Goal: Task Accomplishment & Management: Manage account settings

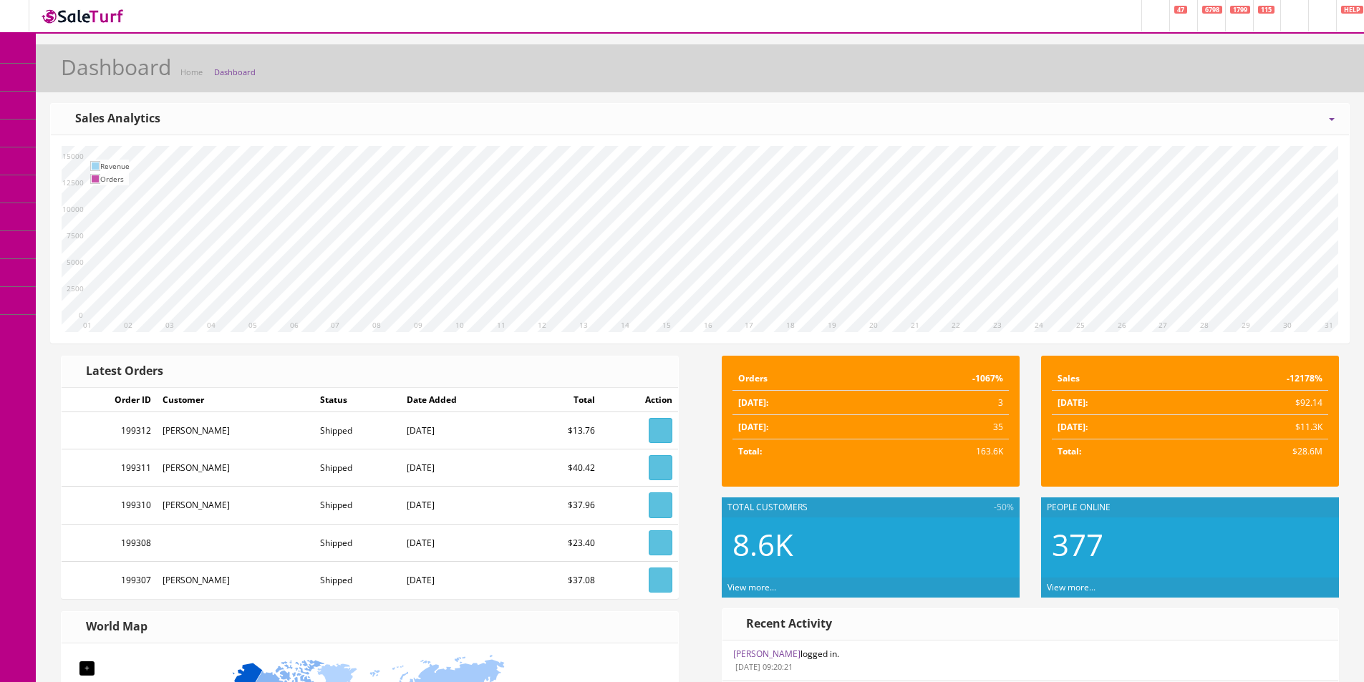
click at [100, 88] on link "Products" at bounding box center [111, 78] width 150 height 28
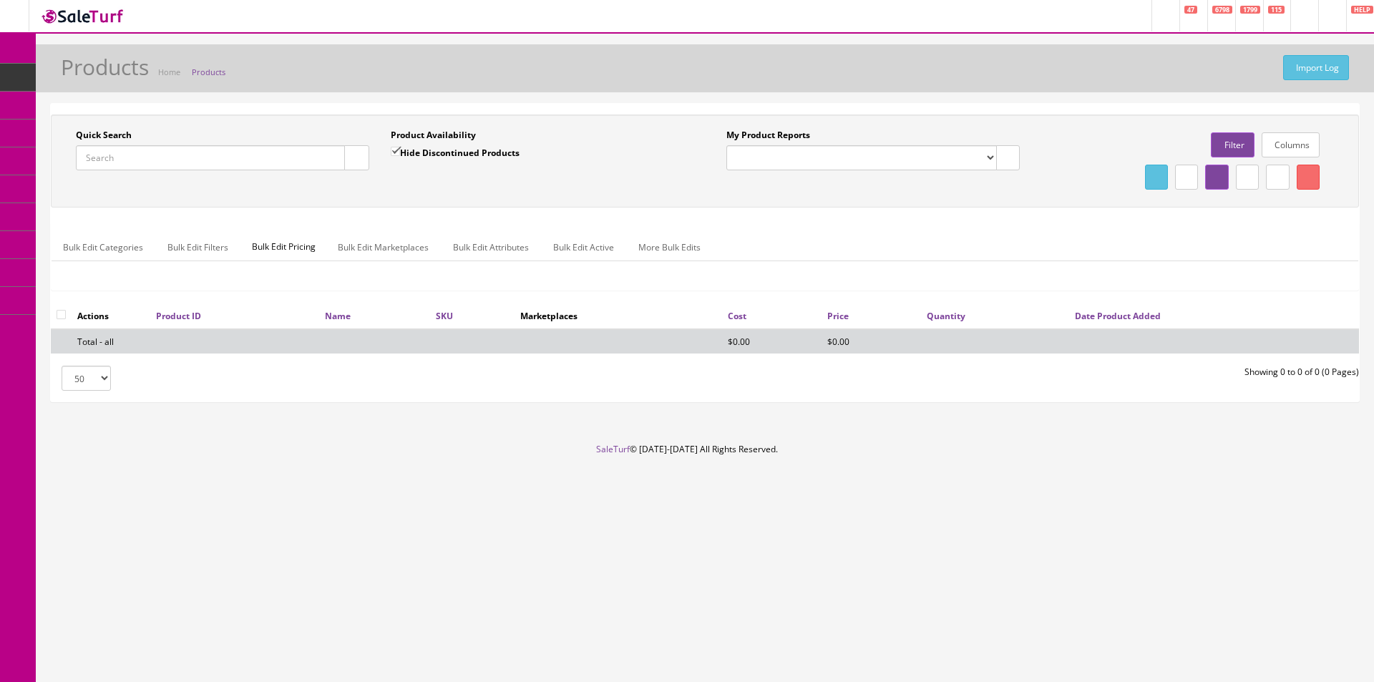
click at [293, 151] on input "Quick Search" at bounding box center [210, 157] width 269 height 25
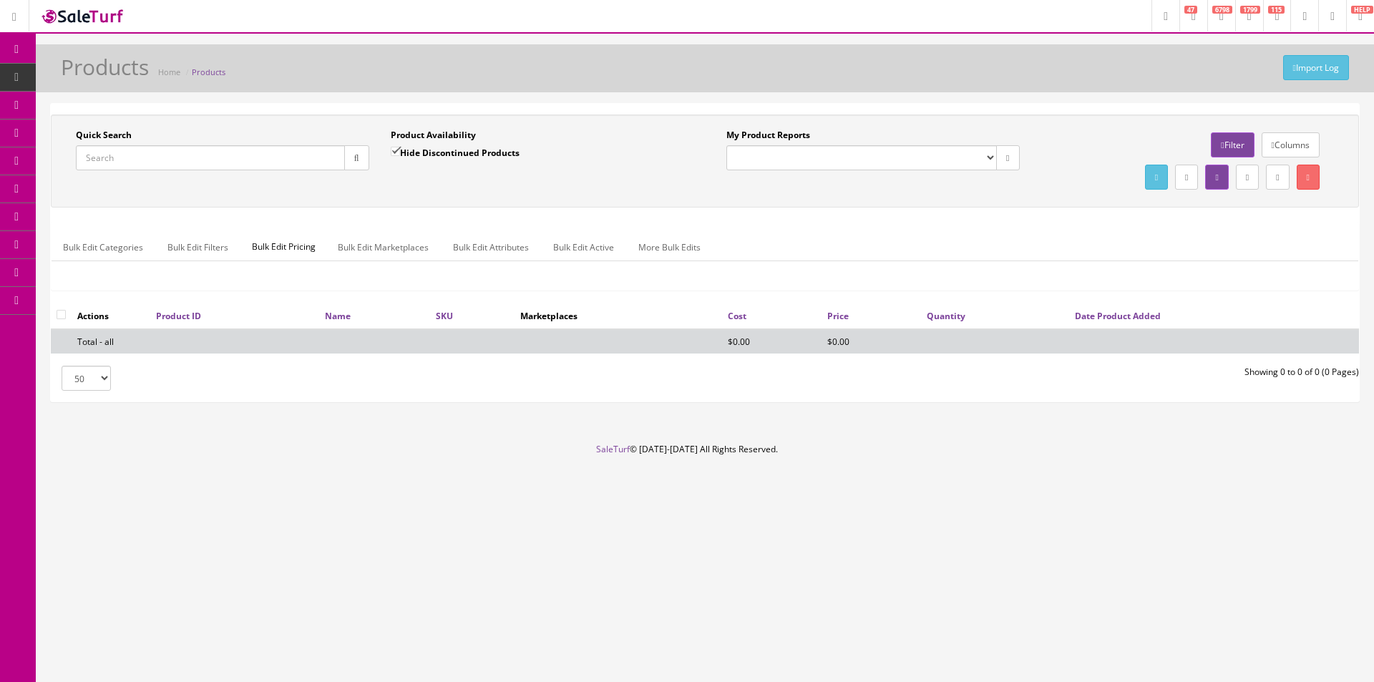
click at [293, 150] on input "Quick Search" at bounding box center [210, 157] width 269 height 25
type input "PR-600"
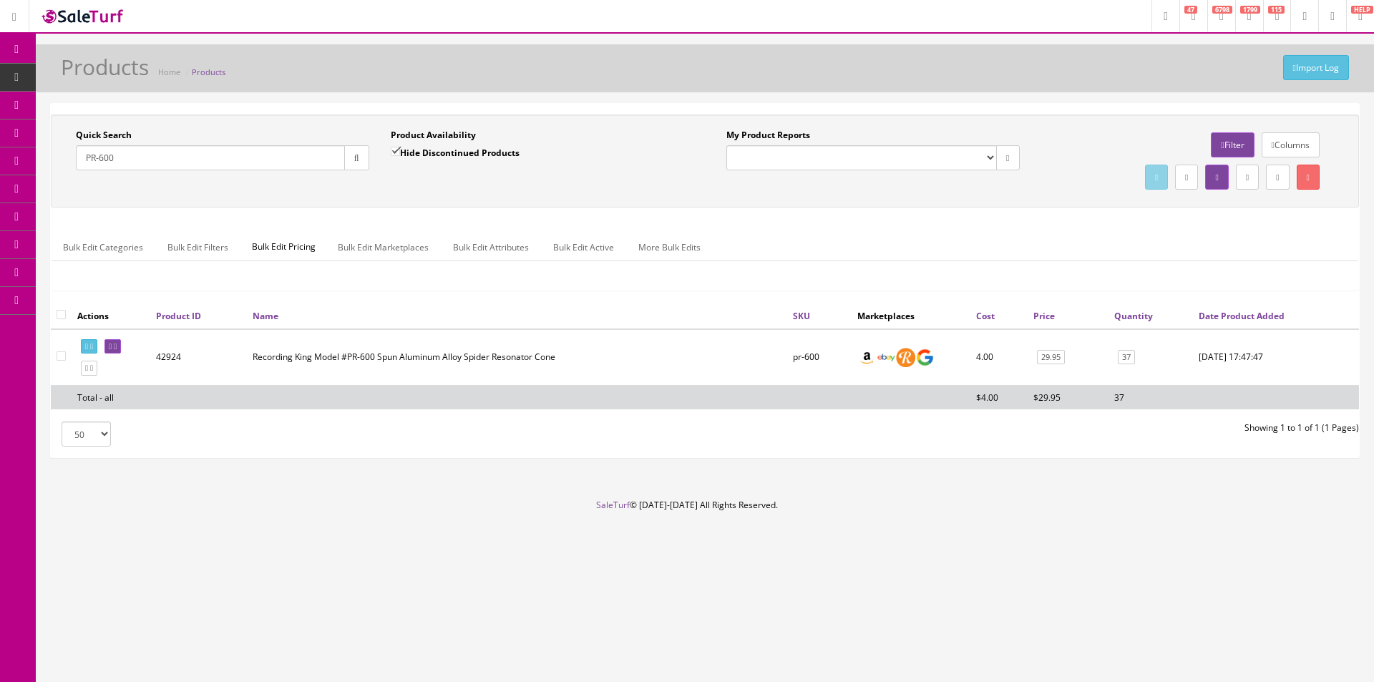
click at [1119, 354] on link "37" at bounding box center [1126, 357] width 17 height 15
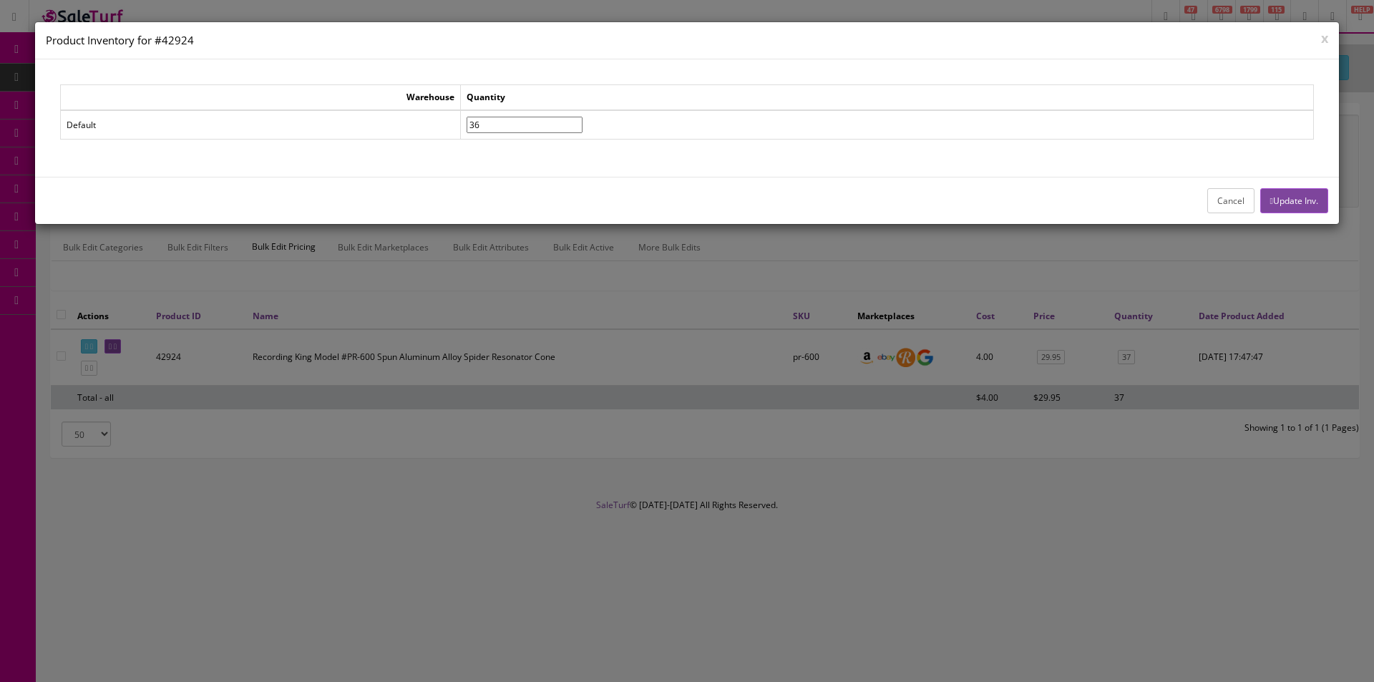
type input"] "36"
click at [583, 130] on input"] "36" at bounding box center [525, 125] width 116 height 16
click at [1280, 202] on button "Update Inv." at bounding box center [1295, 200] width 68 height 25
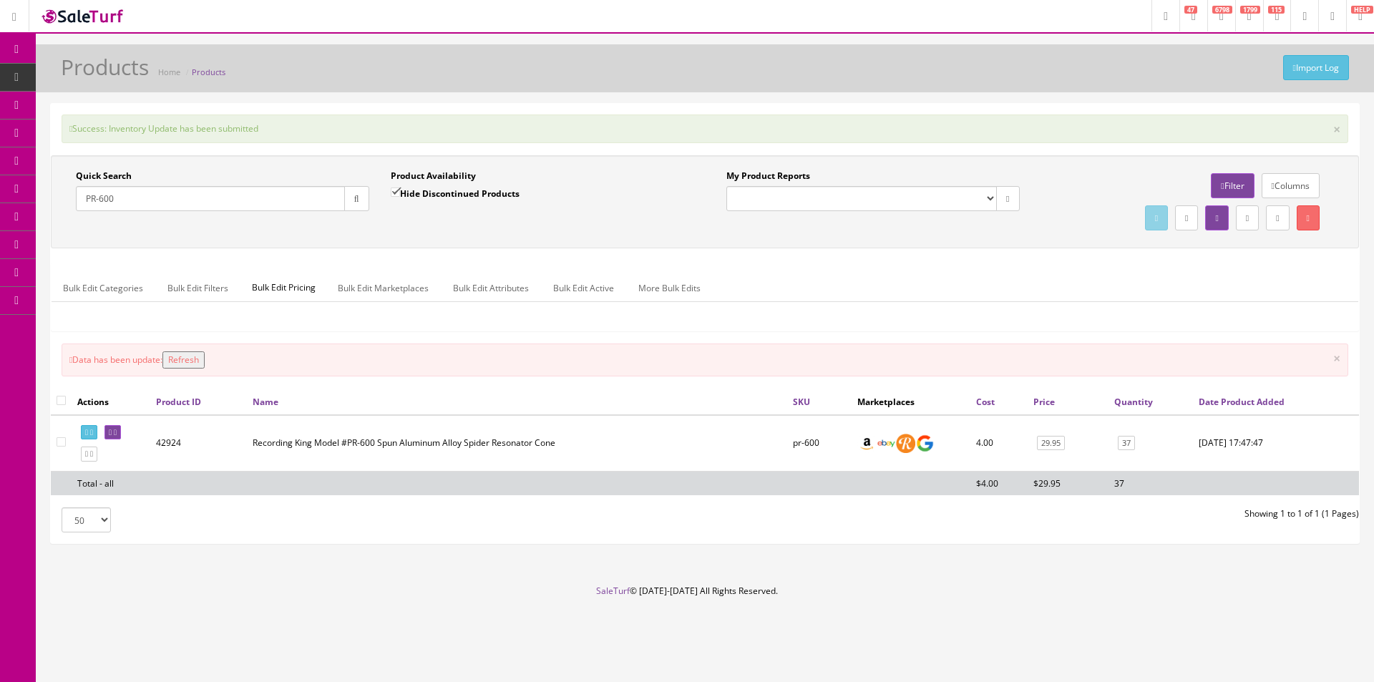
click at [1118, 316] on div "Bulk Edit Categories Bulk Edit Filters Bulk Edit Pricing Bulk Edit Marketplaces…" at bounding box center [705, 297] width 1307 height 46
click at [1117, 316] on div "Bulk Edit Categories Bulk Edit Filters Bulk Edit Pricing Bulk Edit Marketplaces…" at bounding box center [705, 297] width 1307 height 46
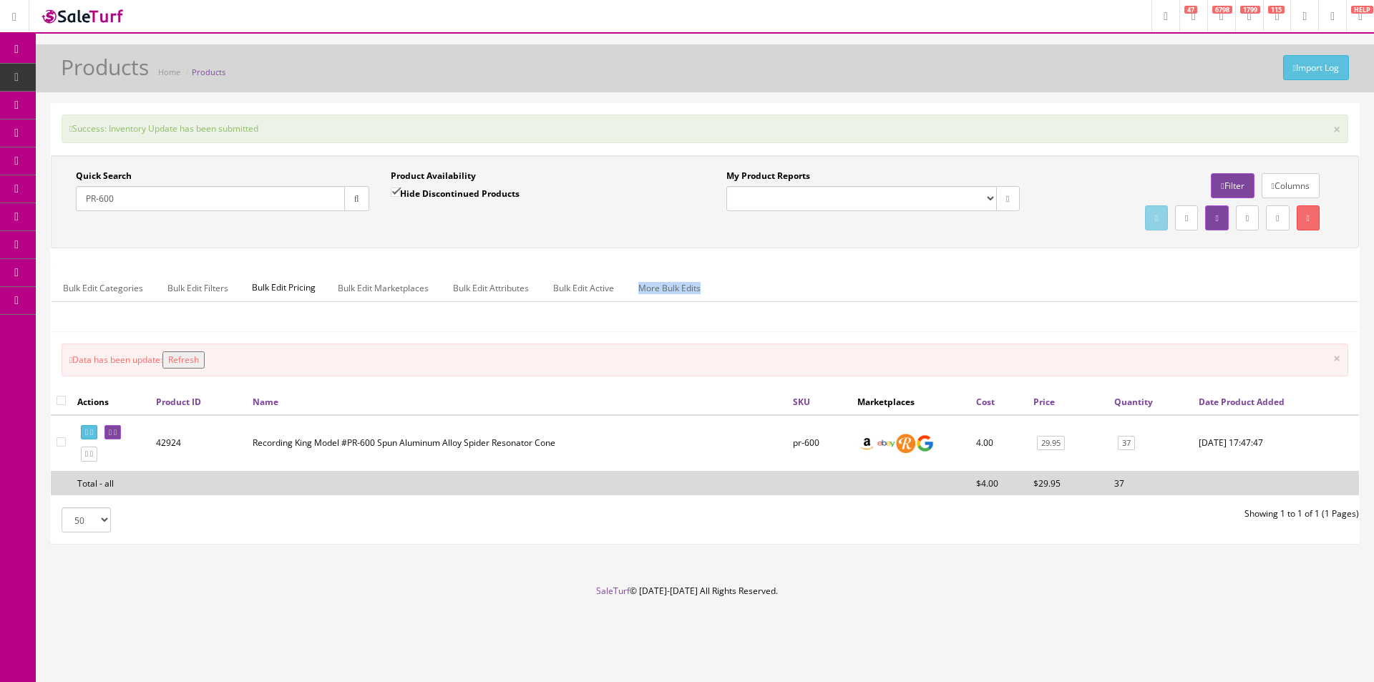
click at [1117, 316] on div "Bulk Edit Categories Bulk Edit Filters Bulk Edit Pricing Bulk Edit Marketplaces…" at bounding box center [705, 297] width 1307 height 46
click at [1344, 525] on div "50 50 100 250 500 Showing 1 to 1 of 1 (1 Pages)" at bounding box center [705, 520] width 1330 height 25
drag, startPoint x: 130, startPoint y: 160, endPoint x: 132, endPoint y: 149, distance: 10.9
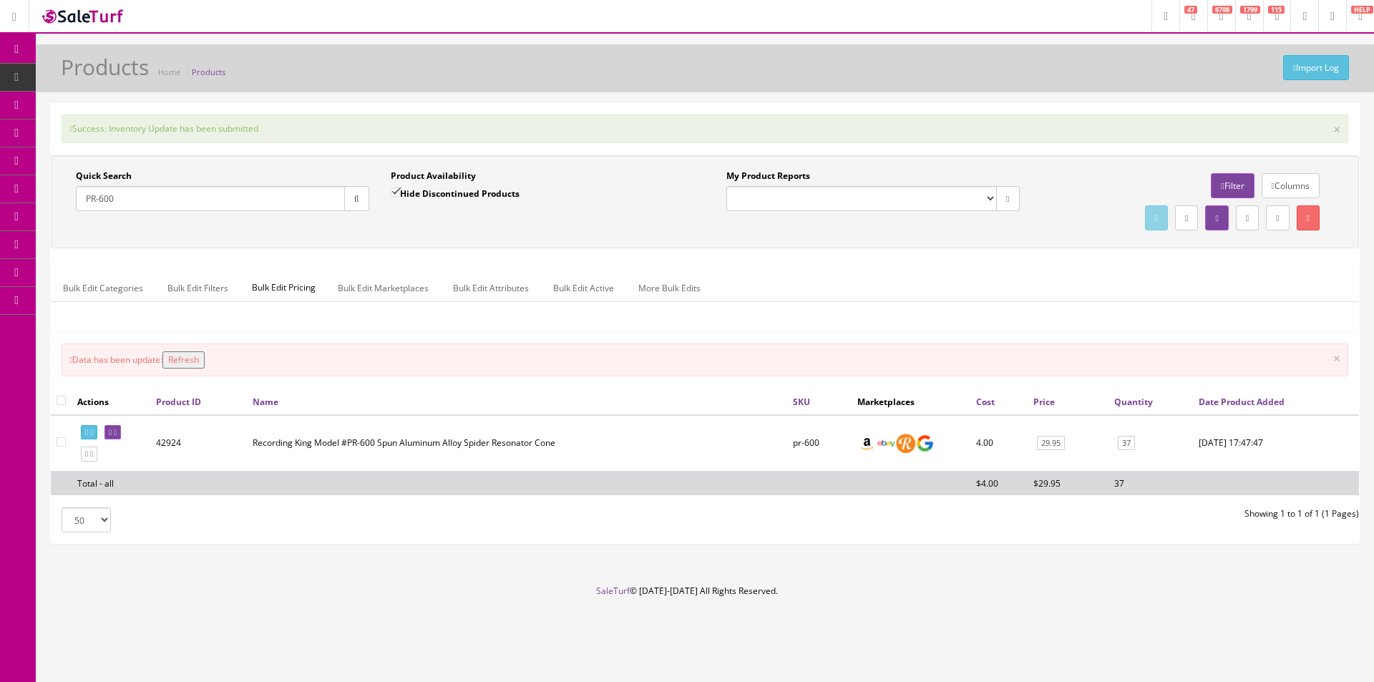
click at [125, 160] on span "Order List" at bounding box center [104, 161] width 39 height 12
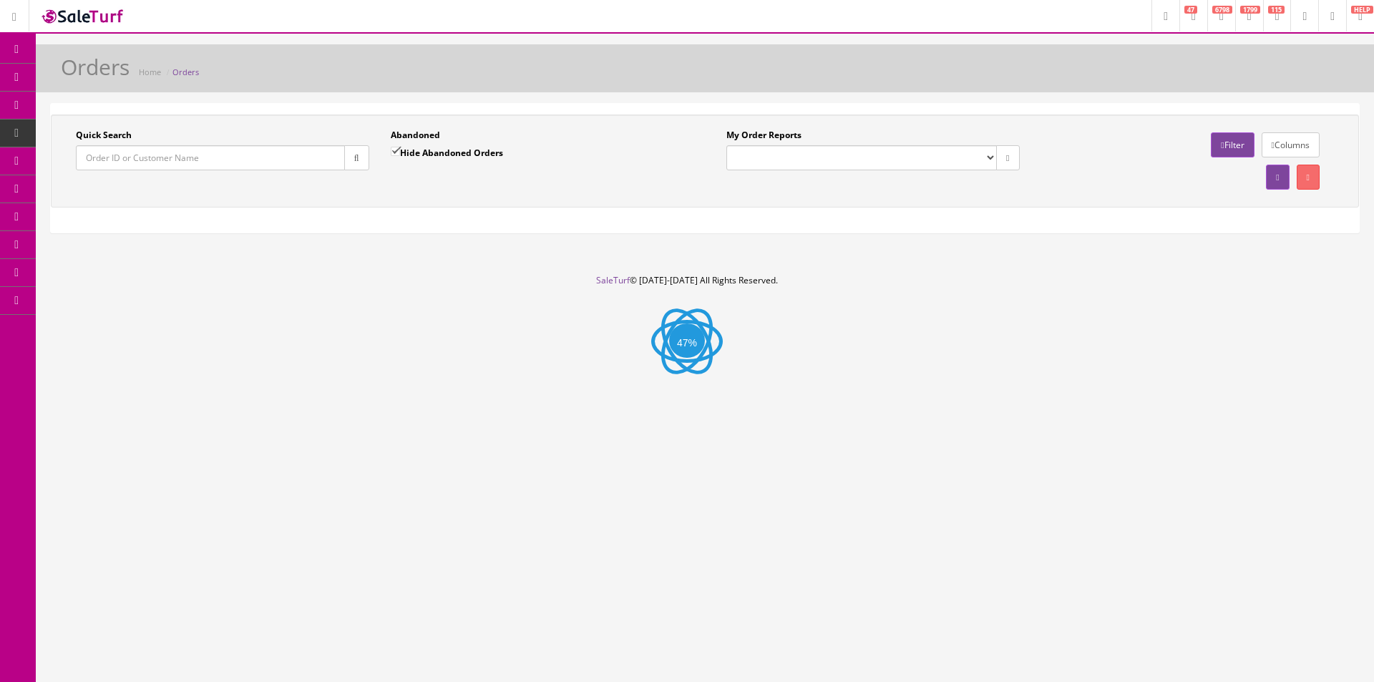
click at [768, 165] on select "Butler Music LLC Orders Pending Website Orders" at bounding box center [862, 157] width 271 height 25
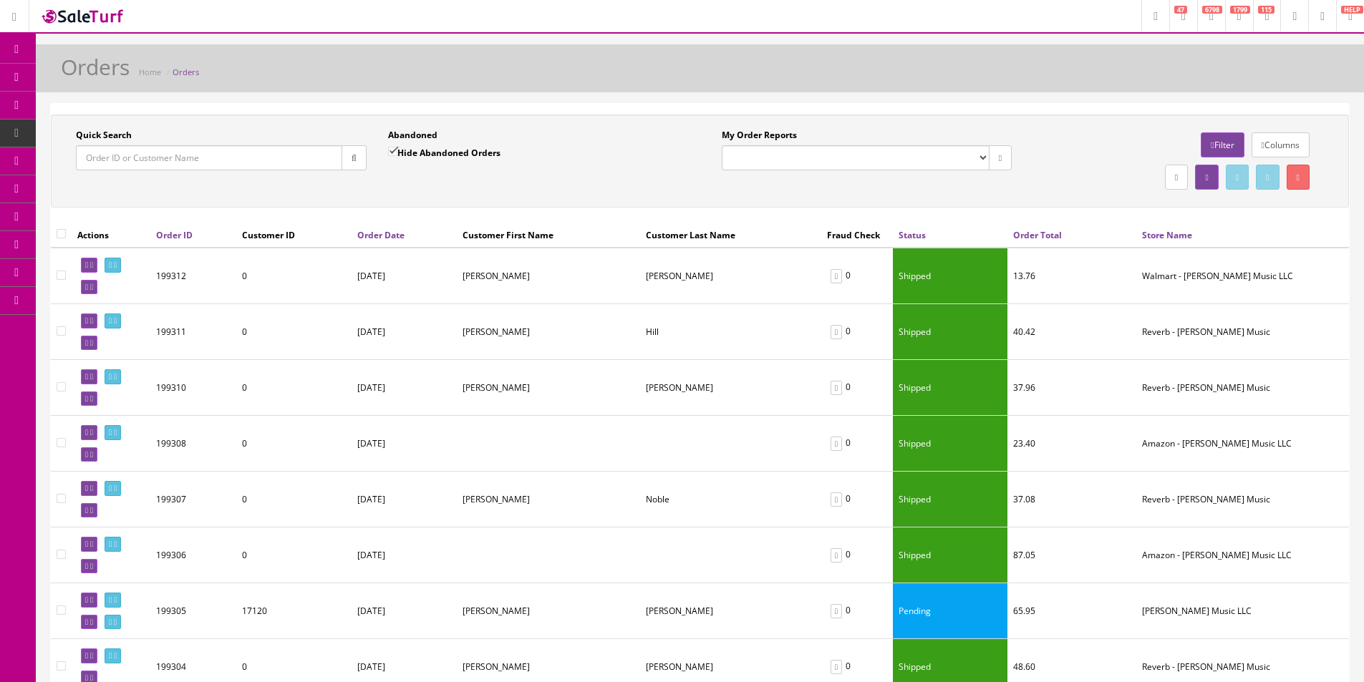
select select "175"
click at [722, 145] on select "Butler Music LLC Orders Pending Website Orders" at bounding box center [856, 157] width 268 height 25
click at [772, 198] on div "Quick Search Date From Abandoned Hide Abandoned Orders Date To My Order Reports…" at bounding box center [700, 161] width 1298 height 93
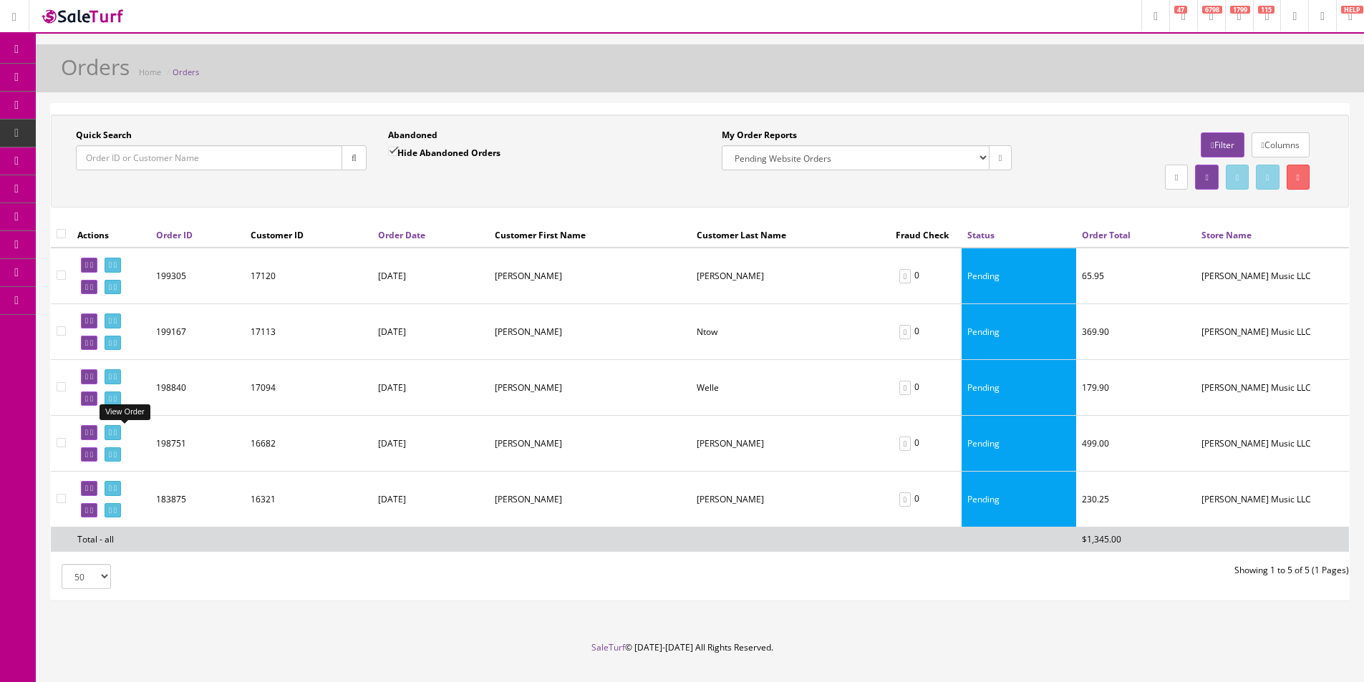
click at [112, 82] on span "Products" at bounding box center [102, 77] width 35 height 12
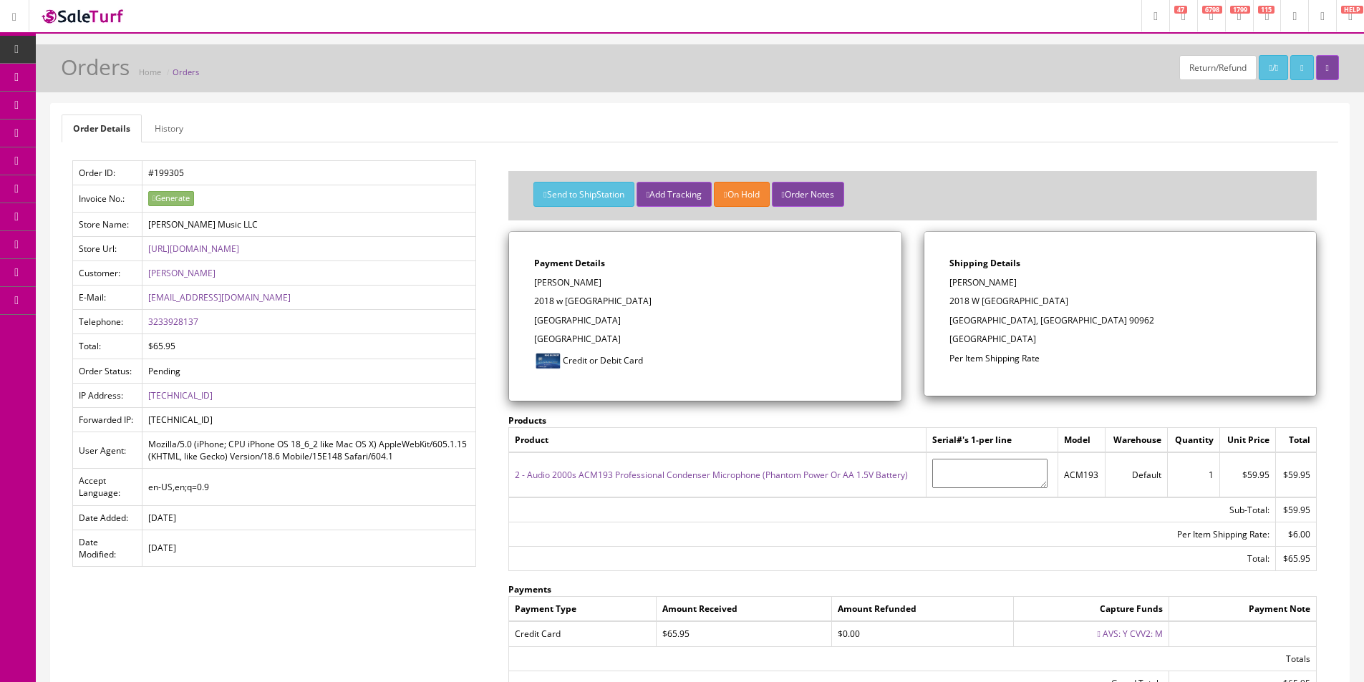
click at [669, 304] on p "2018 w [GEOGRAPHIC_DATA]" at bounding box center [704, 301] width 341 height 13
click at [669, 305] on p "2018 w 43rd st" at bounding box center [704, 301] width 341 height 13
click at [668, 307] on p "2018 w 43rd st" at bounding box center [704, 301] width 341 height 13
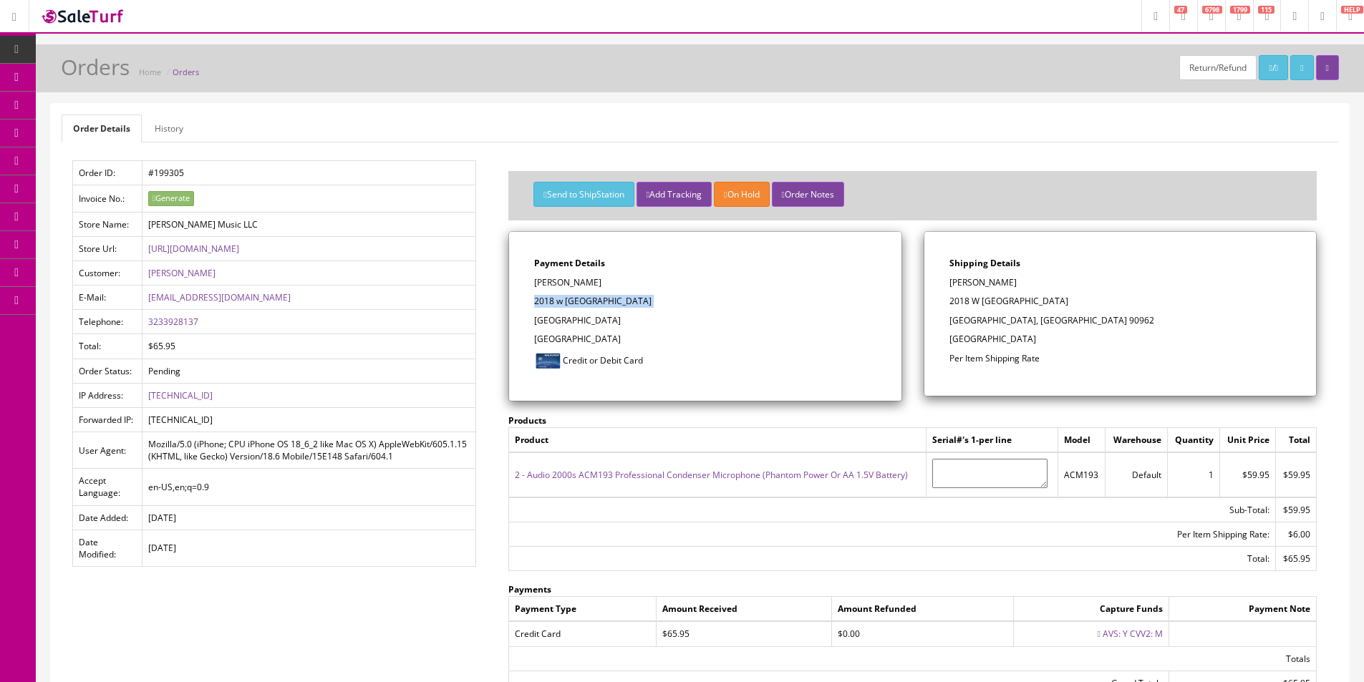
click at [668, 307] on p "2018 w 43rd st" at bounding box center [704, 301] width 341 height 13
click at [668, 306] on p "2018 w 43rd st" at bounding box center [704, 301] width 341 height 13
click at [673, 311] on div "Payment Details Fidel De paz 2018 w 43rd st Los Ángeles, CA 90062 United States…" at bounding box center [705, 316] width 392 height 169
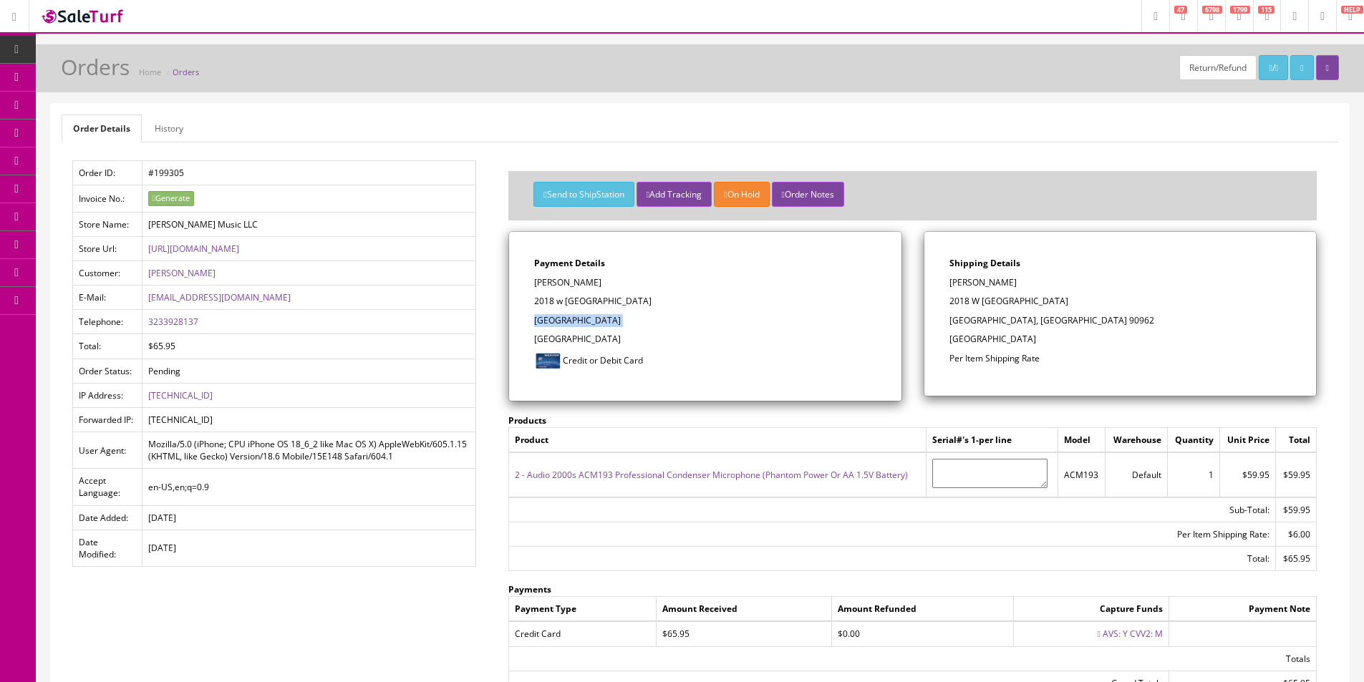
click at [673, 311] on div "Payment Details Fidel De paz 2018 w 43rd st Los Ángeles, CA 90062 United States…" at bounding box center [705, 316] width 392 height 169
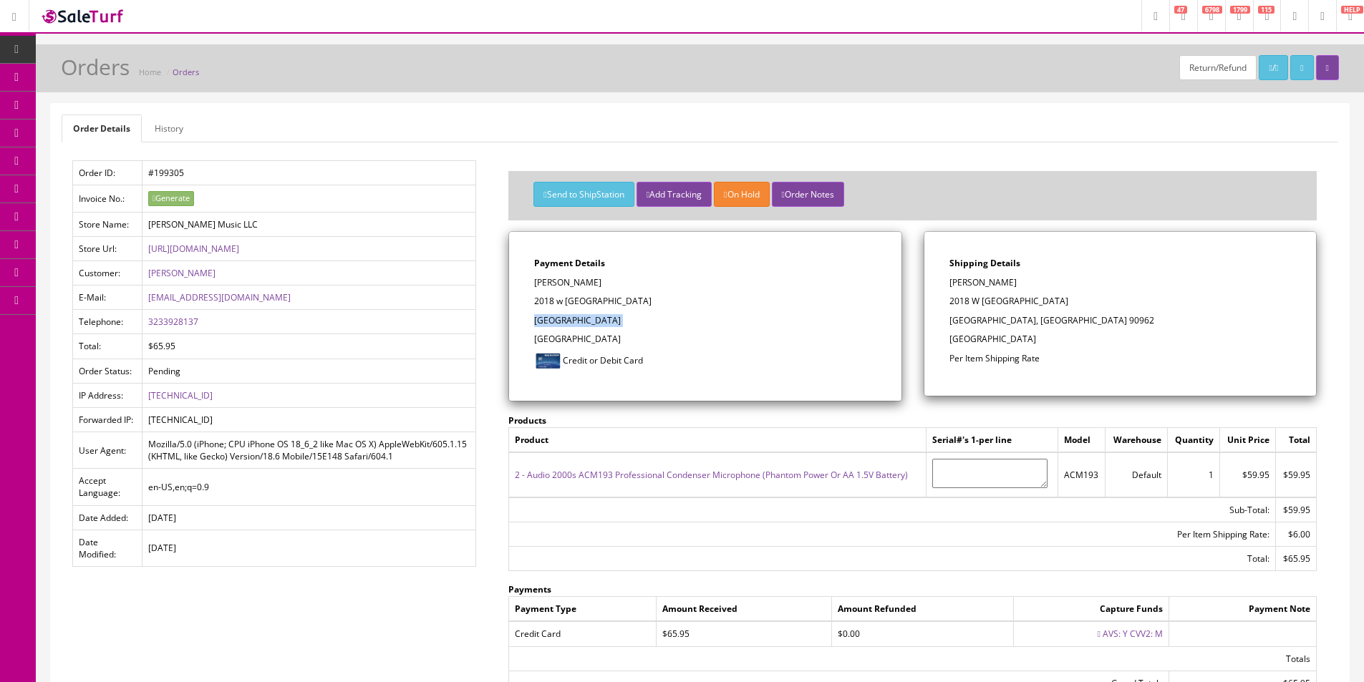
click at [673, 311] on div "Payment Details Fidel De paz 2018 w 43rd st Los Ángeles, CA 90062 United States…" at bounding box center [705, 316] width 392 height 169
click at [673, 310] on div "Payment Details Fidel De paz 2018 w 43rd st Los Ángeles, CA 90062 United States…" at bounding box center [705, 316] width 392 height 169
drag, startPoint x: 673, startPoint y: 310, endPoint x: 557, endPoint y: 253, distance: 129.0
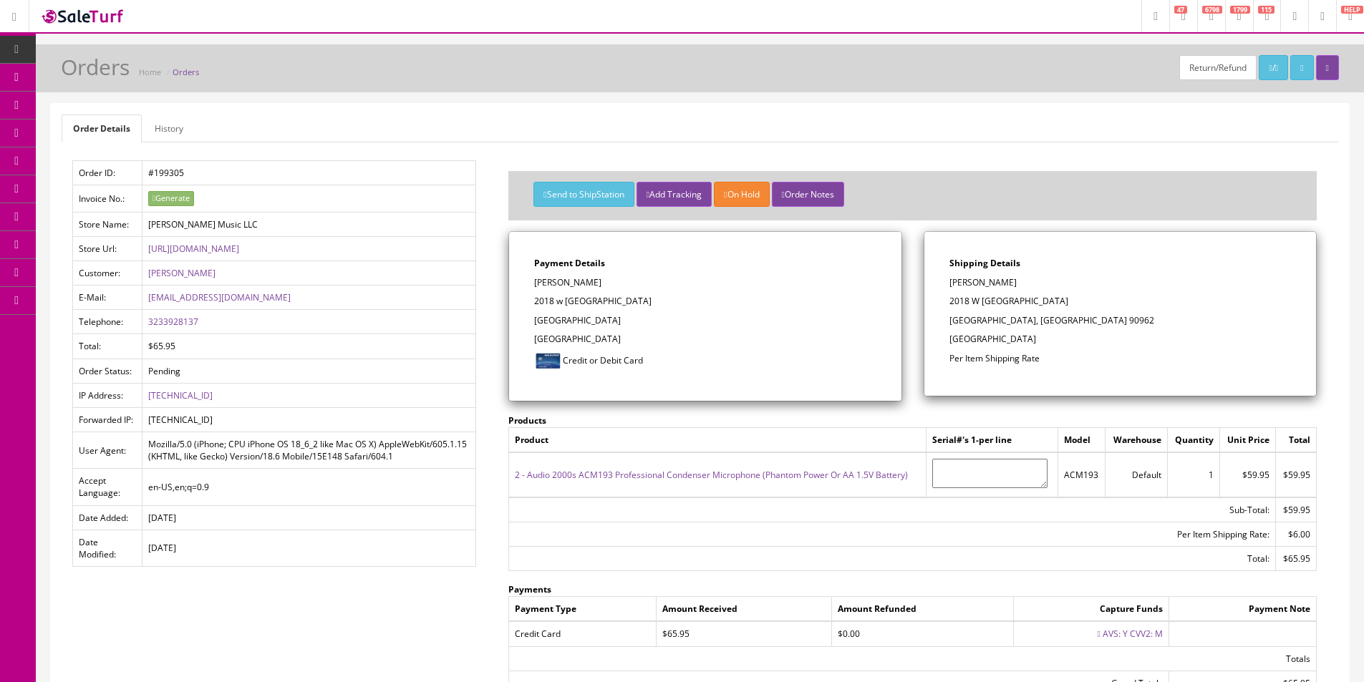
click at [673, 310] on div "Payment Details Fidel De paz 2018 w 43rd st Los Ángeles, CA 90062 United States…" at bounding box center [705, 316] width 392 height 169
click at [570, 195] on button "Send to ShipStation" at bounding box center [583, 194] width 100 height 25
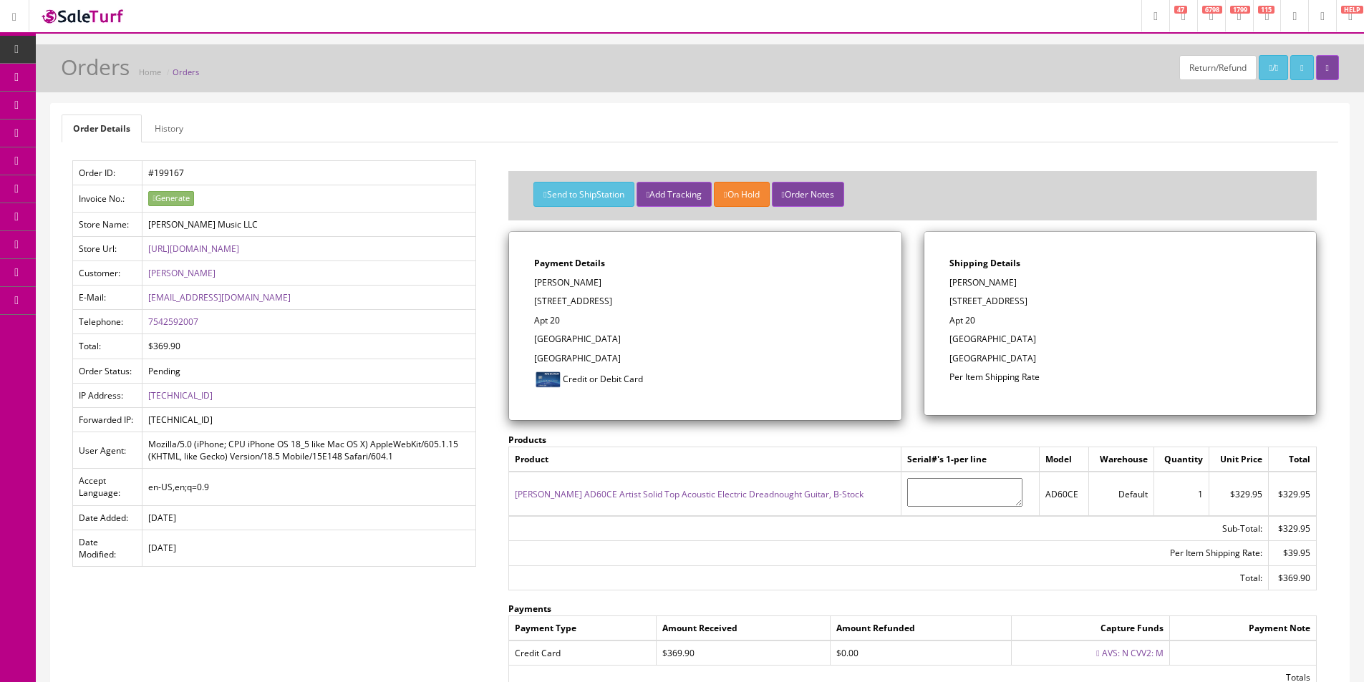
click at [633, 117] on ul "Order Details History" at bounding box center [700, 129] width 1276 height 28
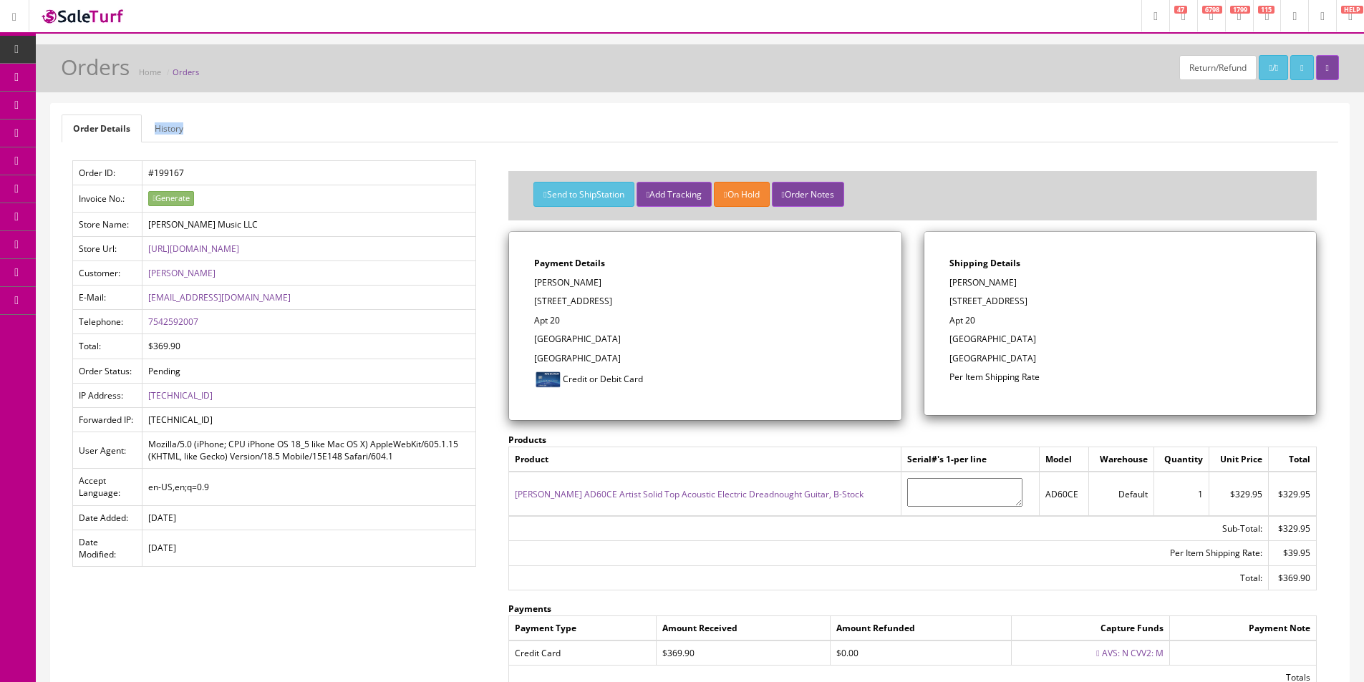
click at [633, 117] on ul "Order Details History" at bounding box center [700, 129] width 1276 height 28
drag, startPoint x: 633, startPoint y: 117, endPoint x: 520, endPoint y: 15, distance: 151.5
click at [633, 117] on ul "Order Details History" at bounding box center [700, 129] width 1276 height 28
click at [1033, 213] on div "Send to ShipStation Add Tracking On Hold Order Notes" at bounding box center [912, 200] width 787 height 36
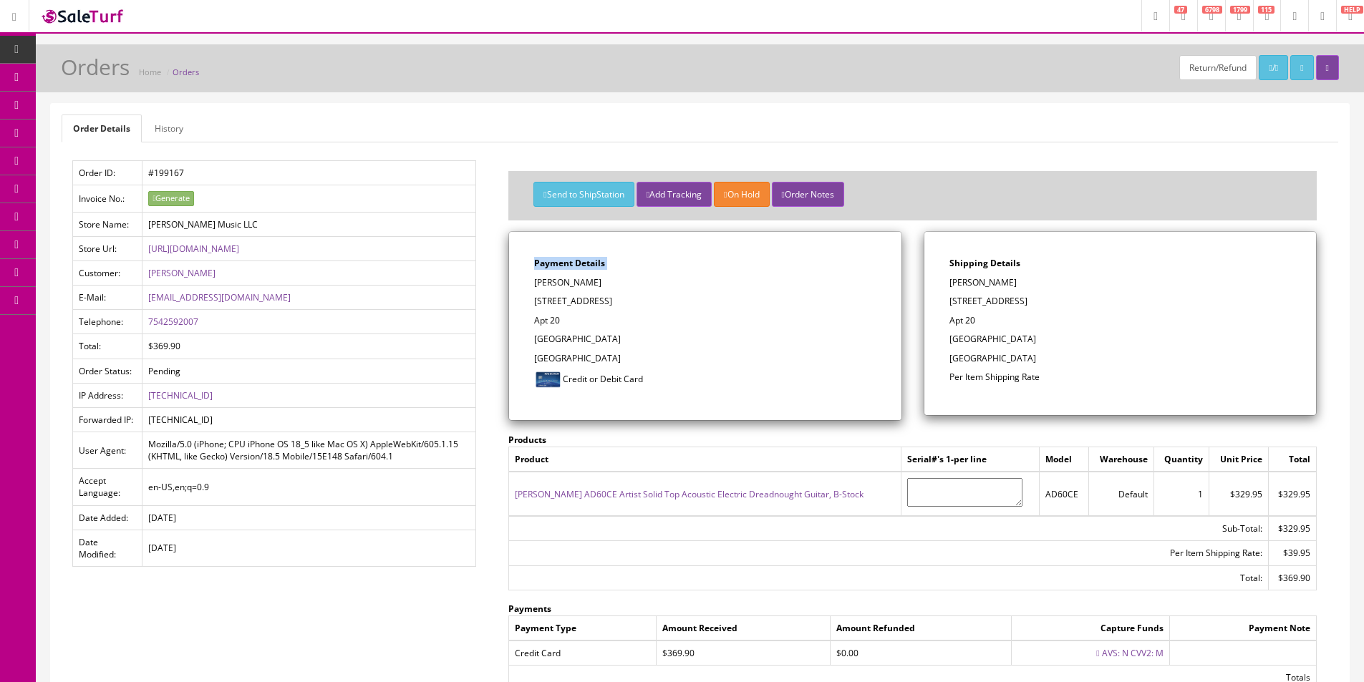
click at [1033, 213] on div "Send to ShipStation Add Tracking On Hold Order Notes" at bounding box center [912, 200] width 787 height 36
click at [1033, 214] on div "Send to ShipStation Add Tracking On Hold Order Notes" at bounding box center [912, 200] width 787 height 36
drag, startPoint x: 1281, startPoint y: 295, endPoint x: 1374, endPoint y: 275, distance: 94.5
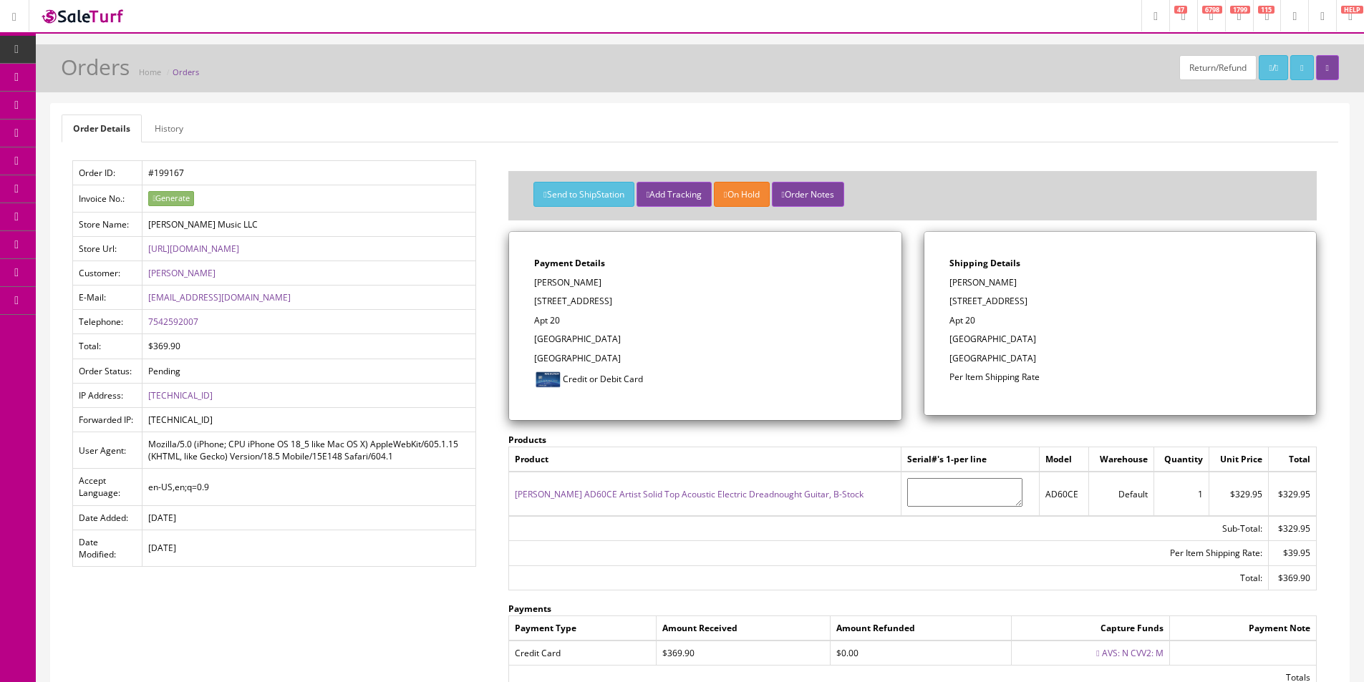
click at [1281, 296] on div "Shipping Details Esther Ntow 568 N Broadway Apt 20 Lexington, KY 40508 United S…" at bounding box center [1120, 323] width 392 height 183
click at [1120, 122] on ul "Order Details History" at bounding box center [700, 129] width 1276 height 28
drag, startPoint x: 1120, startPoint y: 122, endPoint x: 1107, endPoint y: 69, distance: 54.0
click at [1121, 121] on ul "Order Details History" at bounding box center [700, 129] width 1276 height 28
click at [176, 134] on link "History" at bounding box center [169, 129] width 52 height 28
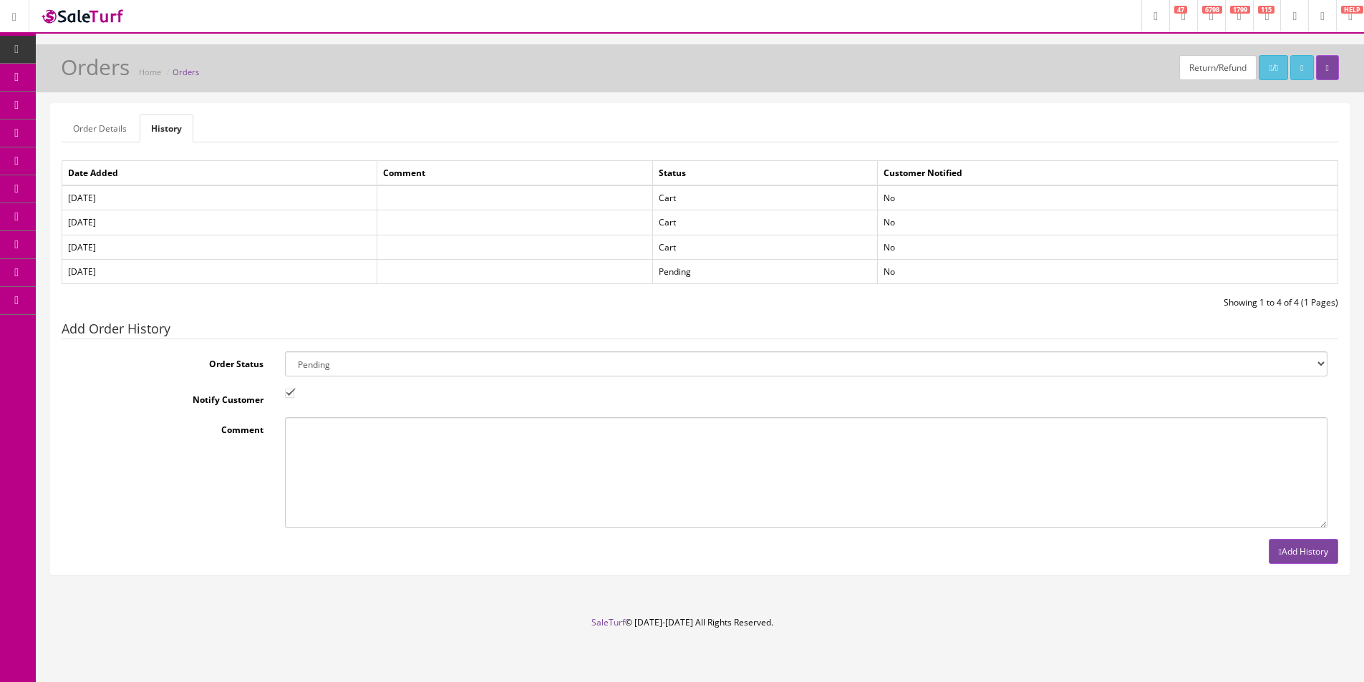
click at [360, 361] on select "Amazon Cart Awaiting Product Canceled Canceled Reversal Cart Chargeback Complet…" at bounding box center [806, 363] width 1042 height 25
select select "25"
click at [285, 351] on select "Amazon Cart Awaiting Product Canceled Canceled Reversal Cart Chargeback Complet…" at bounding box center [806, 363] width 1042 height 25
click at [389, 407] on form "Order Status Amazon Cart Awaiting Product Canceled Canceled Reversal Cart Charg…" at bounding box center [700, 439] width 1276 height 177
click at [1281, 553] on button "Add History" at bounding box center [1302, 551] width 69 height 25
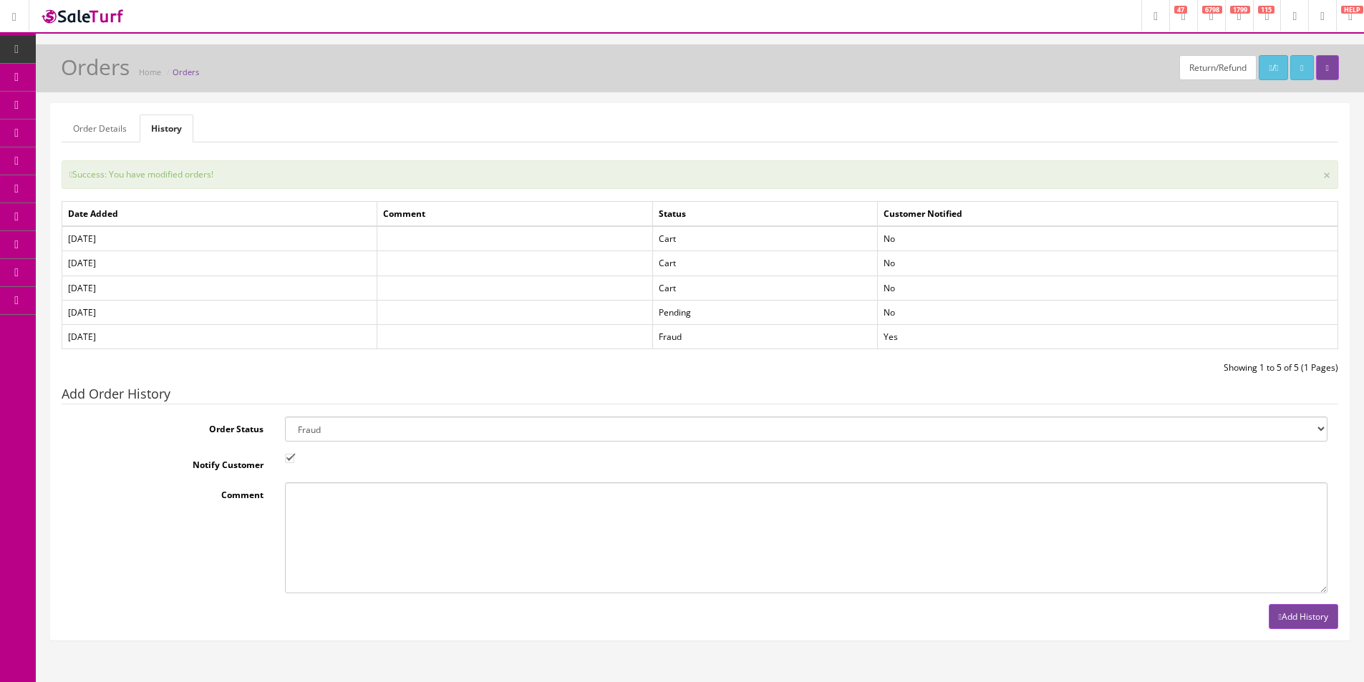
click at [113, 162] on span "Order List" at bounding box center [104, 161] width 39 height 12
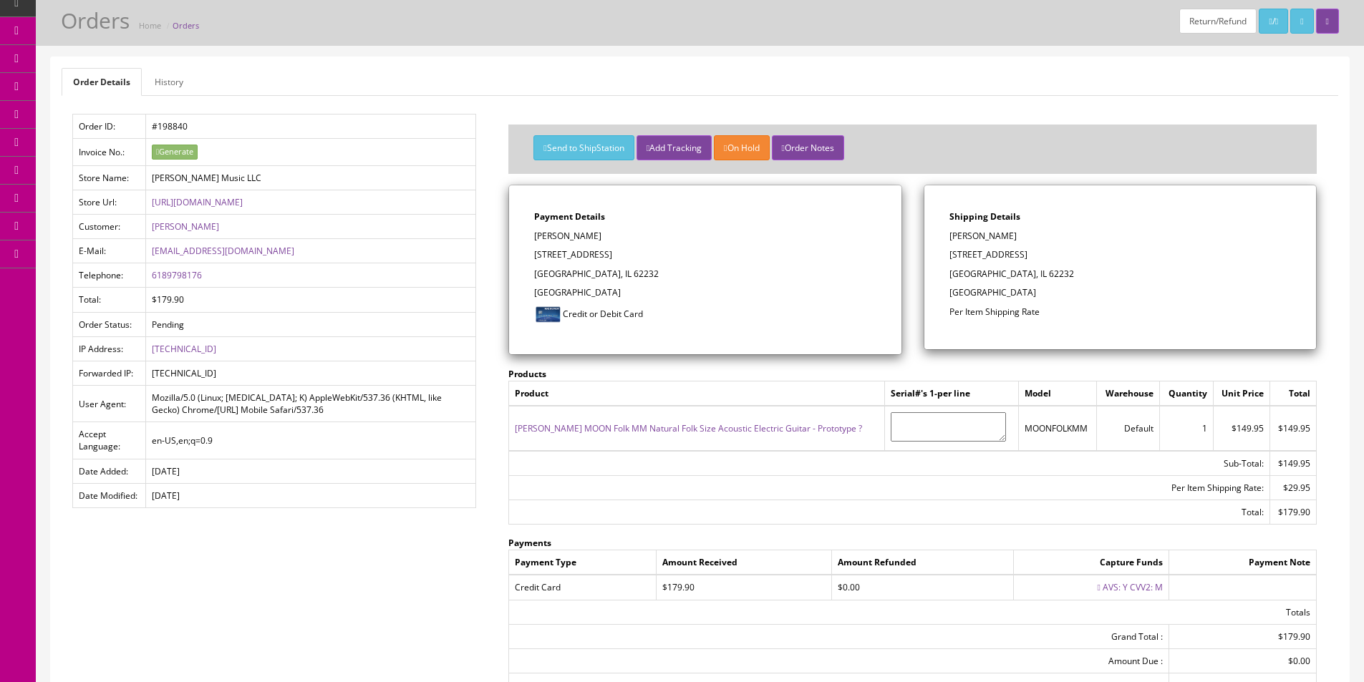
scroll to position [72, 0]
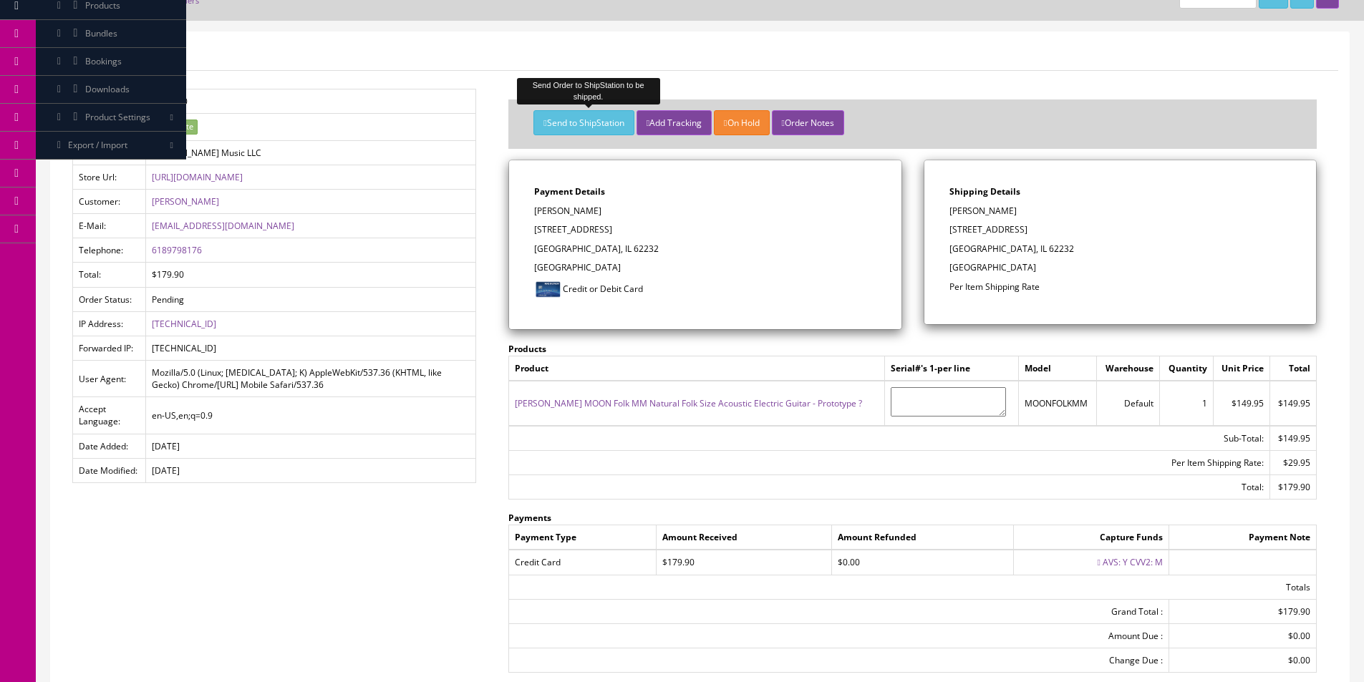
click at [578, 126] on button "Send to ShipStation" at bounding box center [583, 122] width 100 height 25
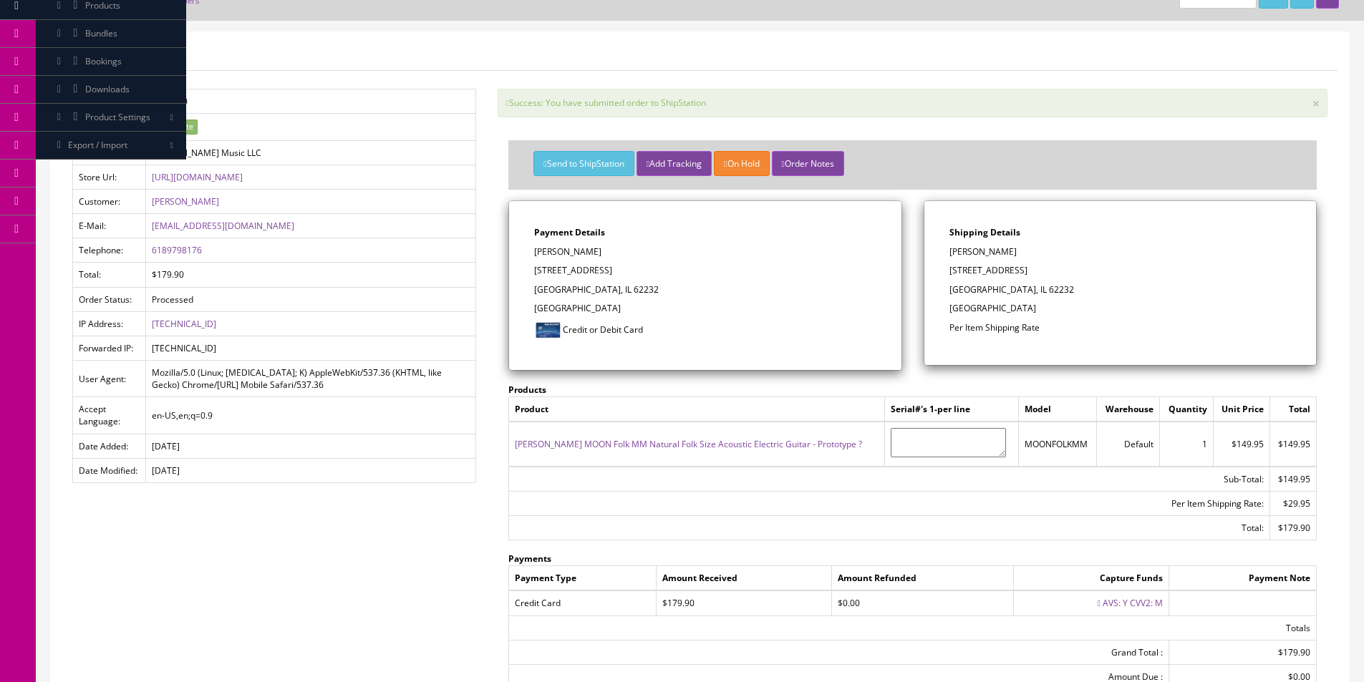
click at [858, 256] on p "Paul Welle" at bounding box center [704, 252] width 341 height 13
click at [853, 253] on p "Paul Welle" at bounding box center [704, 252] width 341 height 13
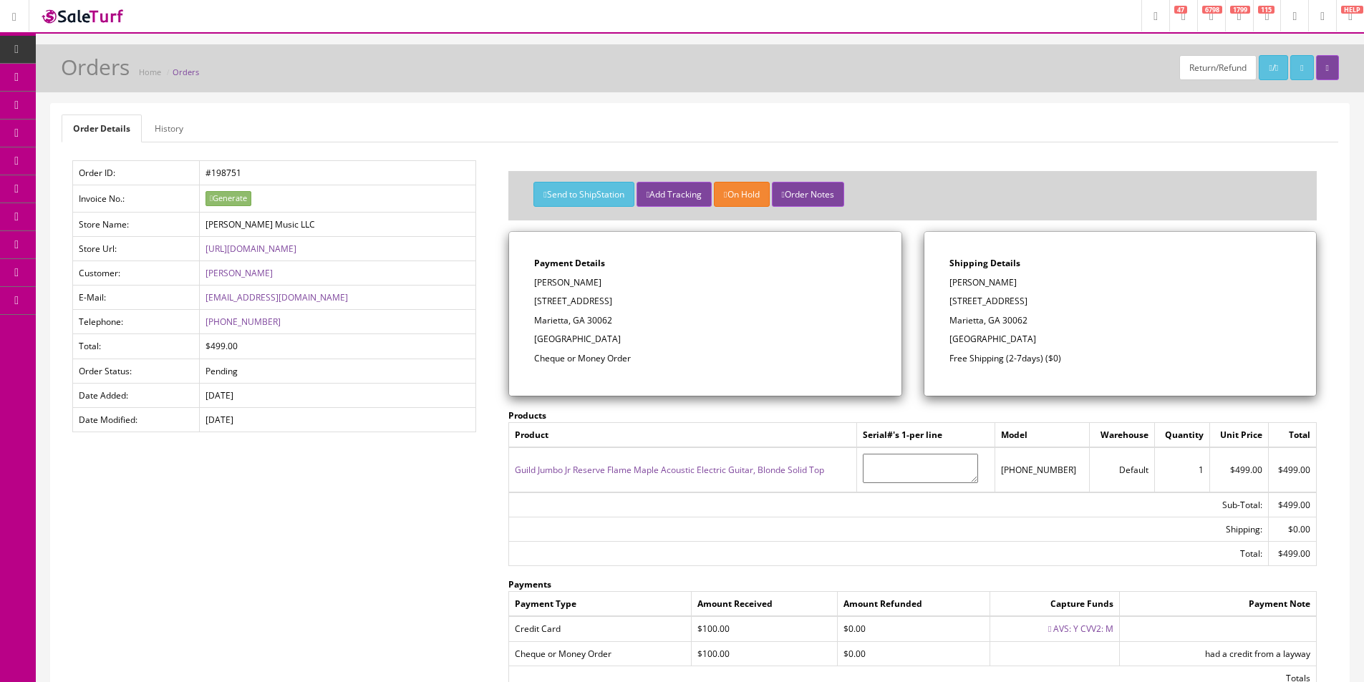
click at [170, 123] on link "History" at bounding box center [169, 129] width 52 height 28
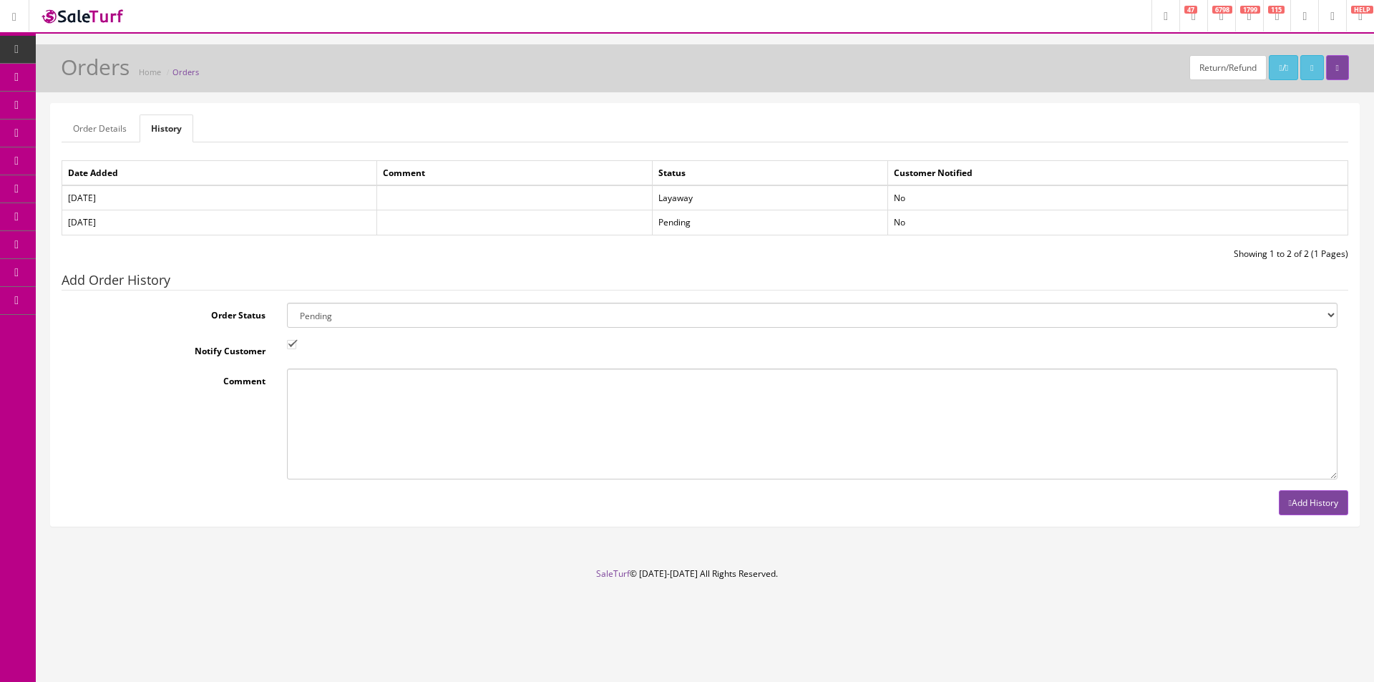
click at [564, 317] on select "Amazon Cart Awaiting Product Canceled Canceled Reversal Cart Chargeback Complet…" at bounding box center [812, 315] width 1051 height 25
select select "34"
click at [287, 303] on select "Amazon Cart Awaiting Product Canceled Canceled Reversal Cart Chargeback Complet…" at bounding box center [812, 315] width 1051 height 25
click at [293, 343] on input "Notify Customer" at bounding box center [291, 344] width 9 height 9
checkbox input "false"
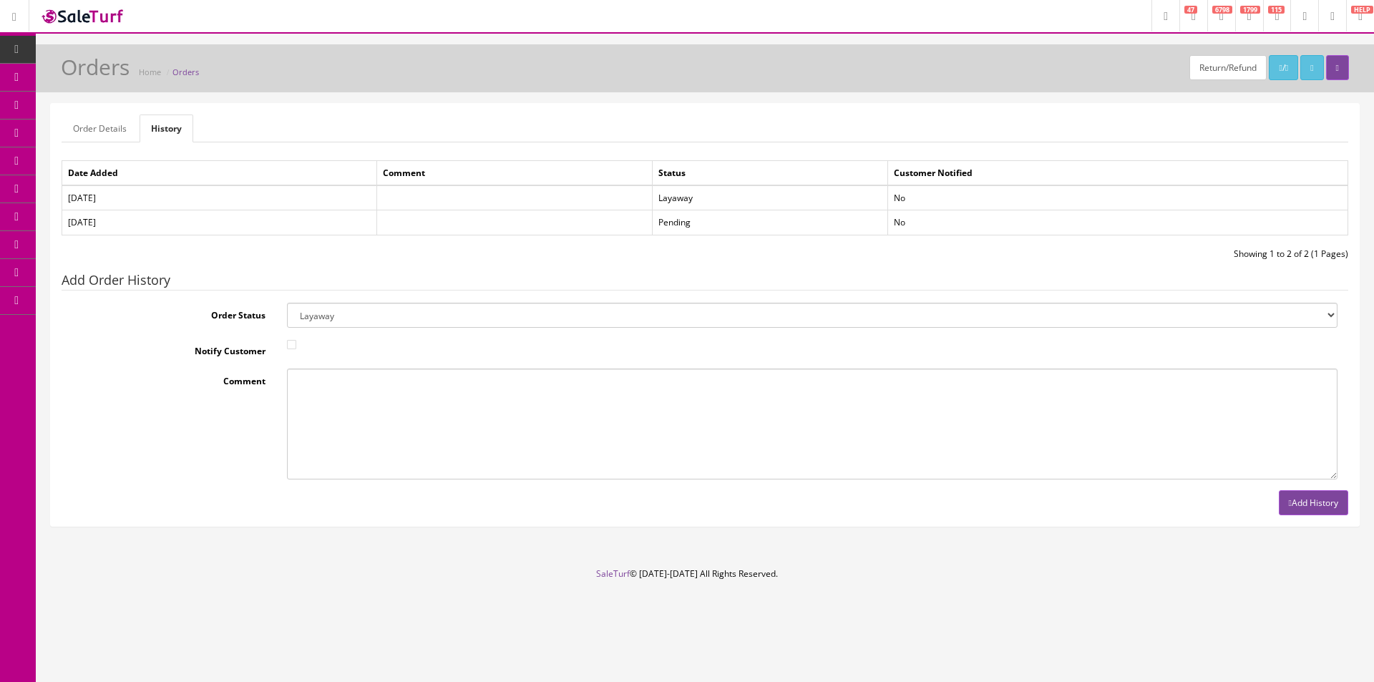
click at [1329, 509] on button "Add History" at bounding box center [1313, 502] width 69 height 25
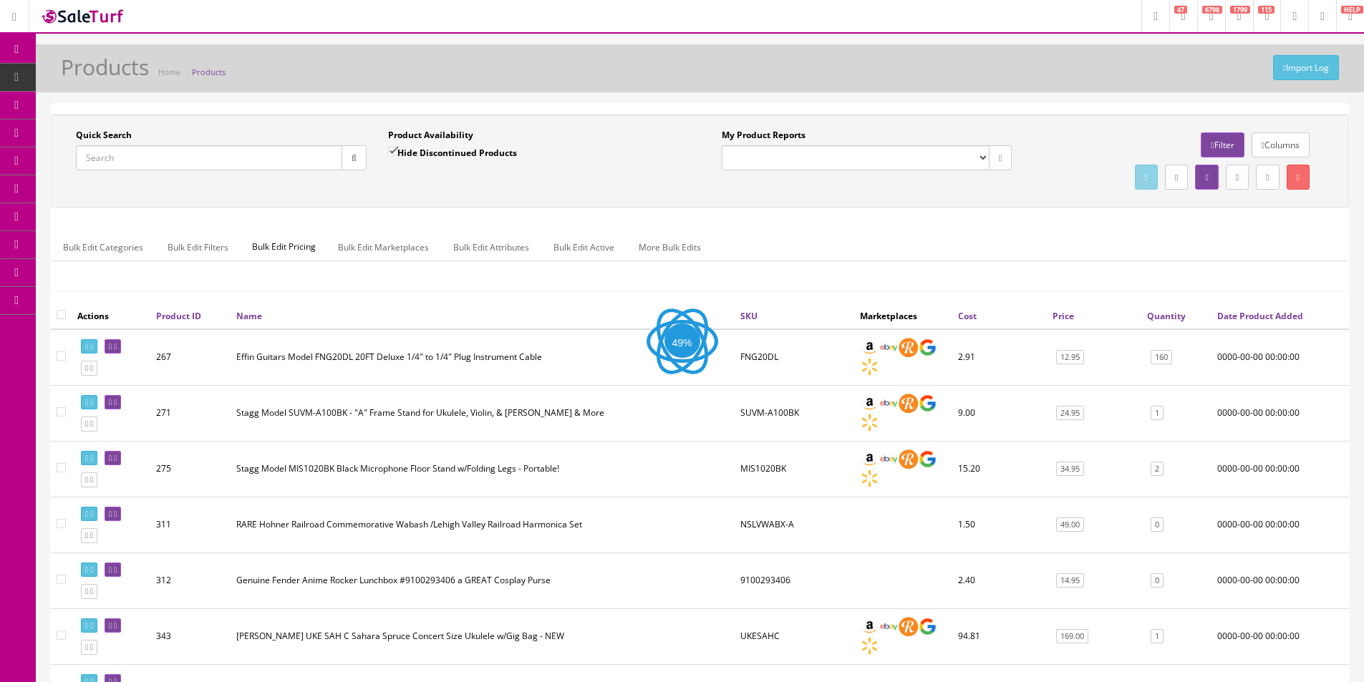
click at [309, 160] on input "Quick Search" at bounding box center [209, 157] width 266 height 25
paste input "FAUHUM-SW0216320"
type input "FAUHUM-SW0216320"
click at [355, 160] on icon "button" at bounding box center [353, 158] width 5 height 9
click at [356, 188] on div "Quick Search FAUHUM-SW0216320 Date From Product Availability Hide Discontinued …" at bounding box center [699, 161] width 1291 height 64
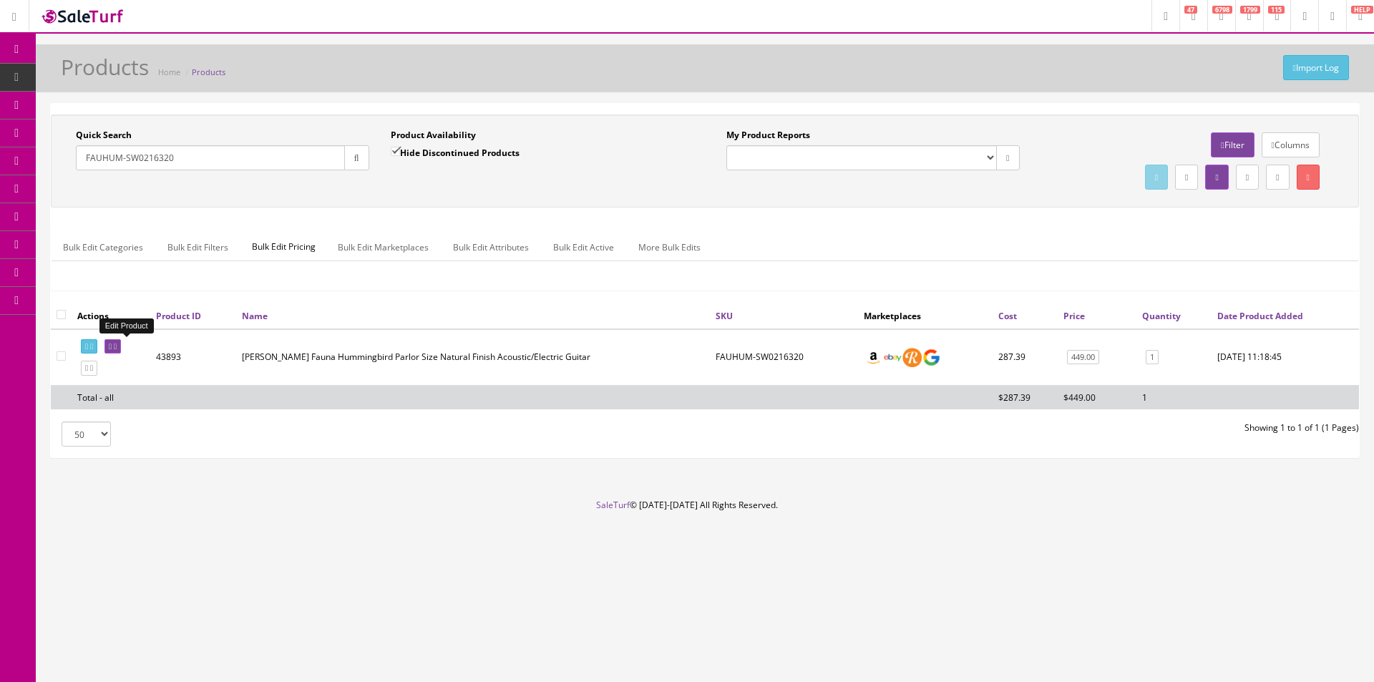
click at [121, 341] on link at bounding box center [113, 346] width 16 height 15
click at [63, 316] on input "checkbox" at bounding box center [61, 314] width 9 height 9
checkbox input "true"
checkbox input"] "true"
click at [605, 244] on link "Bulk Edit Active" at bounding box center [584, 247] width 84 height 28
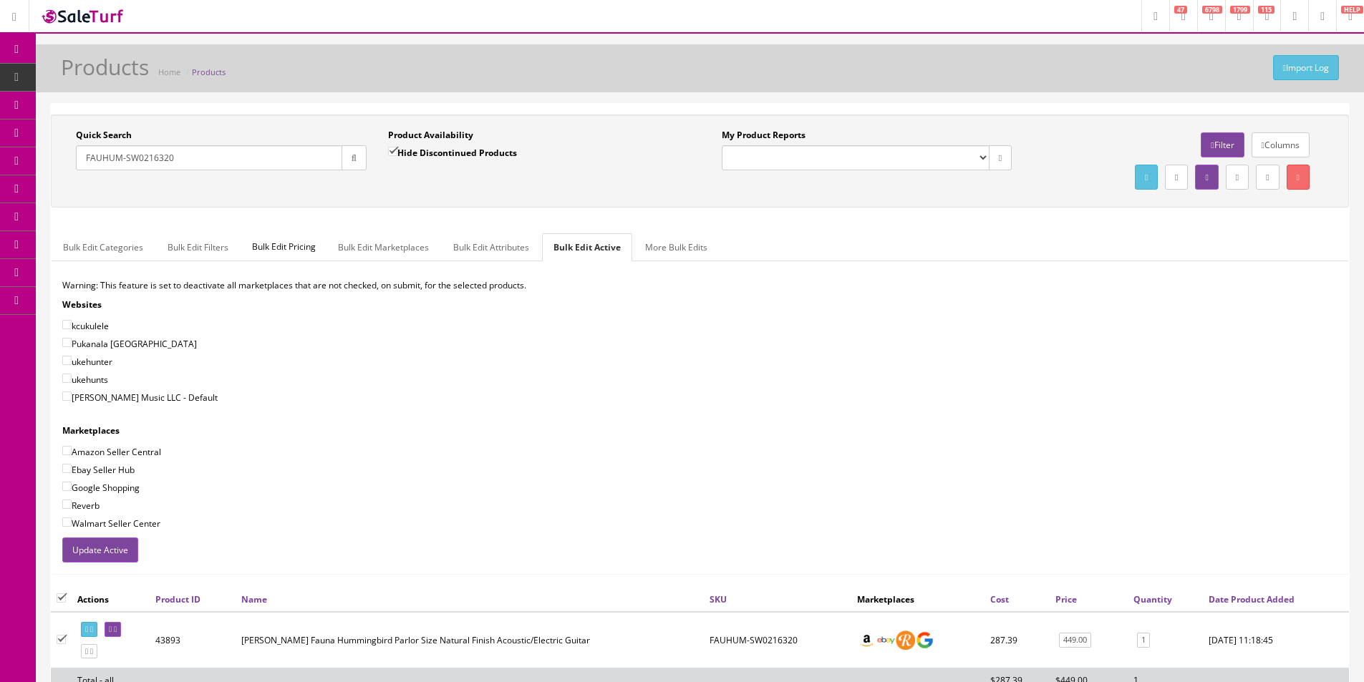
drag, startPoint x: 154, startPoint y: 395, endPoint x: 138, endPoint y: 412, distance: 23.3
click at [154, 394] on label "Butler Music LLC - Default" at bounding box center [139, 397] width 155 height 14
click at [72, 394] on input"] "Butler Music LLC - Default" at bounding box center [66, 396] width 9 height 9
checkbox input"] "true"
drag, startPoint x: 105, startPoint y: 457, endPoint x: 102, endPoint y: 473, distance: 16.0
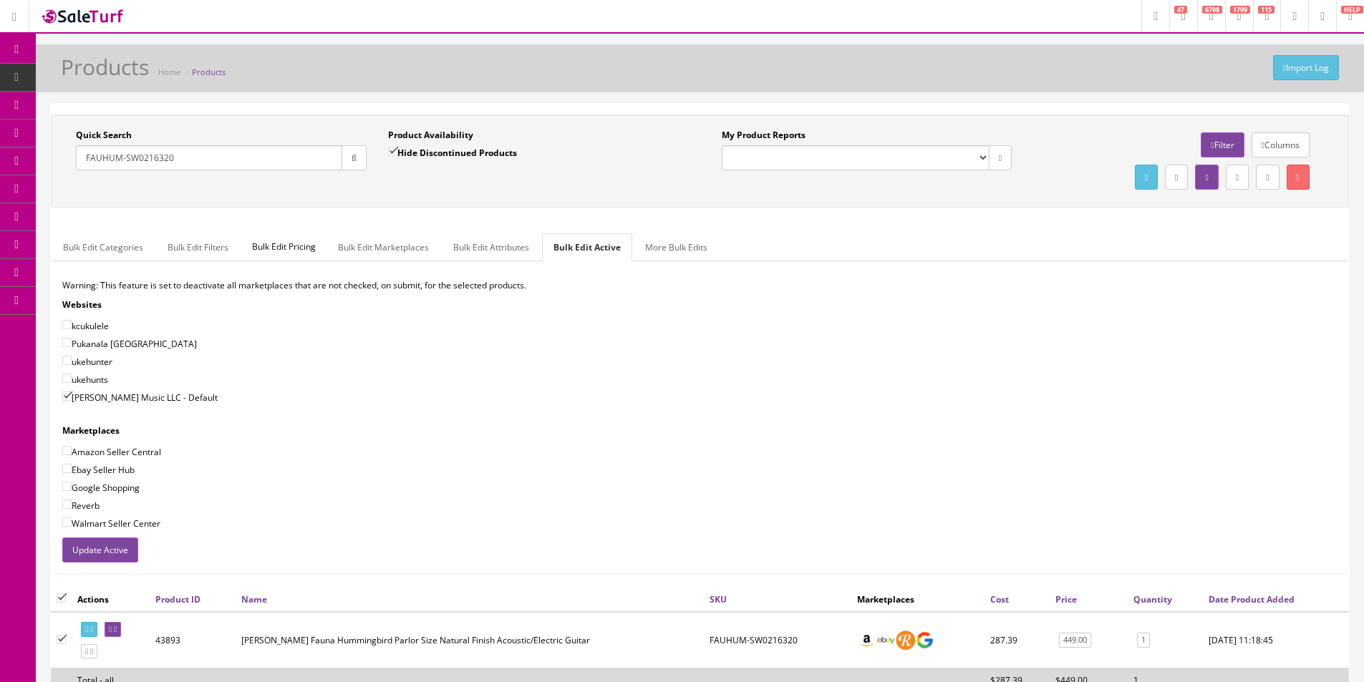
click at [105, 458] on label "Amazon Seller Central" at bounding box center [111, 452] width 99 height 14
click at [72, 455] on input"] "Amazon Seller Central" at bounding box center [66, 450] width 9 height 9
checkbox input"] "true"
click at [102, 477] on div "Warning: This feature is set to deactivate all marketplaces that are not checke…" at bounding box center [700, 408] width 1296 height 258
click at [101, 490] on label "Google Shopping" at bounding box center [100, 487] width 77 height 14
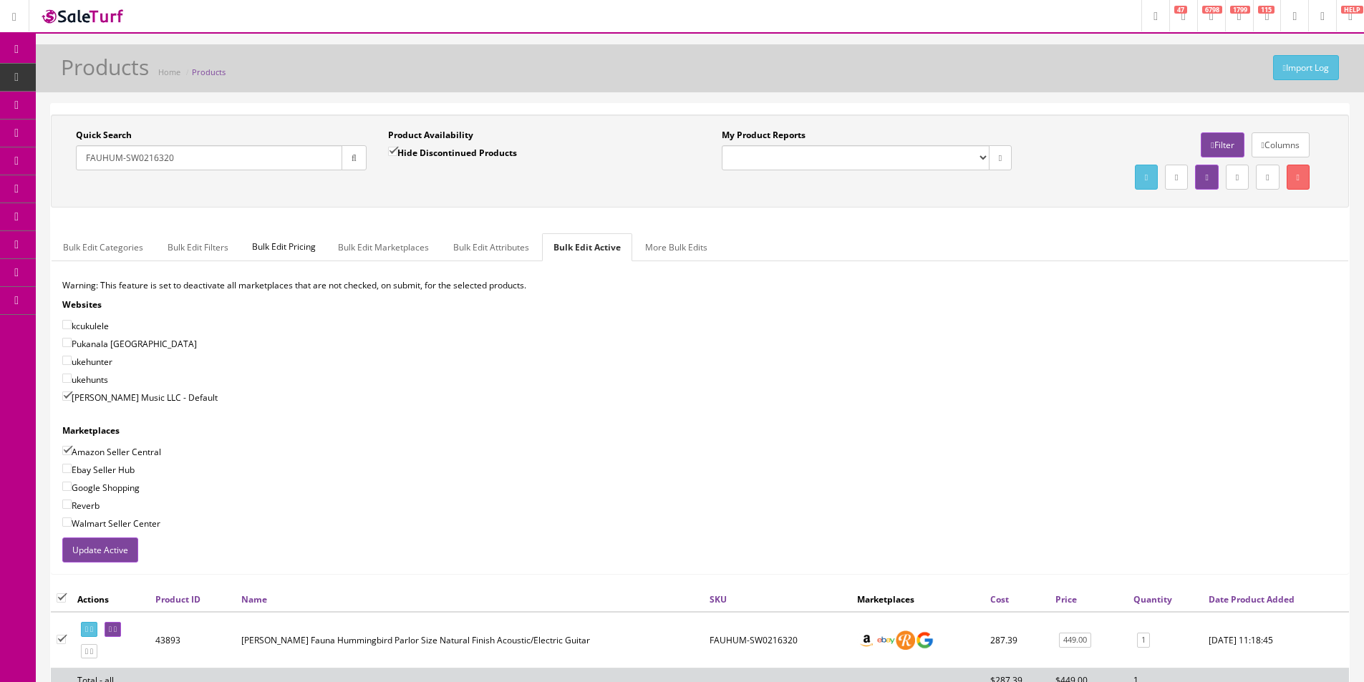
click at [72, 490] on input"] "Google Shopping" at bounding box center [66, 486] width 9 height 9
checkbox input"] "true"
click at [95, 503] on label "Reverb" at bounding box center [80, 505] width 37 height 14
click at [72, 503] on input"] "Reverb" at bounding box center [66, 504] width 9 height 9
checkbox input"] "true"
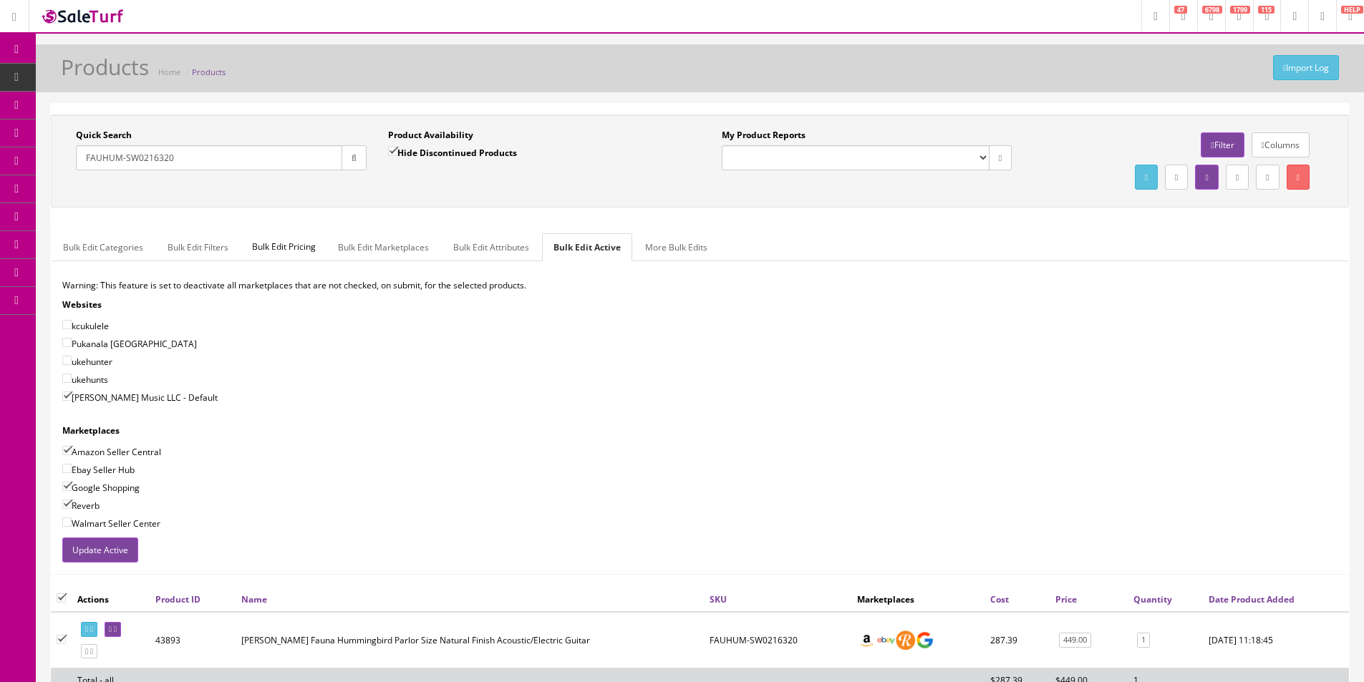
click at [107, 468] on label "Ebay Seller Hub" at bounding box center [98, 469] width 72 height 14
click at [72, 468] on input"] "Ebay Seller Hub" at bounding box center [66, 468] width 9 height 9
checkbox input"] "true"
click at [108, 545] on button "Update Active" at bounding box center [100, 550] width 76 height 25
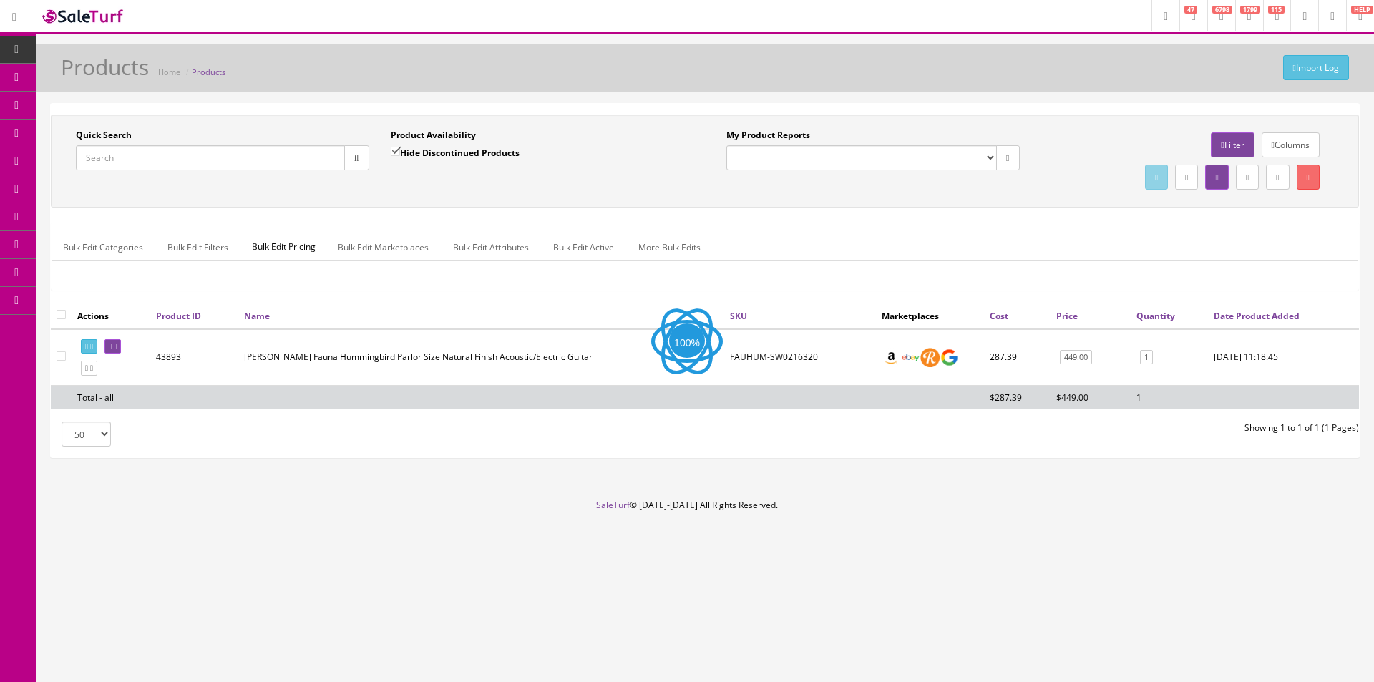
click at [294, 174] on div "Quick Search Date From" at bounding box center [222, 155] width 315 height 52
click at [297, 168] on input "Quick Search" at bounding box center [210, 157] width 269 height 25
paste input "AXECAIDIE"
type input "AXECAIDIE"
click at [363, 160] on button "button" at bounding box center [356, 157] width 25 height 25
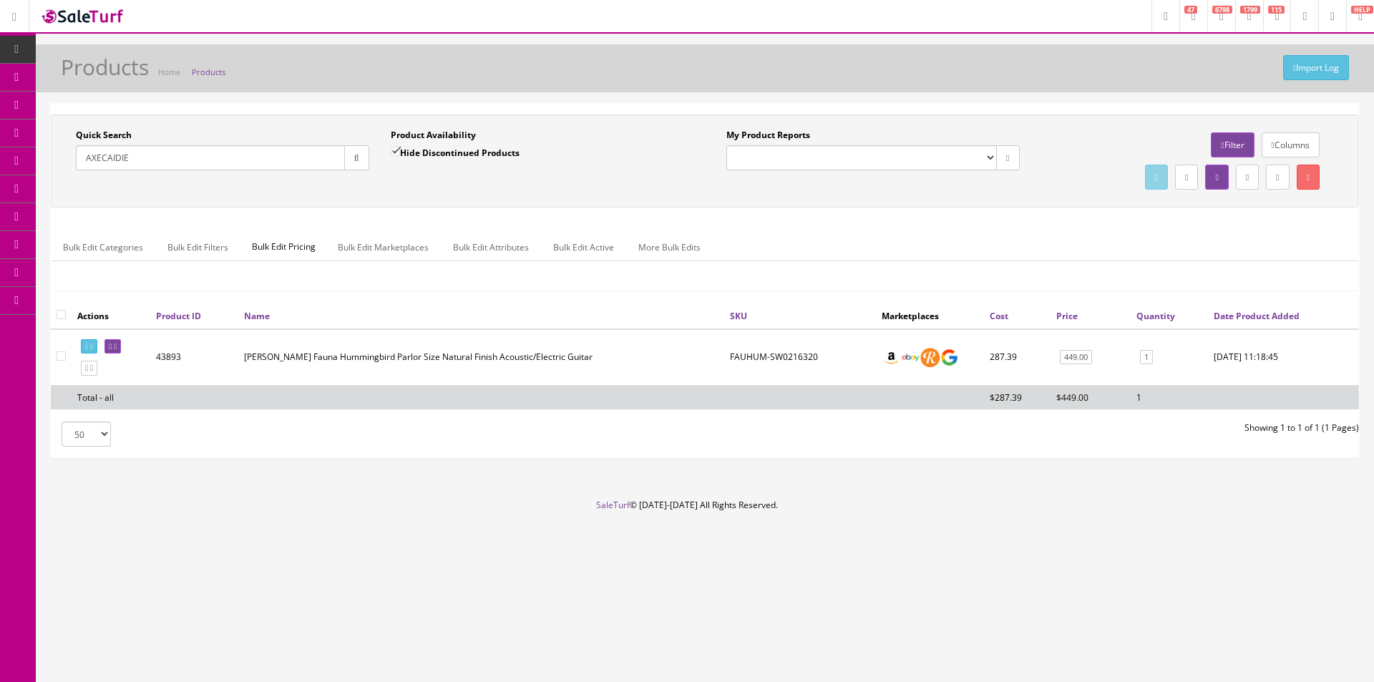
drag, startPoint x: 373, startPoint y: 178, endPoint x: 515, endPoint y: 186, distance: 142.0
click at [374, 178] on div "Quick Search AXECAIDIE Date From" at bounding box center [222, 155] width 315 height 52
click at [591, 190] on div "Quick Search AXECAIDIE Date From Product Availability Hide Discontinued Product…" at bounding box center [704, 161] width 1301 height 64
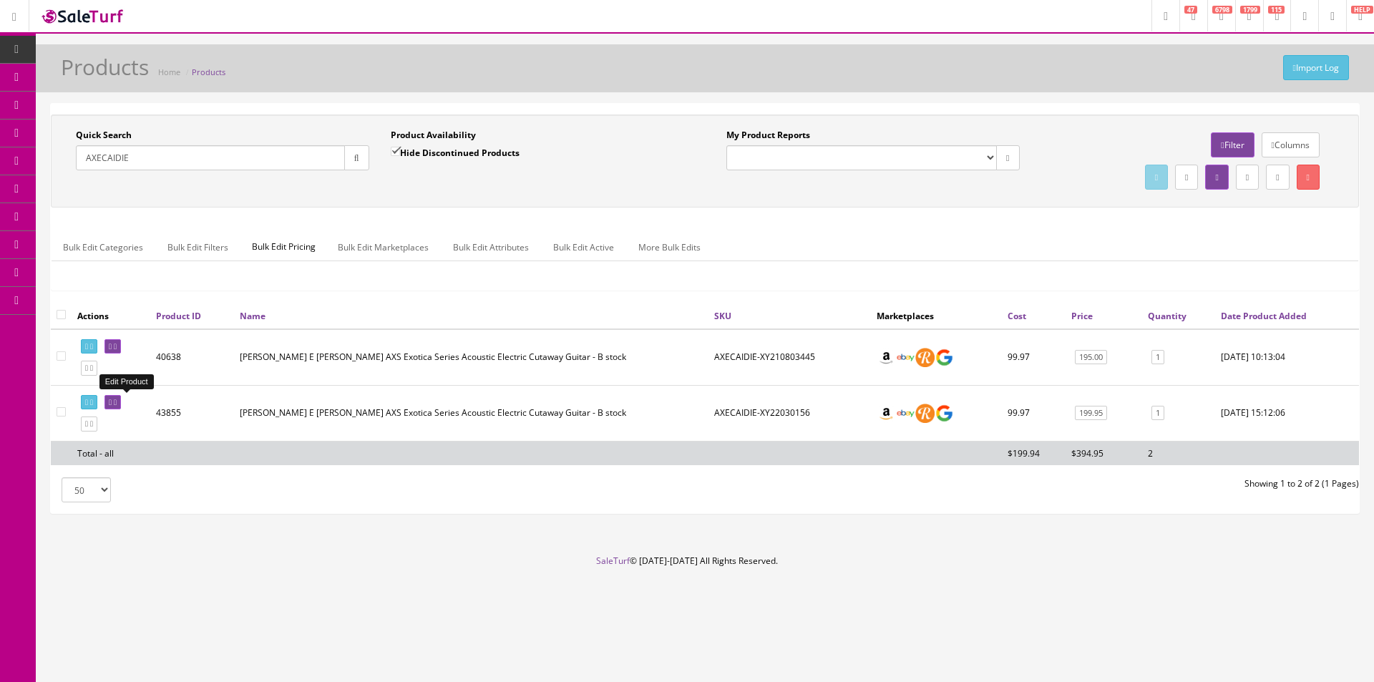
click at [117, 405] on icon at bounding box center [115, 403] width 3 height 8
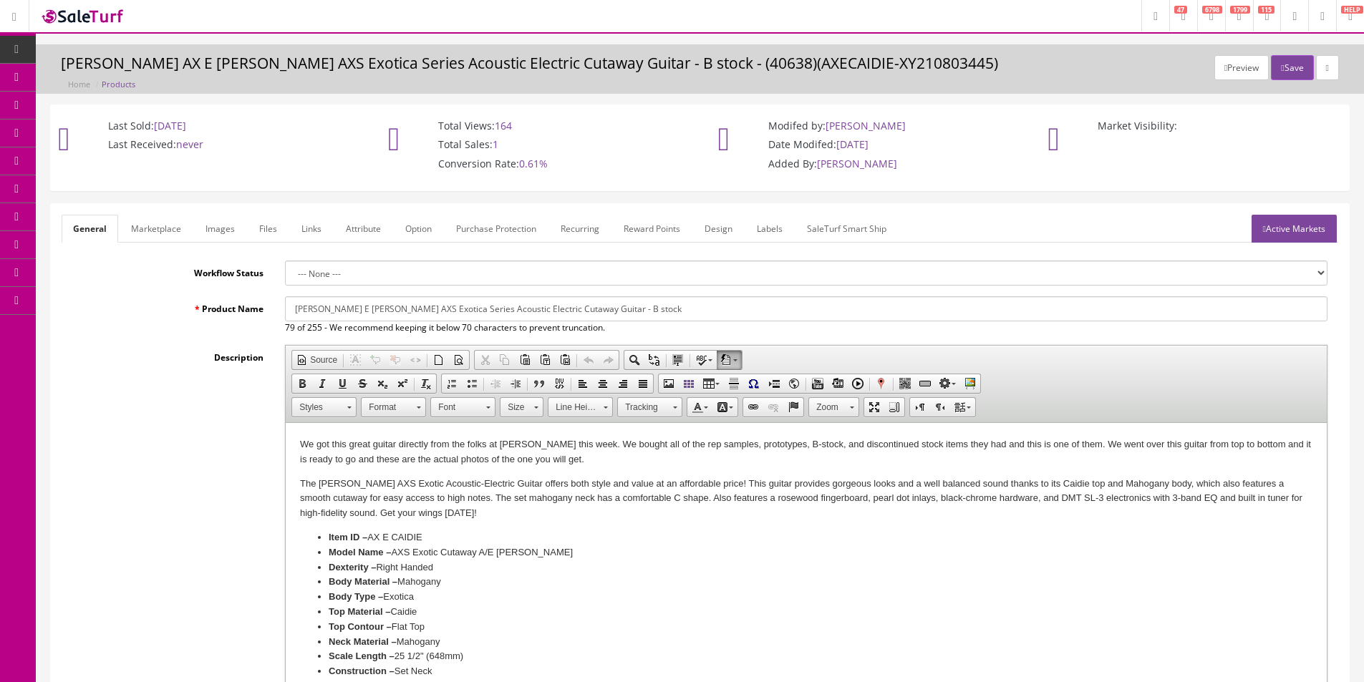
click at [406, 308] on input "[PERSON_NAME] E [PERSON_NAME] AXS Exotica Series Acoustic Electric Cutaway Guit…" at bounding box center [806, 308] width 1042 height 25
click at [409, 309] on input "[PERSON_NAME] E [PERSON_NAME] AXS Exotica Series Acoustic Electric Cutaway Guit…" at bounding box center [806, 308] width 1042 height 25
type input "[PERSON_NAME] E [PERSON_NAME] AXS Exotic Acoustic Electric Cutaway Guitar - B s…"
click at [1283, 73] on button "Save" at bounding box center [1292, 67] width 42 height 25
click at [408, 311] on input "[PERSON_NAME] E [PERSON_NAME] AXS Exotica Series Acoustic Electric Cutaway Guit…" at bounding box center [806, 308] width 1042 height 25
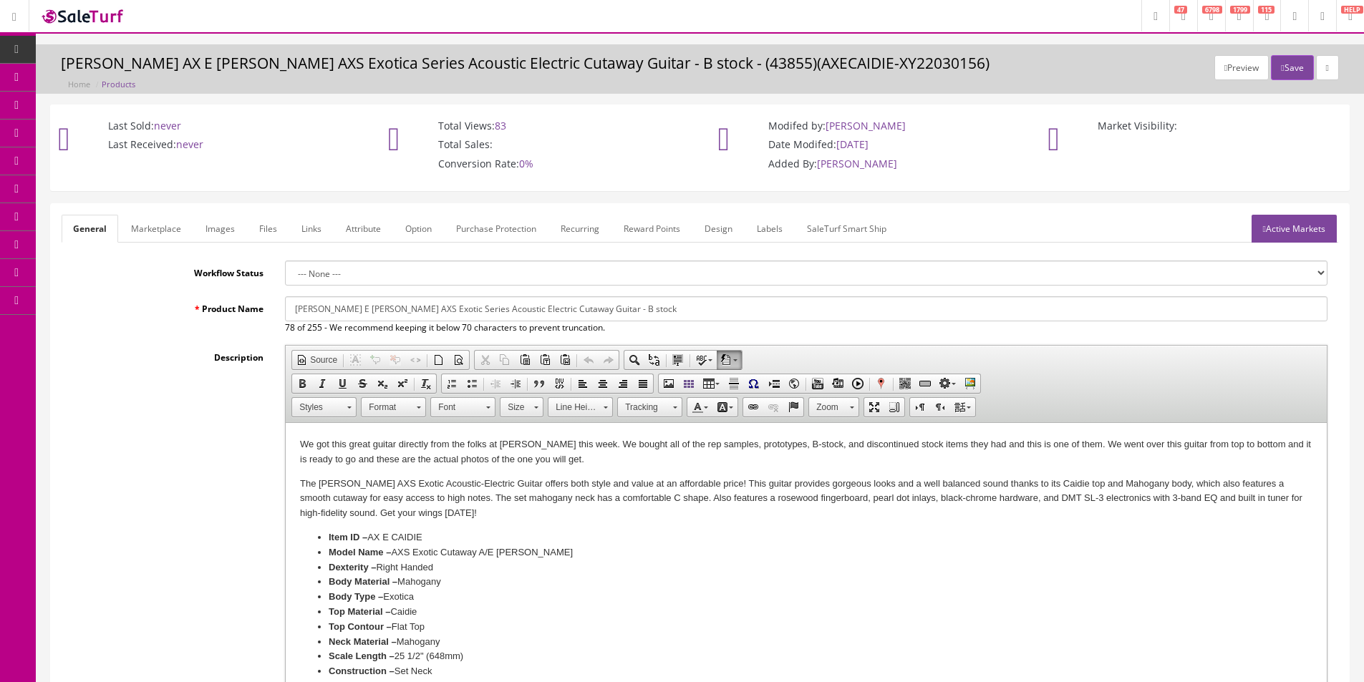
click at [417, 310] on input "[PERSON_NAME] E [PERSON_NAME] AXS Exotic Series Acoustic Electric Cutaway Guita…" at bounding box center [806, 308] width 1042 height 25
click at [417, 310] on input "Dean AX E CAIDIE AXS Exotic Series Acoustic Electric Cutaway Guitar - B stock" at bounding box center [806, 308] width 1042 height 25
type input "[PERSON_NAME] E [PERSON_NAME] AXS Exotic Acoustic Electric Cutaway Guitar - B s…"
click at [1271, 70] on button "Save" at bounding box center [1292, 67] width 42 height 25
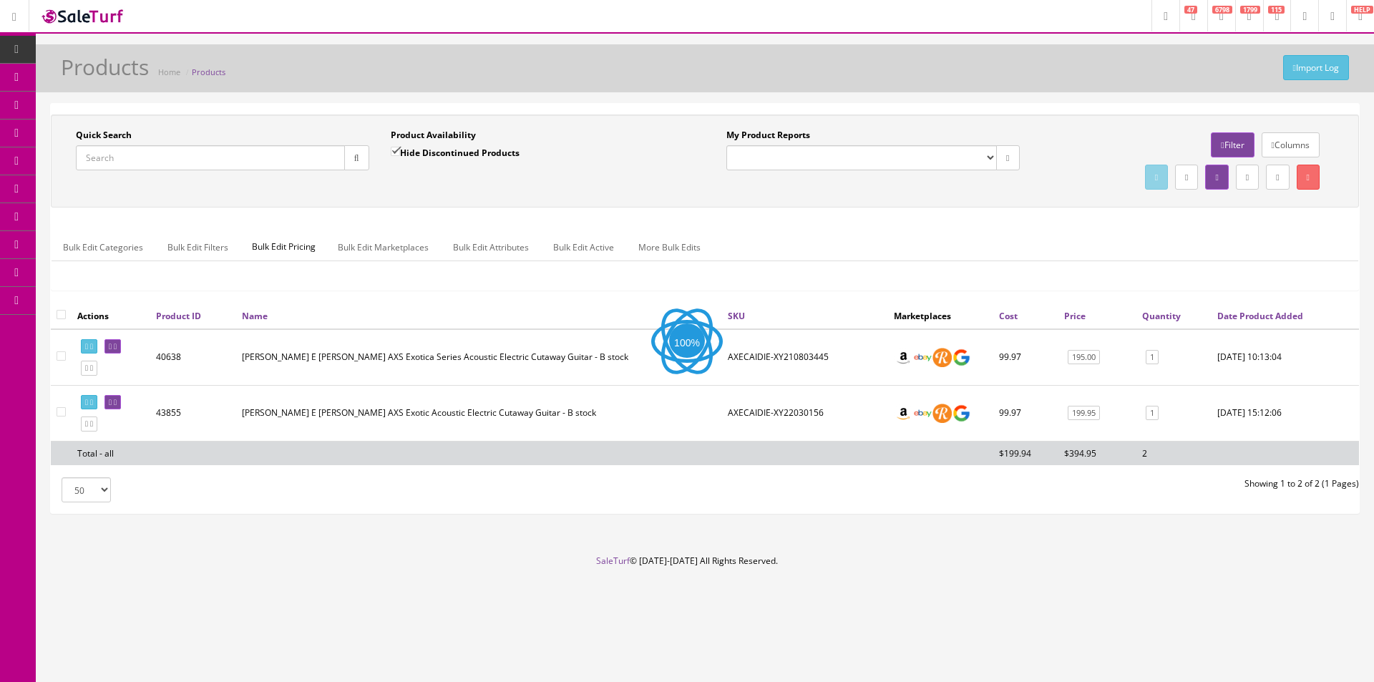
click at [88, 163] on link "Order List" at bounding box center [111, 161] width 150 height 28
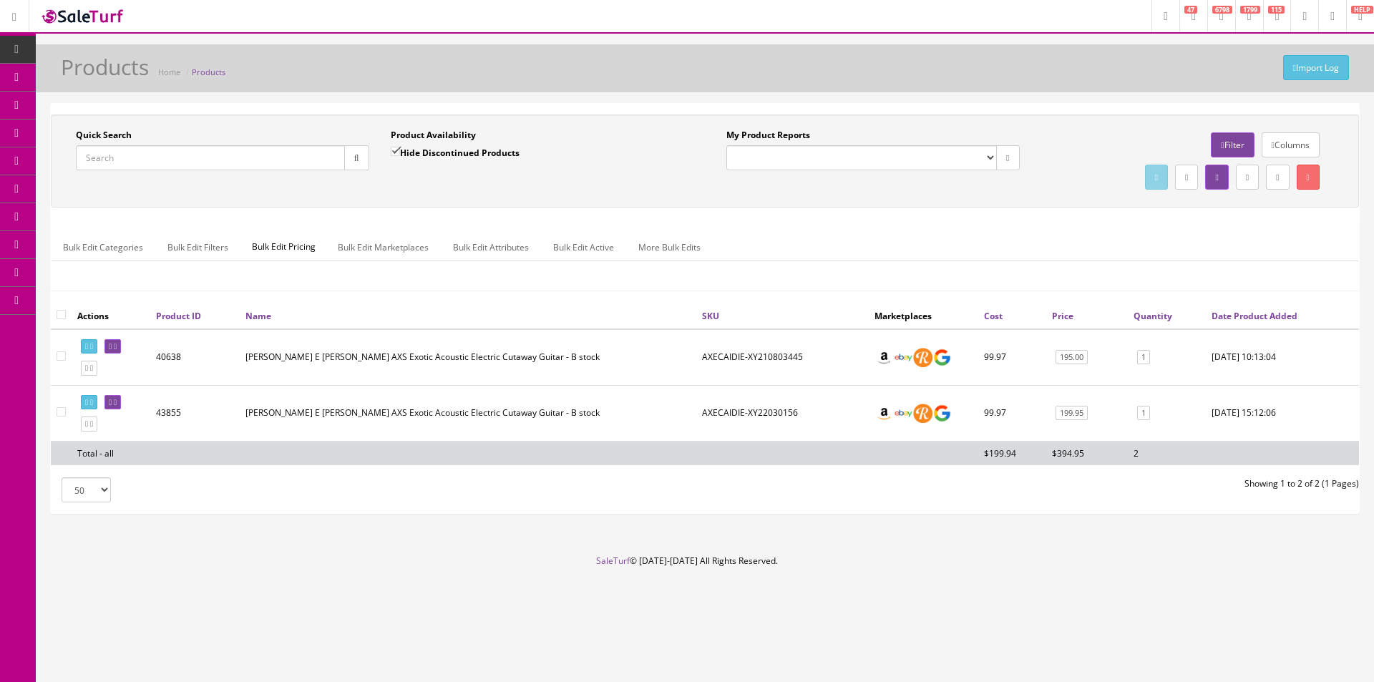
click at [1101, 245] on ul "Bulk Edit Categories Bulk Edit Filters Bulk Edit Pricing Bulk Edit Marketplaces…" at bounding box center [705, 247] width 1307 height 28
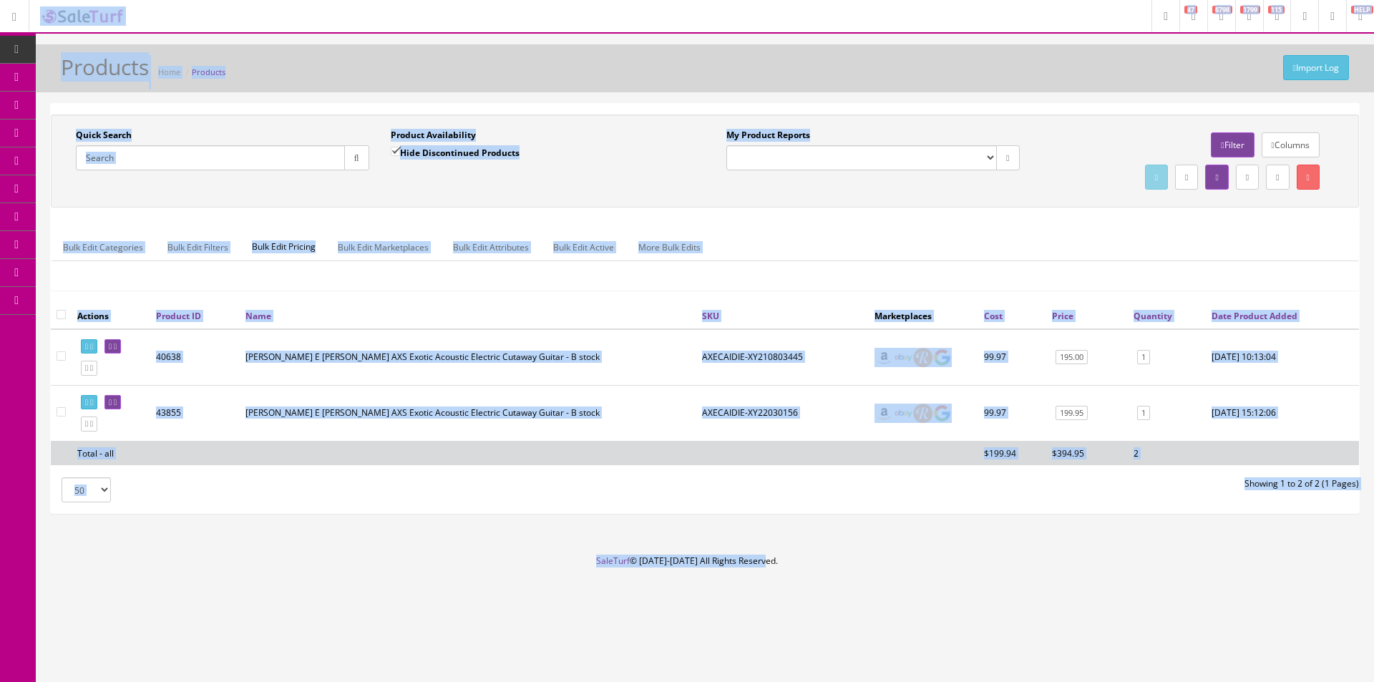
click at [1096, 246] on ul "Bulk Edit Categories Bulk Edit Filters Bulk Edit Pricing Bulk Edit Marketplaces…" at bounding box center [705, 247] width 1307 height 28
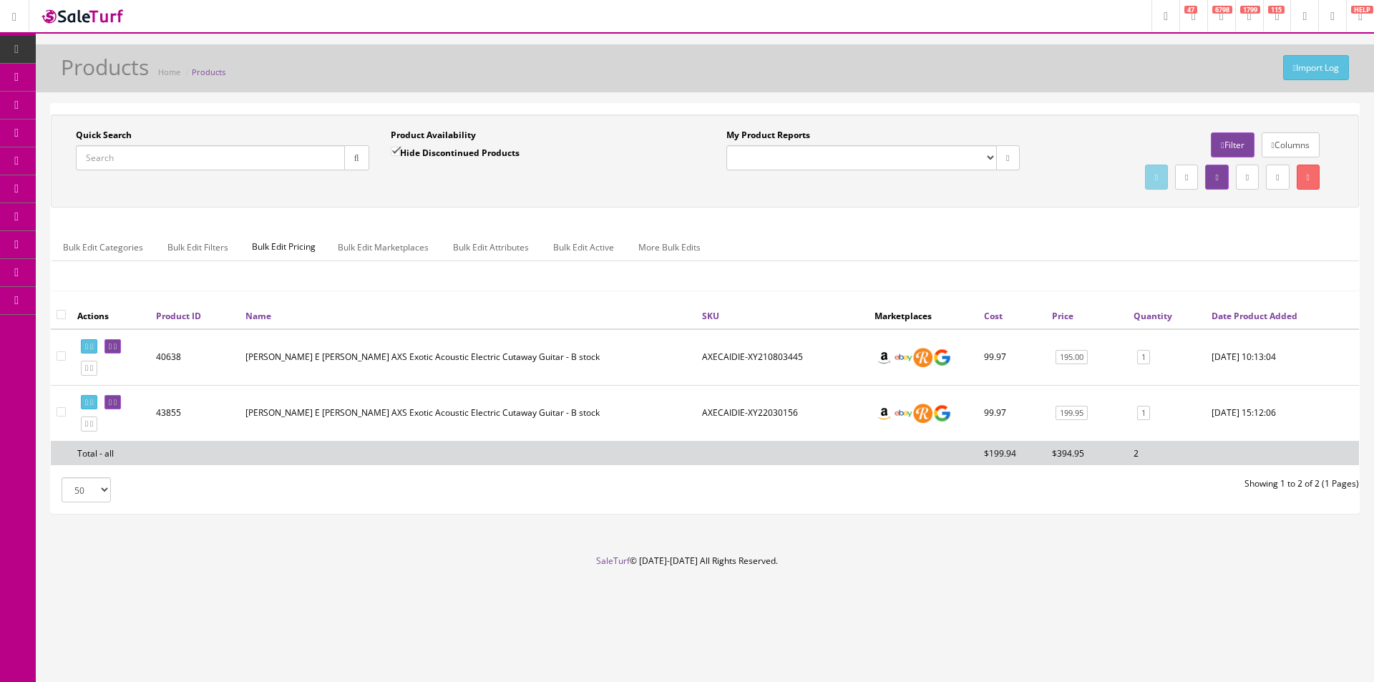
drag, startPoint x: 1096, startPoint y: 246, endPoint x: 1059, endPoint y: 277, distance: 47.8
click at [1096, 246] on ul "Bulk Edit Categories Bulk Edit Filters Bulk Edit Pricing Bulk Edit Marketplaces…" at bounding box center [705, 247] width 1307 height 28
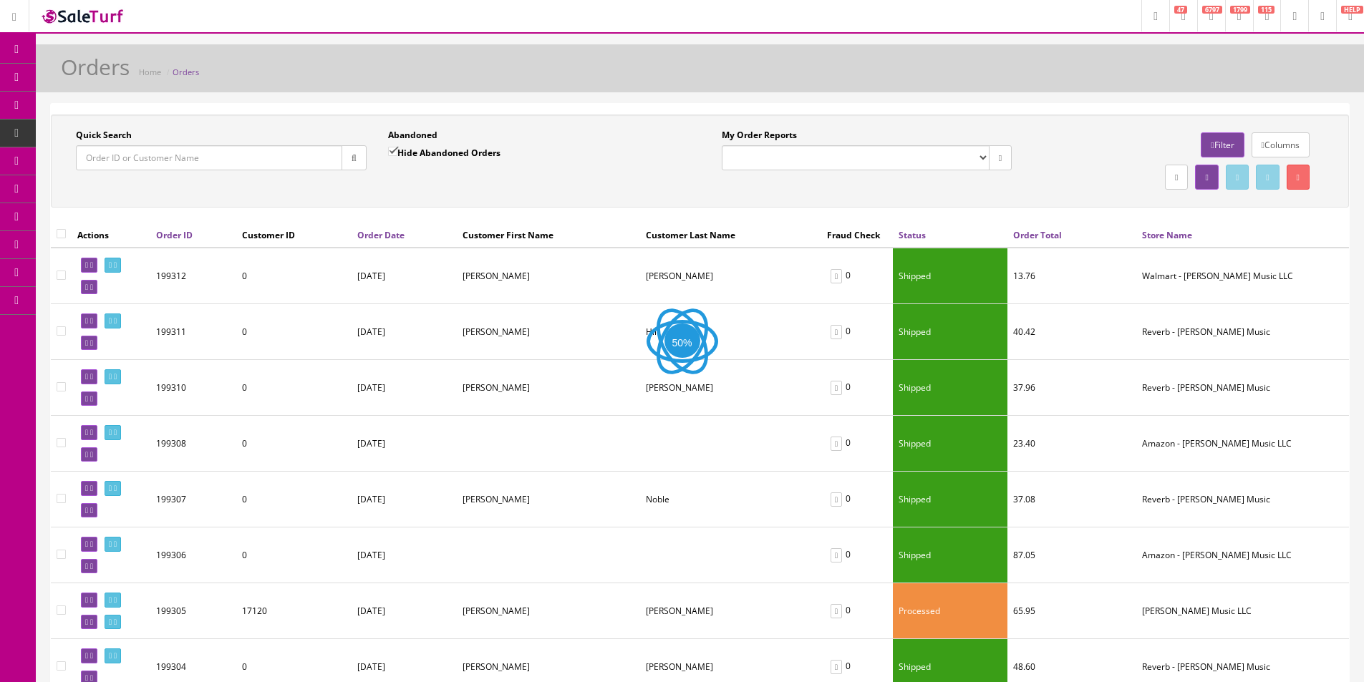
click at [646, 115] on div "Quick Search Date From Abandoned Hide Abandoned Orders Date To My Order Reports…" at bounding box center [700, 161] width 1298 height 93
click at [747, 161] on select "Butler Music LLC Orders Pending Website Orders" at bounding box center [856, 157] width 268 height 25
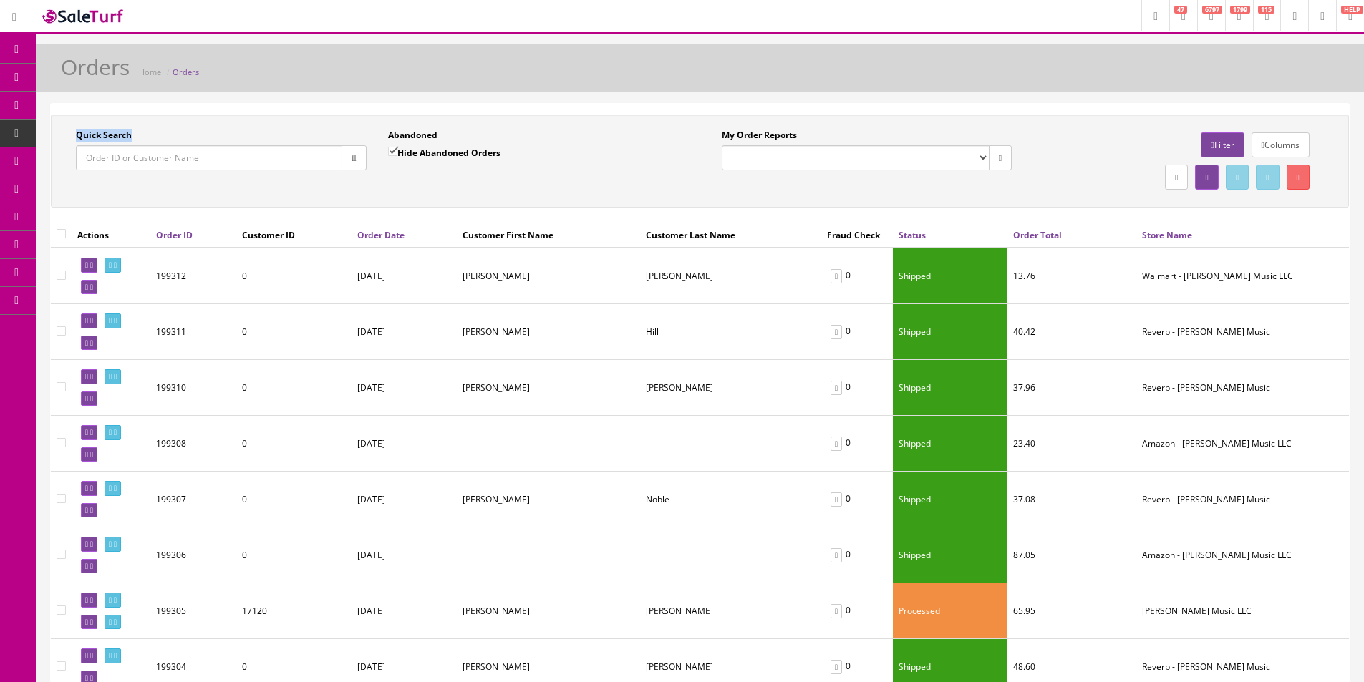
select select "175"
click at [722, 145] on select "Butler Music LLC Orders Pending Website Orders" at bounding box center [856, 157] width 268 height 25
click at [716, 165] on div "My Order Reports Butler Music LLC Orders Pending Website Orders" at bounding box center [867, 155] width 312 height 52
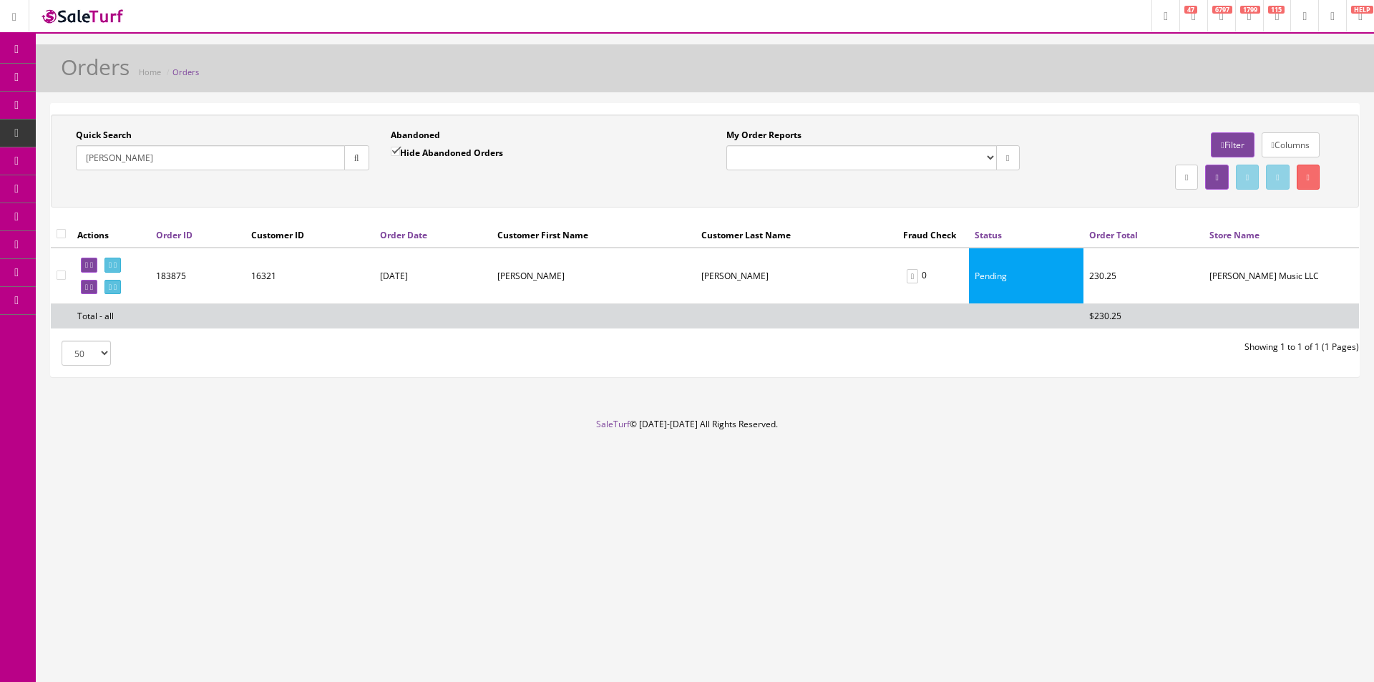
drag, startPoint x: 107, startPoint y: 162, endPoint x: 74, endPoint y: 166, distance: 33.2
click at [74, 166] on div "Quick Search [PERSON_NAME] Date From" at bounding box center [222, 155] width 315 height 52
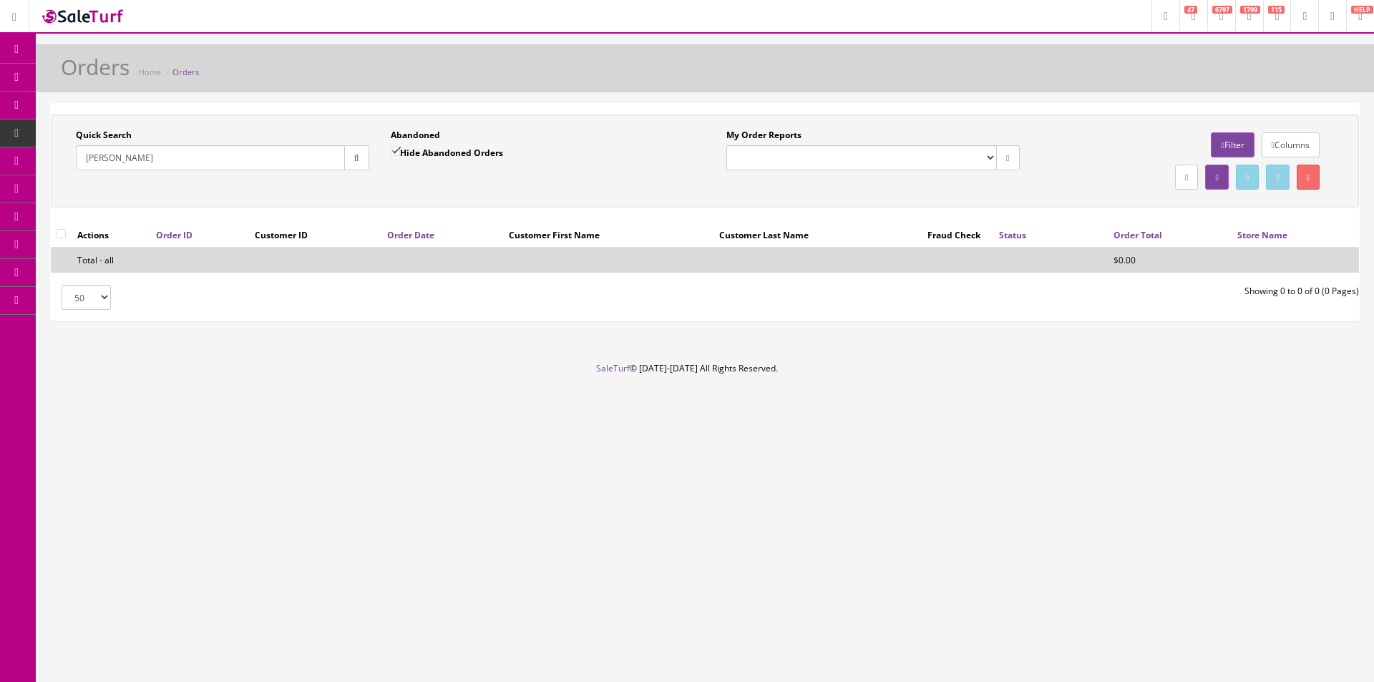
click at [1111, 402] on footer "SaleTurf © [DATE]-[DATE] All Rights Reserved." at bounding box center [687, 398] width 1374 height 72
drag, startPoint x: 1111, startPoint y: 402, endPoint x: 889, endPoint y: 295, distance: 246.2
click at [1111, 401] on footer "SaleTurf © [DATE]-[DATE] All Rights Reserved." at bounding box center [687, 398] width 1374 height 72
click at [354, 159] on icon "button" at bounding box center [356, 158] width 5 height 9
click at [1036, 424] on footer "SaleTurf © 2015-2025 All Rights Reserved." at bounding box center [687, 398] width 1374 height 72
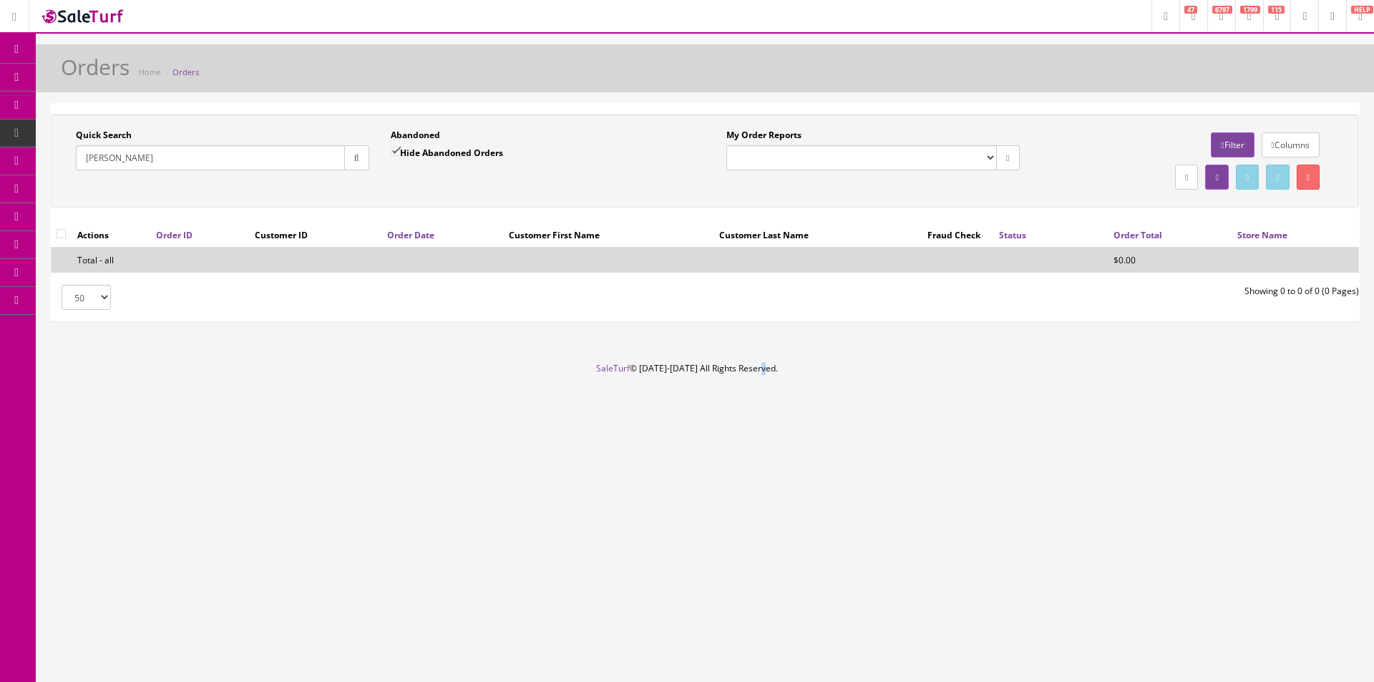
click at [1036, 424] on footer "SaleTurf © 2015-2025 All Rights Reserved." at bounding box center [687, 398] width 1374 height 72
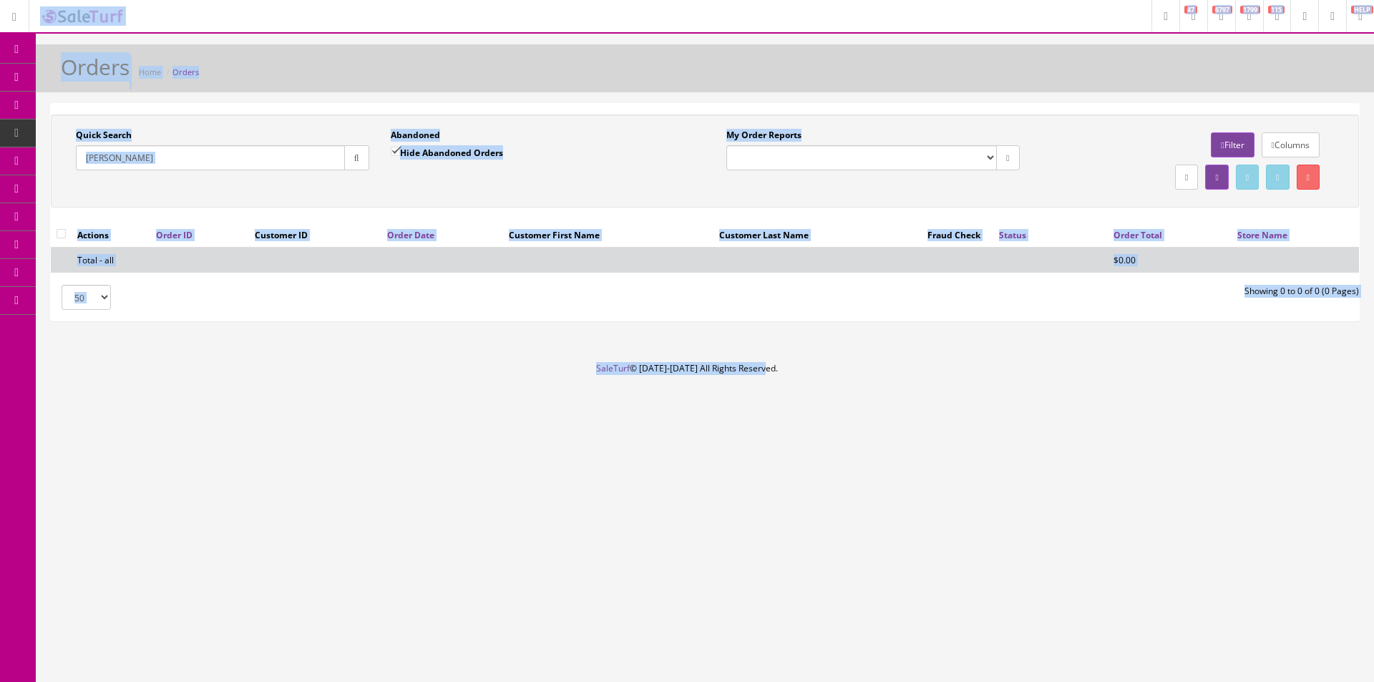
click at [1082, 452] on div "Research Trends Trending on Ebay Google Trends Amazon Insights (Login Before Cl…" at bounding box center [687, 341] width 1374 height 682
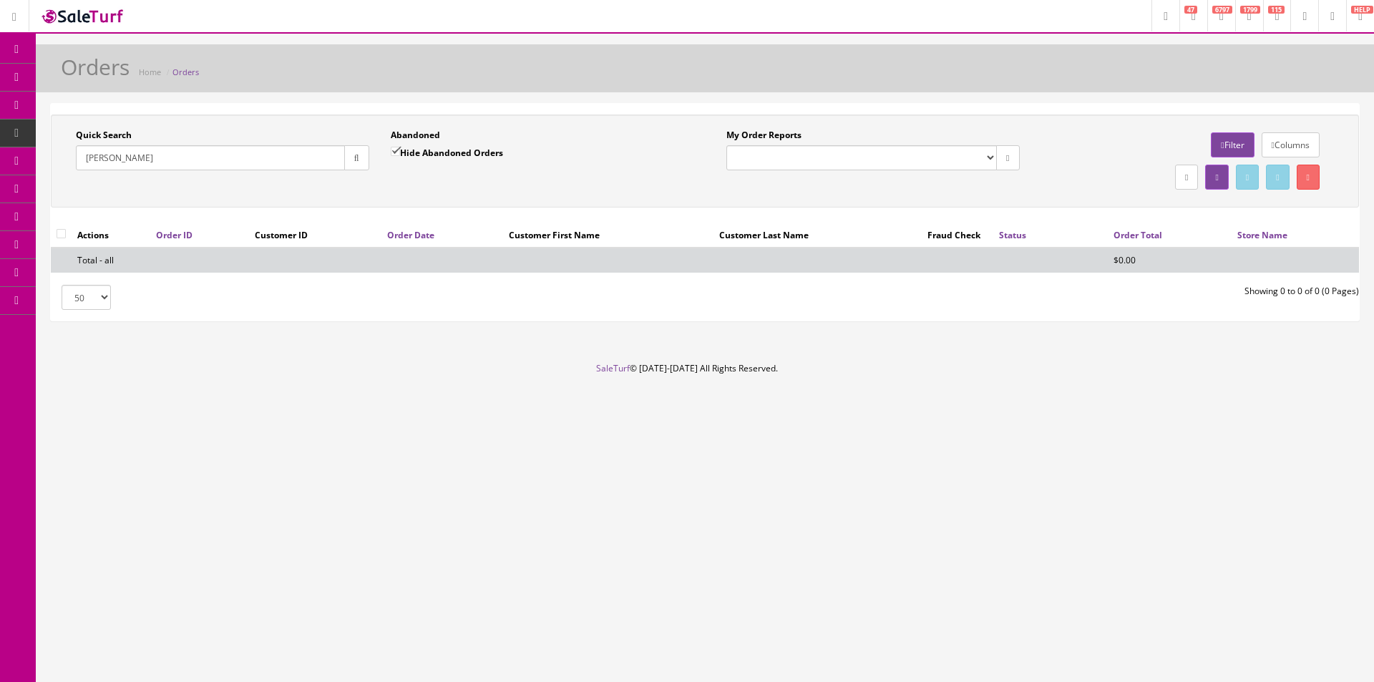
drag, startPoint x: 1082, startPoint y: 452, endPoint x: 1147, endPoint y: 417, distance: 73.7
click at [849, 529] on div "Research Trends Trending on Ebay Google Trends Amazon Insights (Login Before Cl…" at bounding box center [687, 341] width 1374 height 682
click at [274, 152] on input "Tuazon" at bounding box center [210, 157] width 269 height 25
drag, startPoint x: 274, startPoint y: 152, endPoint x: 310, endPoint y: 154, distance: 35.8
click at [274, 151] on input "Tuazon" at bounding box center [210, 157] width 269 height 25
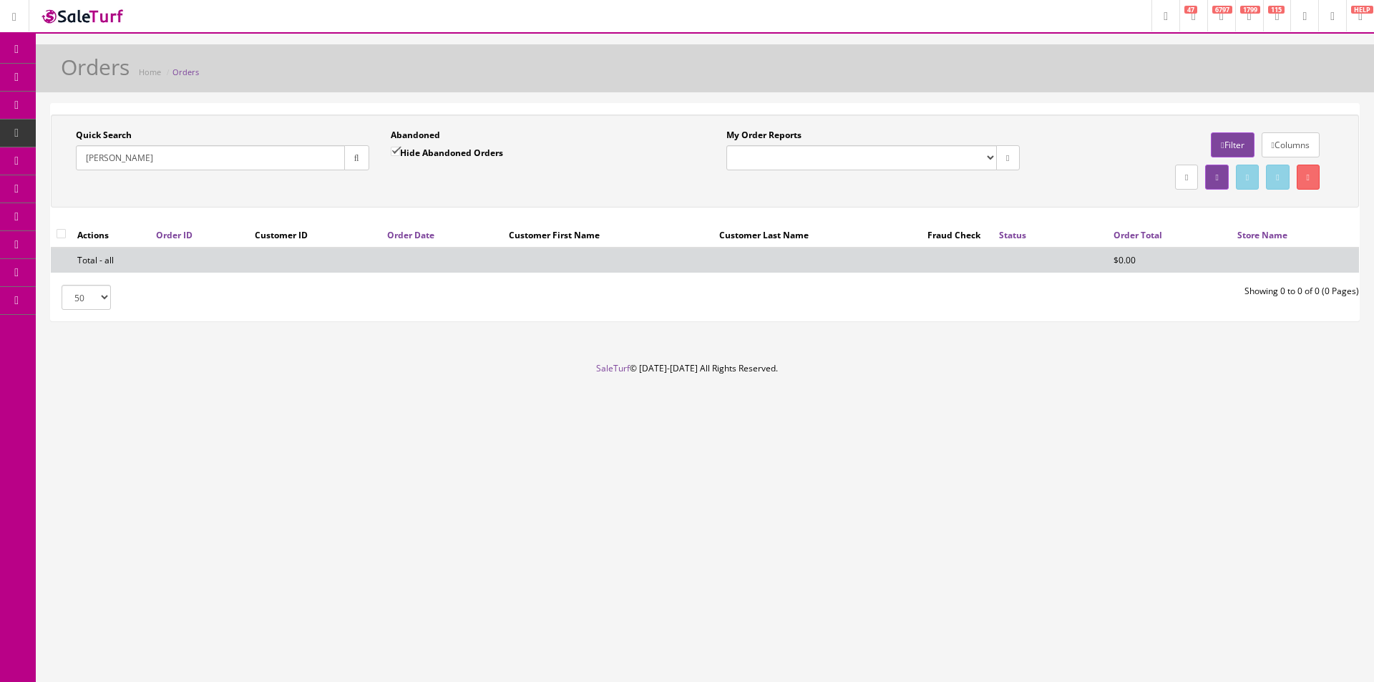
click at [361, 156] on button "button" at bounding box center [356, 157] width 25 height 25
click at [311, 156] on input "Tuazon" at bounding box center [210, 157] width 269 height 25
click at [312, 160] on input "Tuazon" at bounding box center [210, 157] width 269 height 25
type input "Ahr"
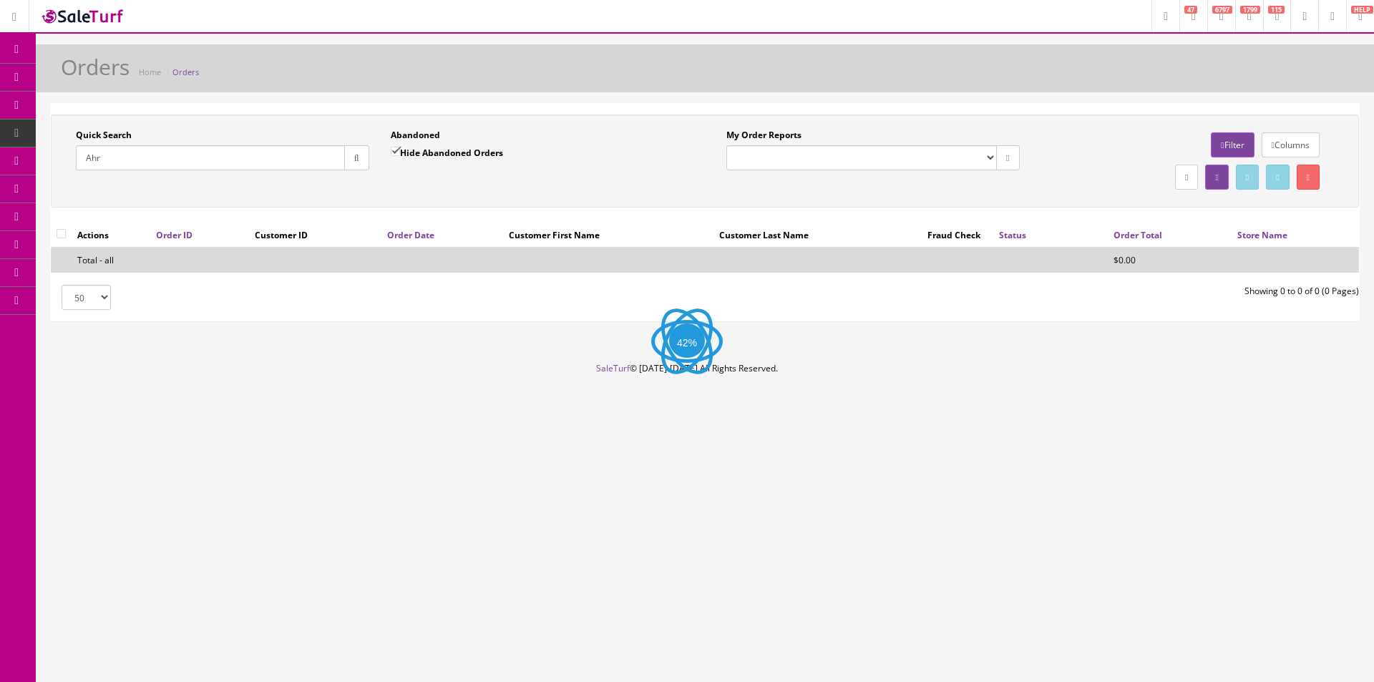
click at [519, 189] on div "Quick Search Ahr Date From Abandoned Hide Abandoned Orders Date To My Order Rep…" at bounding box center [704, 161] width 1301 height 64
click at [519, 190] on div "Quick Search Ahr Date From Abandoned Hide Abandoned Orders Date To My Order Rep…" at bounding box center [704, 161] width 1301 height 64
click at [519, 191] on div "Quick Search Ahr Date From Abandoned Hide Abandoned Orders Date To My Order Rep…" at bounding box center [704, 161] width 1301 height 64
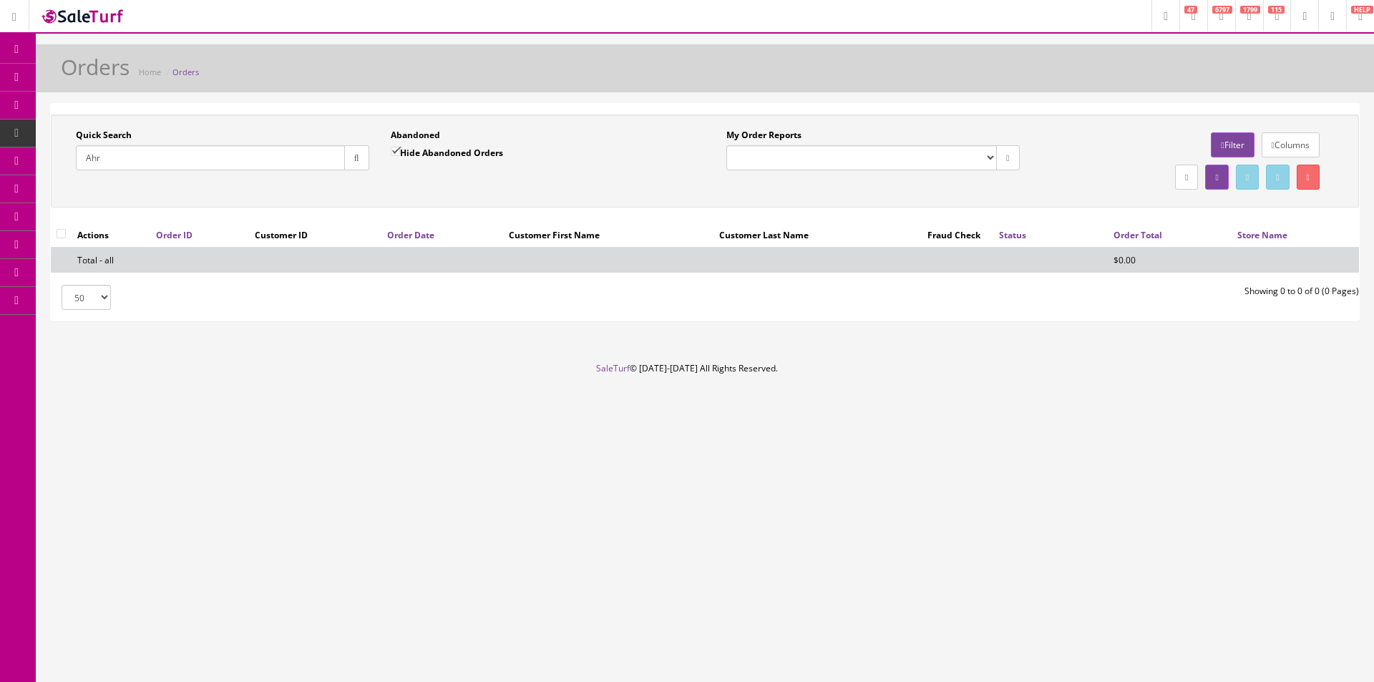
click at [519, 191] on div "Quick Search Ahr Date From Abandoned Hide Abandoned Orders Date To My Order Rep…" at bounding box center [704, 161] width 1301 height 64
drag, startPoint x: 519, startPoint y: 191, endPoint x: 649, endPoint y: 193, distance: 130.3
click at [519, 192] on div "Quick Search Ahr Date From Abandoned Hide Abandoned Orders Date To My Order Rep…" at bounding box center [704, 161] width 1301 height 64
click at [1346, 149] on div "My Order Reports Butler Music LLC Orders Pending Website Orders Columns Filter …" at bounding box center [1030, 161] width 651 height 64
click at [1223, 363] on footer "SaleTurf © 2015-2025 All Rights Reserved." at bounding box center [687, 398] width 1374 height 72
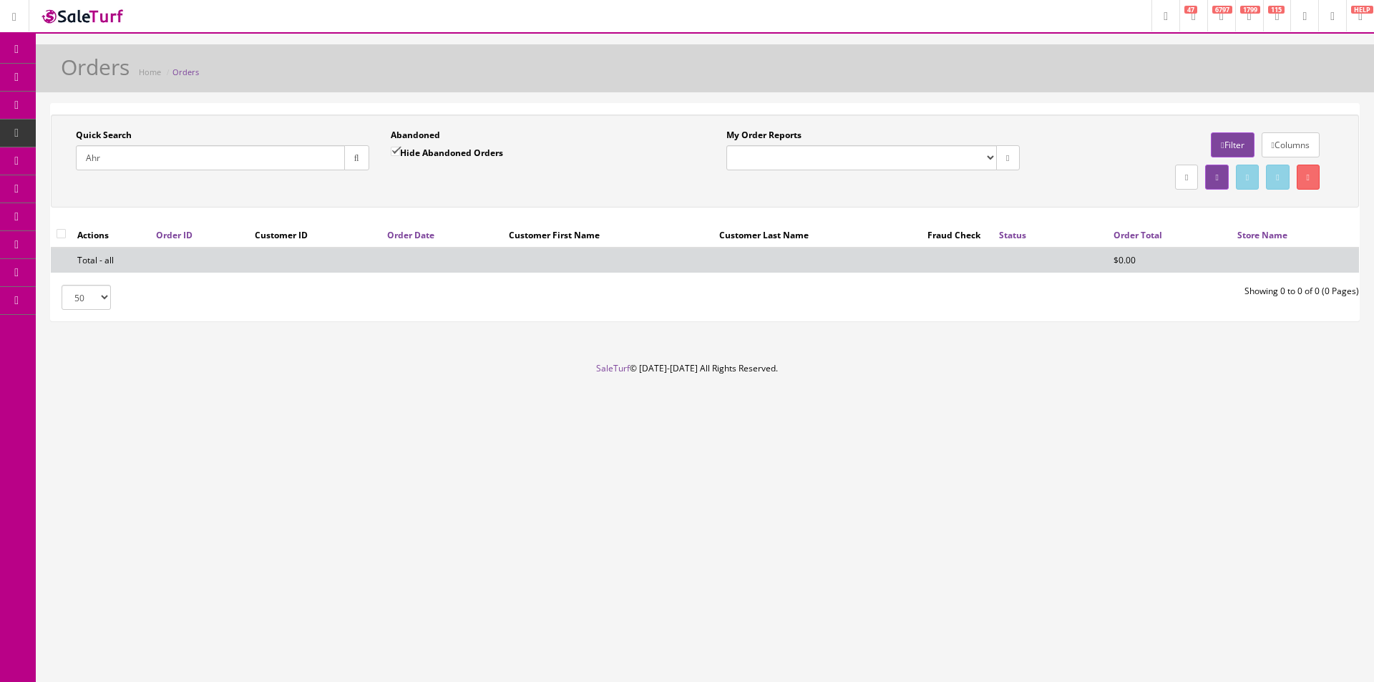
click at [1219, 353] on div "Orders Home Orders Quick Search Ahr Date From Abandoned Hide Abandoned Orders D…" at bounding box center [705, 203] width 1339 height 318
drag, startPoint x: 1219, startPoint y: 353, endPoint x: 989, endPoint y: 373, distance: 230.7
click at [989, 373] on footer "SaleTurf © 2015-2025 All Rights Reserved." at bounding box center [687, 398] width 1374 height 72
click at [1081, 356] on div "Orders Home Orders Quick Search Ahr Date From Abandoned Hide Abandoned Orders D…" at bounding box center [705, 203] width 1339 height 318
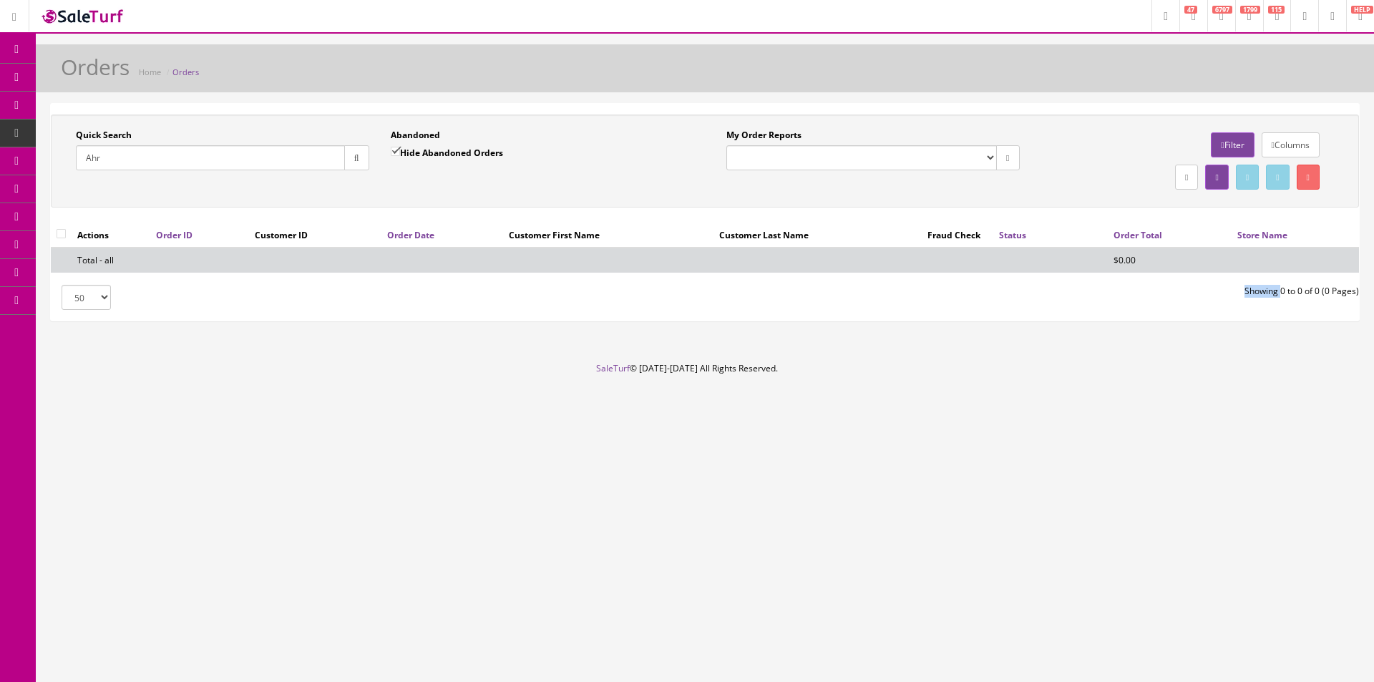
click at [1081, 356] on div "Orders Home Orders Quick Search Ahr Date From Abandoned Hide Abandoned Orders D…" at bounding box center [705, 203] width 1339 height 318
click at [1081, 357] on div "Orders Home Orders Quick Search Ahr Date From Abandoned Hide Abandoned Orders D…" at bounding box center [705, 203] width 1339 height 318
click at [1081, 358] on div "Orders Home Orders Quick Search Ahr Date From Abandoned Hide Abandoned Orders D…" at bounding box center [705, 203] width 1339 height 318
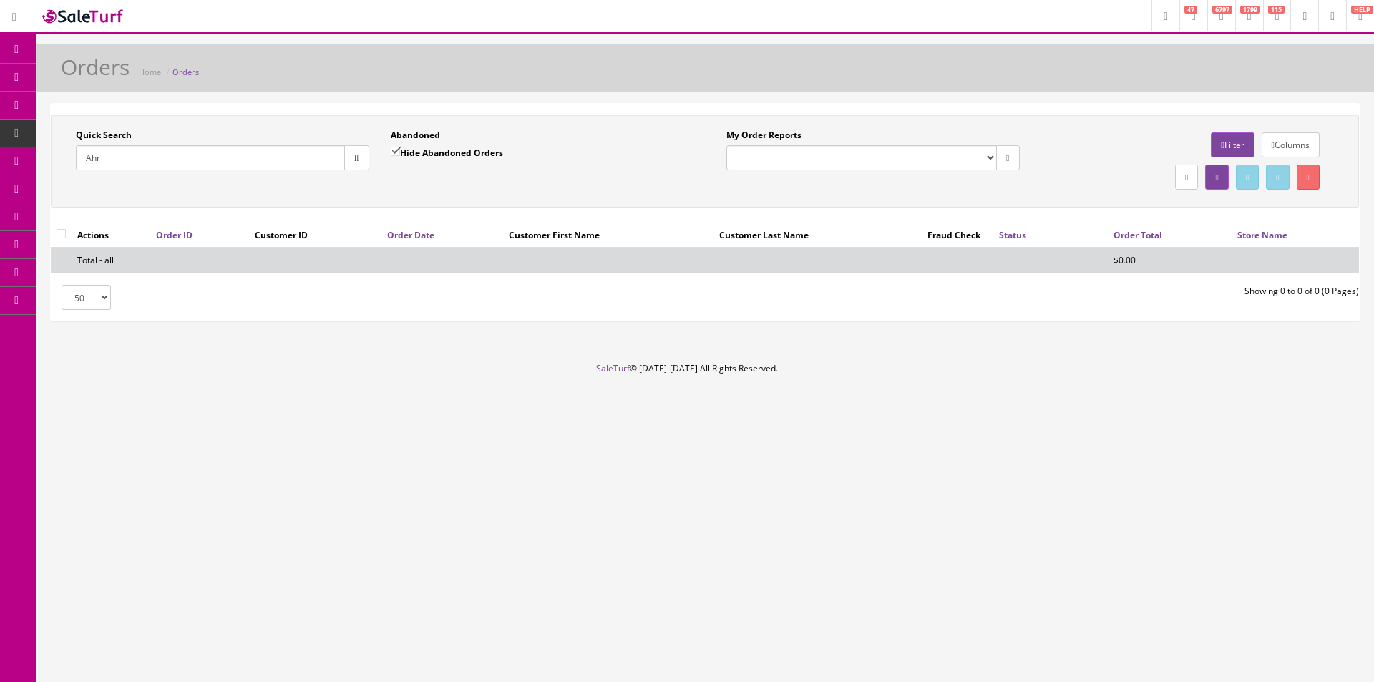
click at [79, 273] on link "System Configs" at bounding box center [111, 273] width 150 height 28
click at [89, 443] on link "Marketplaces" at bounding box center [111, 441] width 150 height 28
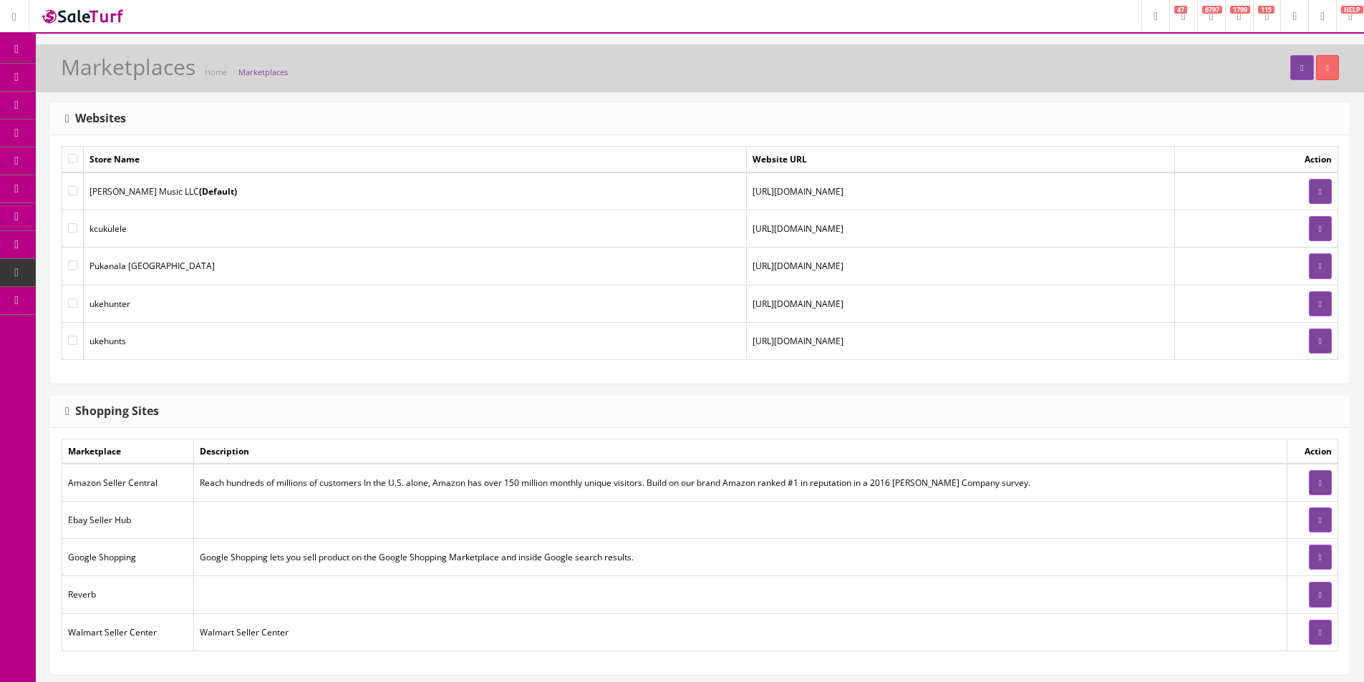
click at [1176, 194] on td at bounding box center [1255, 192] width 163 height 38
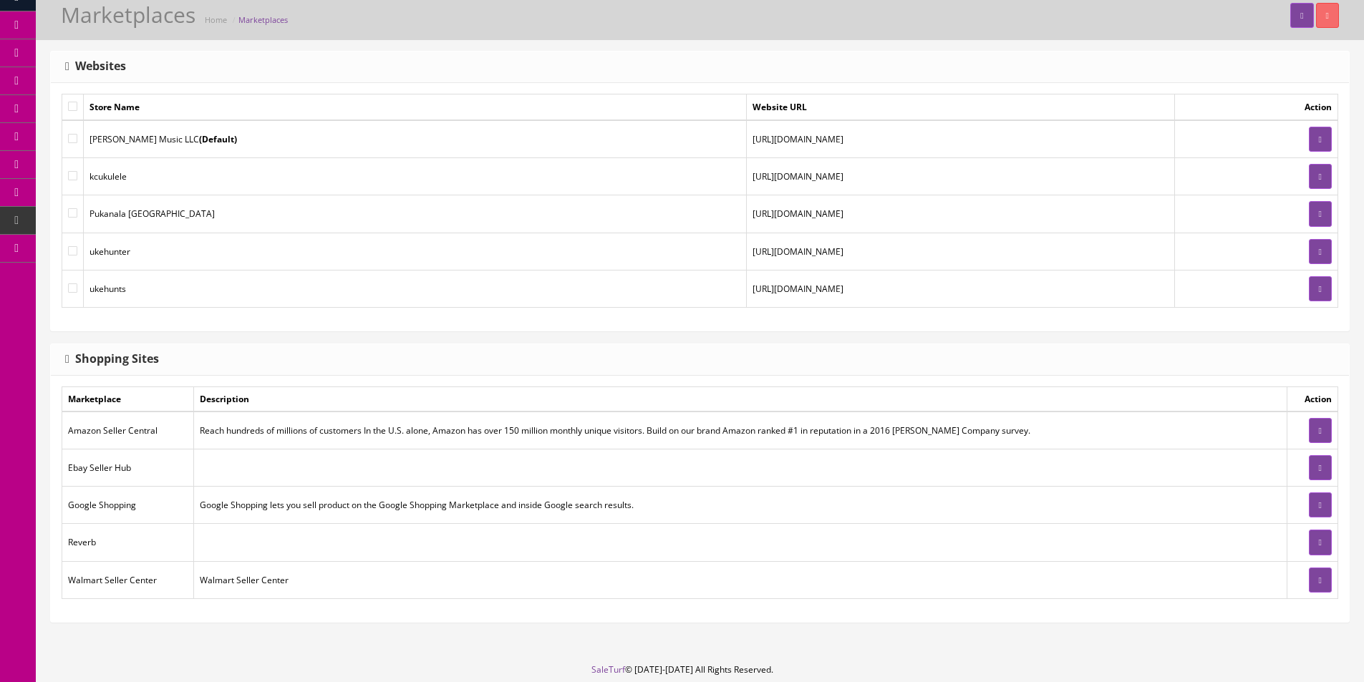
scroll to position [105, 0]
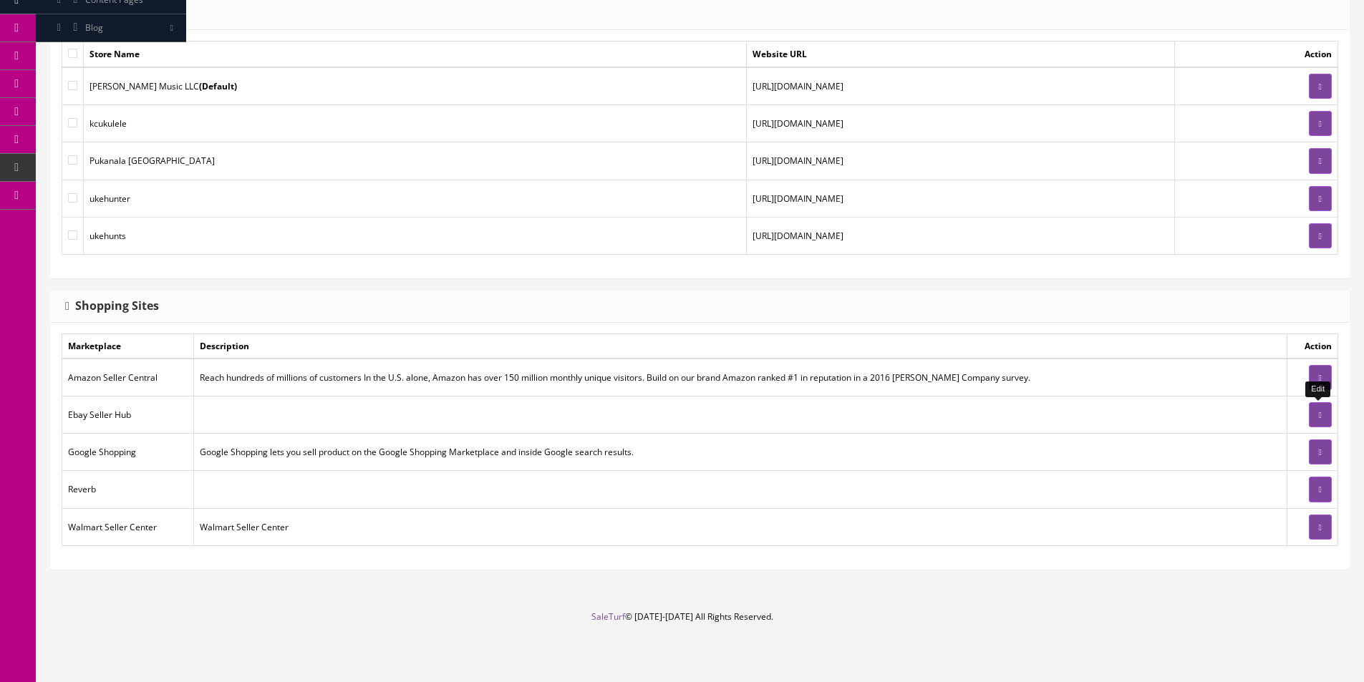
click at [1311, 412] on link at bounding box center [1320, 414] width 23 height 25
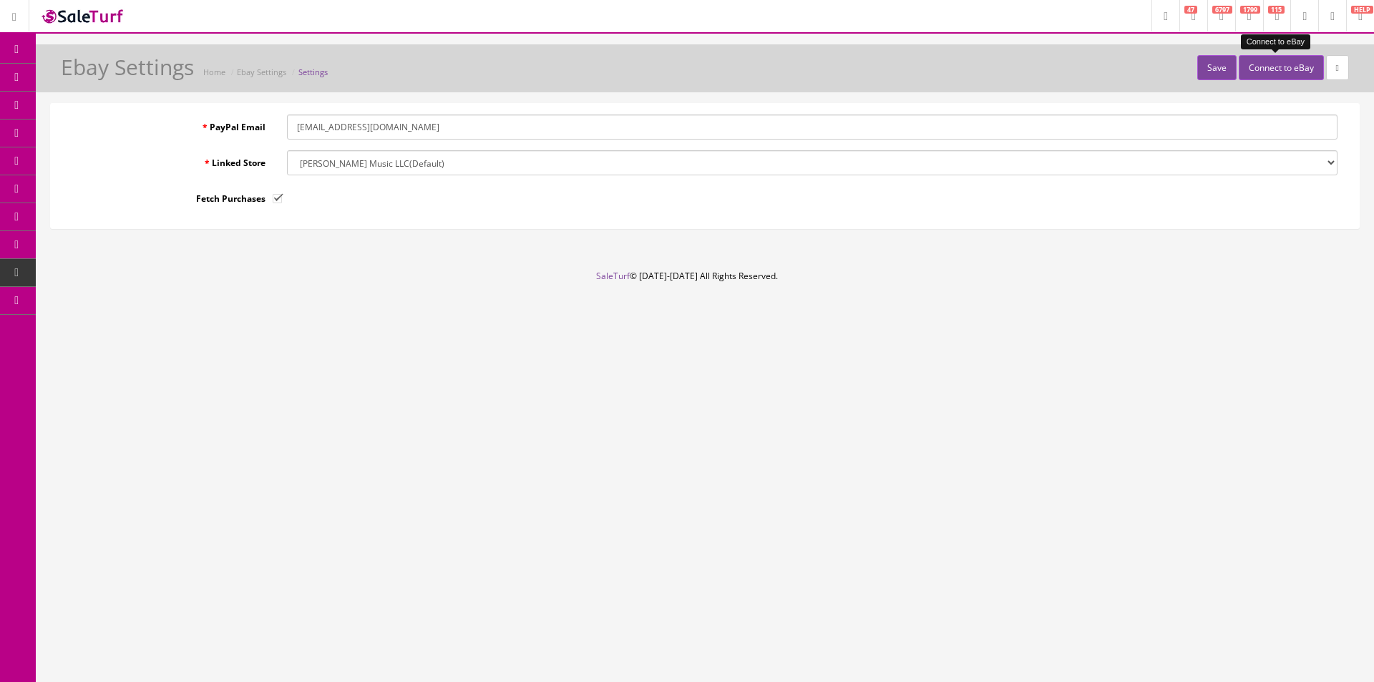
click at [1257, 68] on button "Connect to eBay" at bounding box center [1281, 67] width 85 height 25
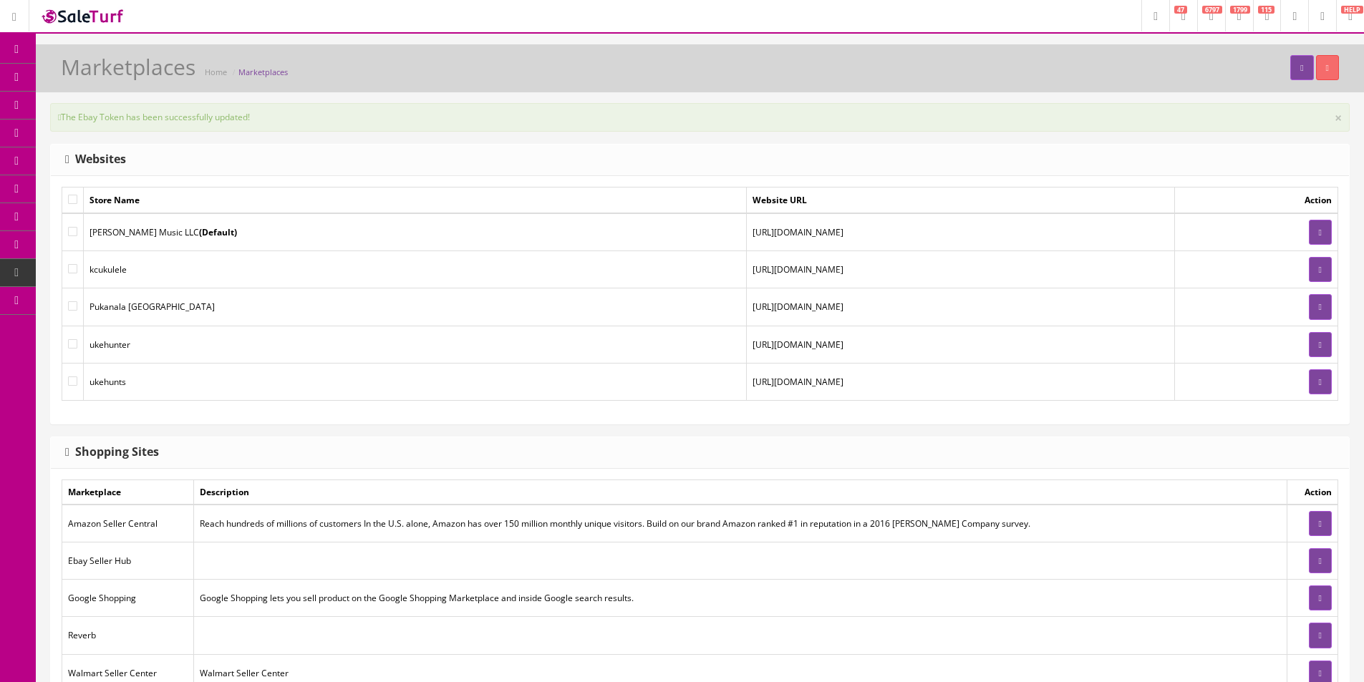
click at [1146, 134] on div "The Ebay Token has been successfully updated! × Websites Store Name Website URL…" at bounding box center [700, 415] width 1328 height 625
click at [1145, 134] on div "The Ebay Token has been successfully updated! × Websites Store Name Website URL…" at bounding box center [700, 415] width 1328 height 625
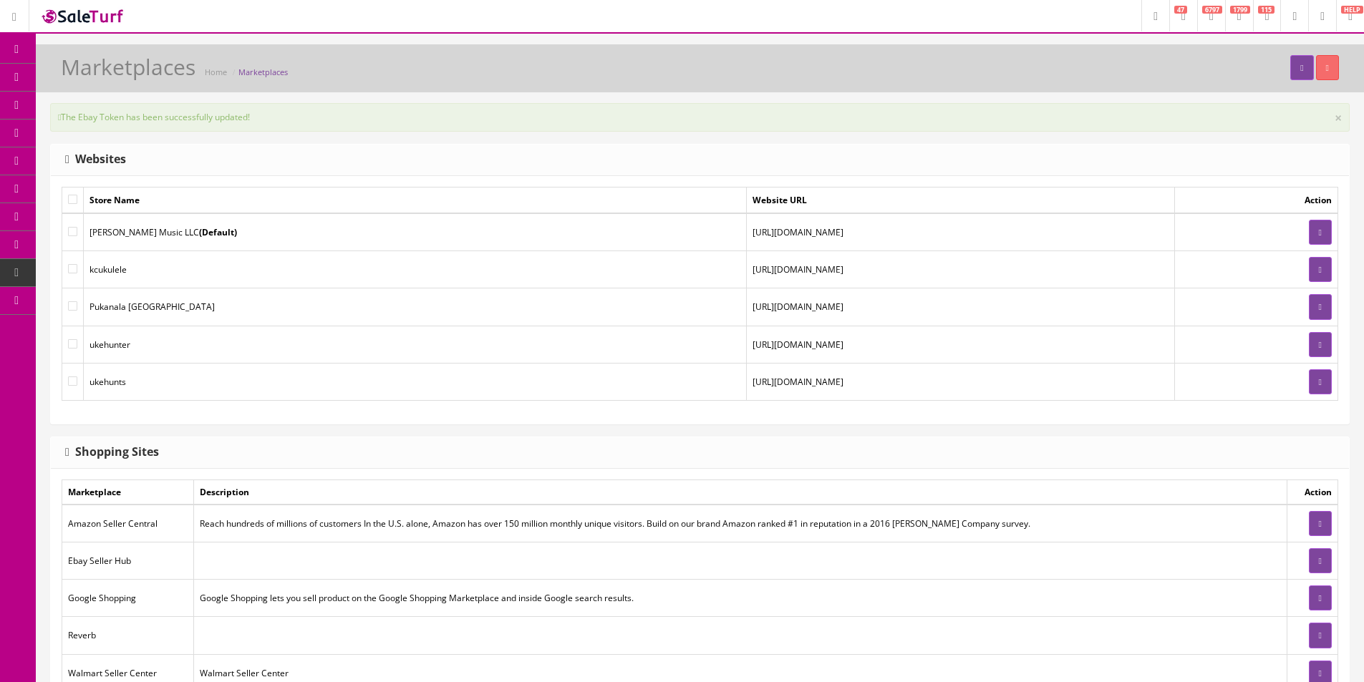
drag, startPoint x: 1145, startPoint y: 134, endPoint x: 1165, endPoint y: 146, distance: 23.4
click at [1145, 134] on div "The Ebay Token has been successfully updated! × Websites Store Name Website URL…" at bounding box center [700, 415] width 1328 height 625
click at [122, 152] on link "Order List" at bounding box center [111, 161] width 150 height 28
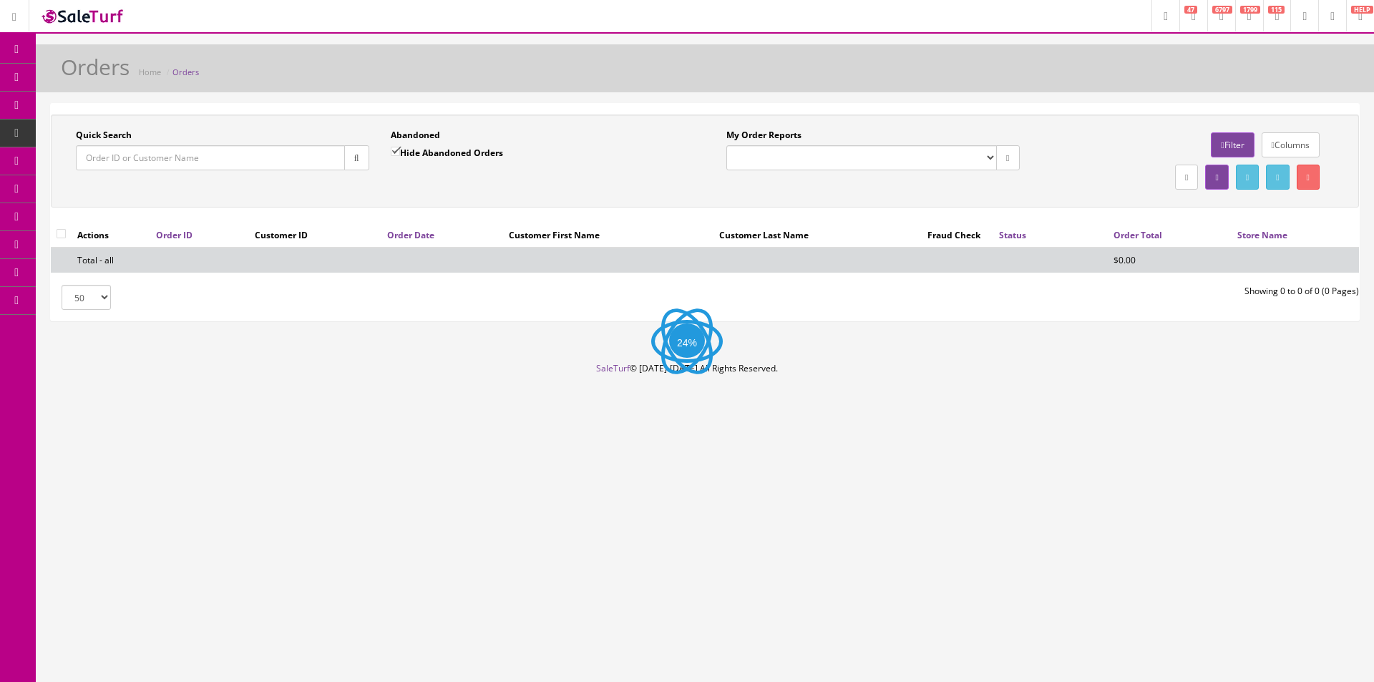
drag, startPoint x: 0, startPoint y: 0, endPoint x: 236, endPoint y: 166, distance: 288.8
click at [235, 168] on input "Quick Search" at bounding box center [210, 157] width 269 height 25
click at [238, 163] on input "Quick Search" at bounding box center [210, 157] width 269 height 25
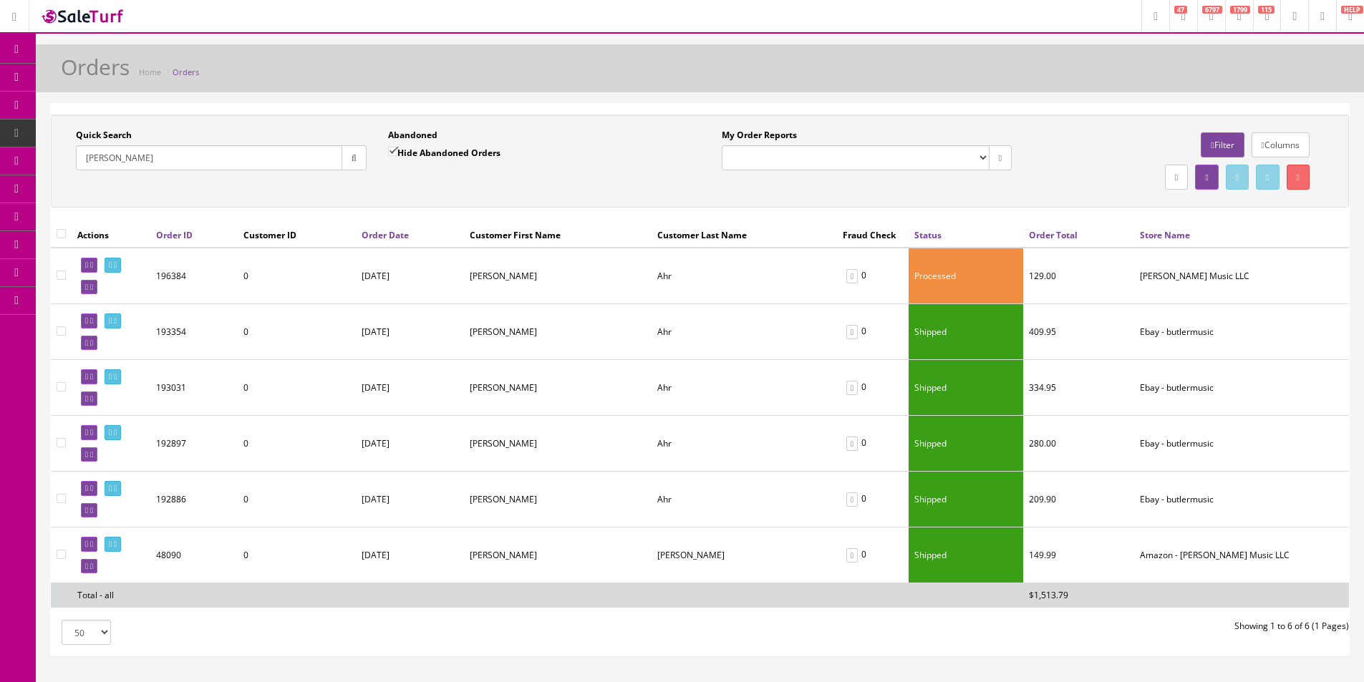
type input "[PERSON_NAME]"
click at [142, 268] on td at bounding box center [111, 276] width 79 height 57
click at [121, 268] on link at bounding box center [113, 265] width 16 height 15
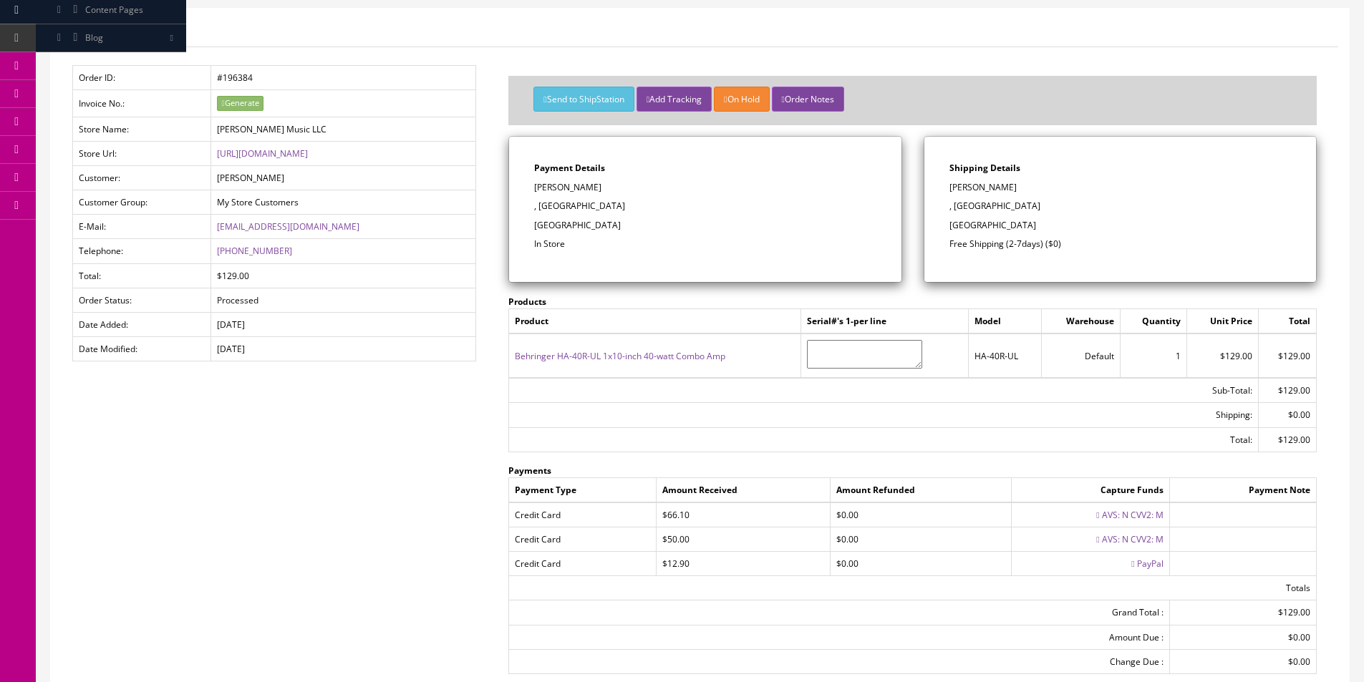
scroll to position [223, 0]
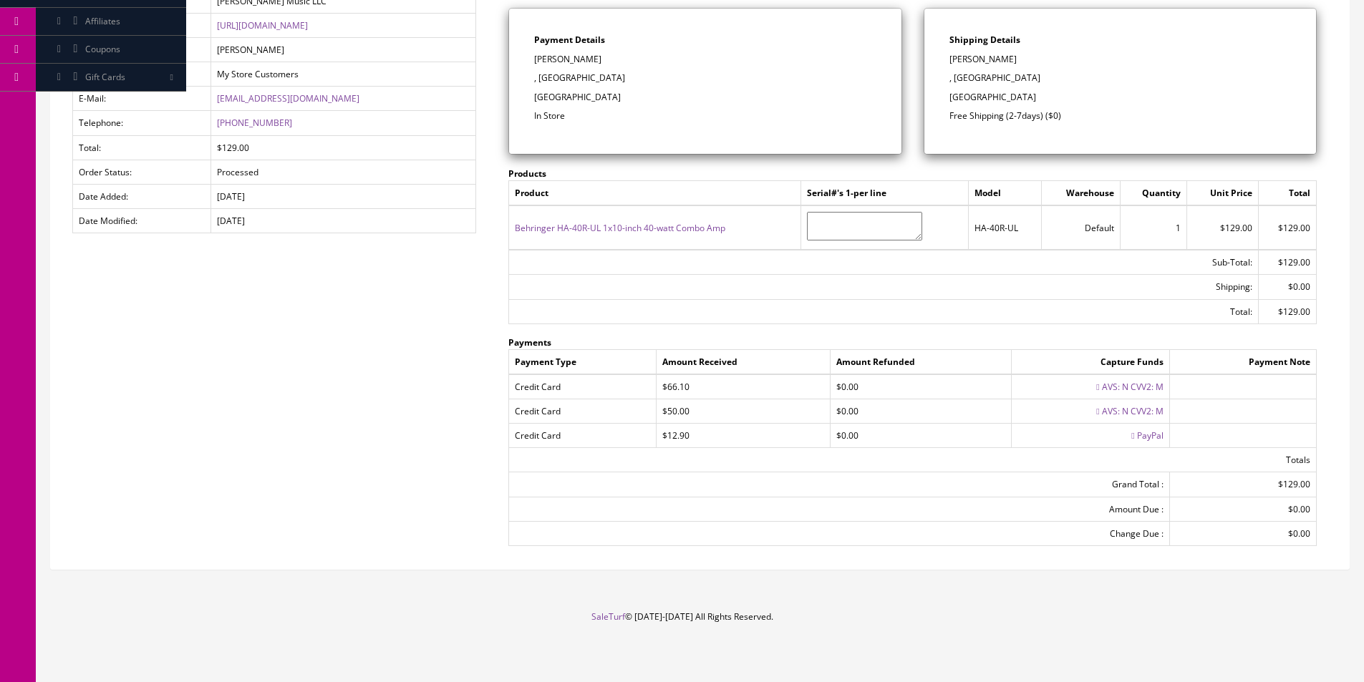
click at [895, 440] on td "$0.00" at bounding box center [920, 436] width 181 height 24
click at [894, 442] on td "$0.00" at bounding box center [920, 436] width 181 height 24
drag, startPoint x: 893, startPoint y: 442, endPoint x: 883, endPoint y: 438, distance: 10.9
click at [893, 443] on td "$0.00" at bounding box center [920, 436] width 181 height 24
click at [839, 424] on td "$0.00" at bounding box center [920, 436] width 181 height 24
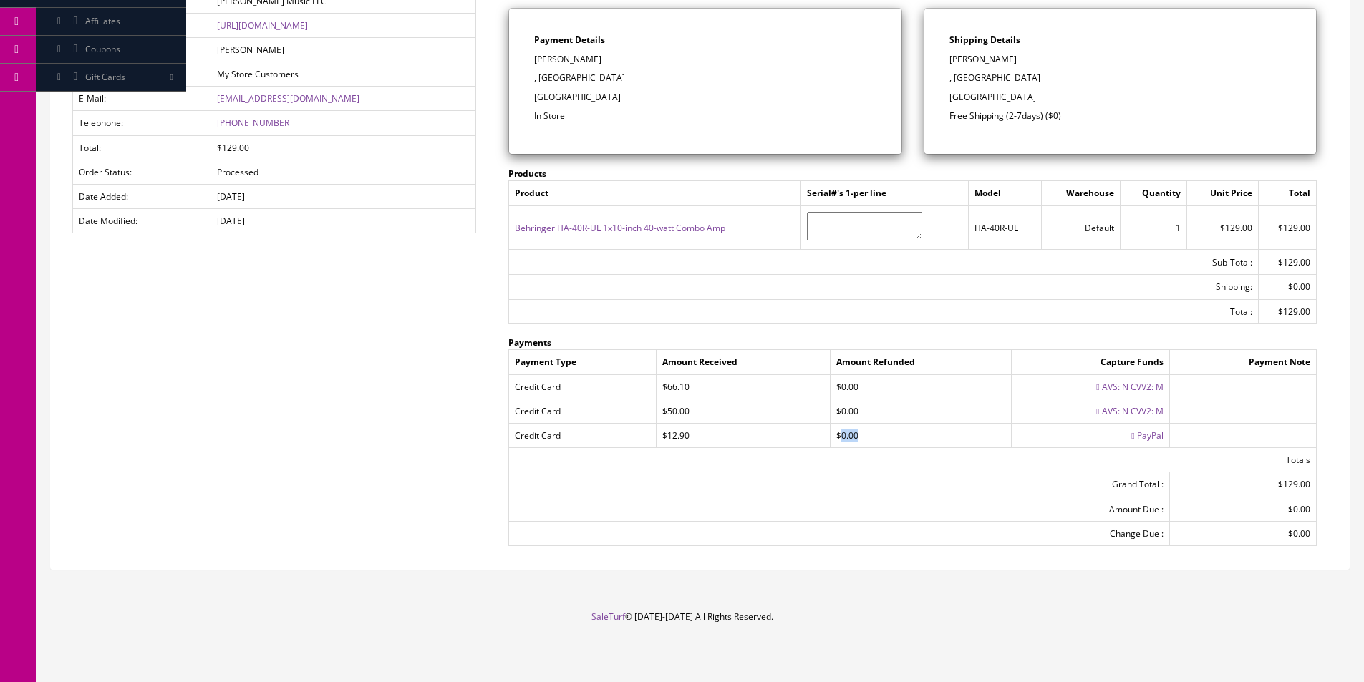
click at [838, 424] on td "$0.00" at bounding box center [920, 436] width 181 height 24
click at [838, 422] on td "$0.00" at bounding box center [920, 411] width 181 height 24
click at [839, 422] on td "$0.00" at bounding box center [920, 411] width 181 height 24
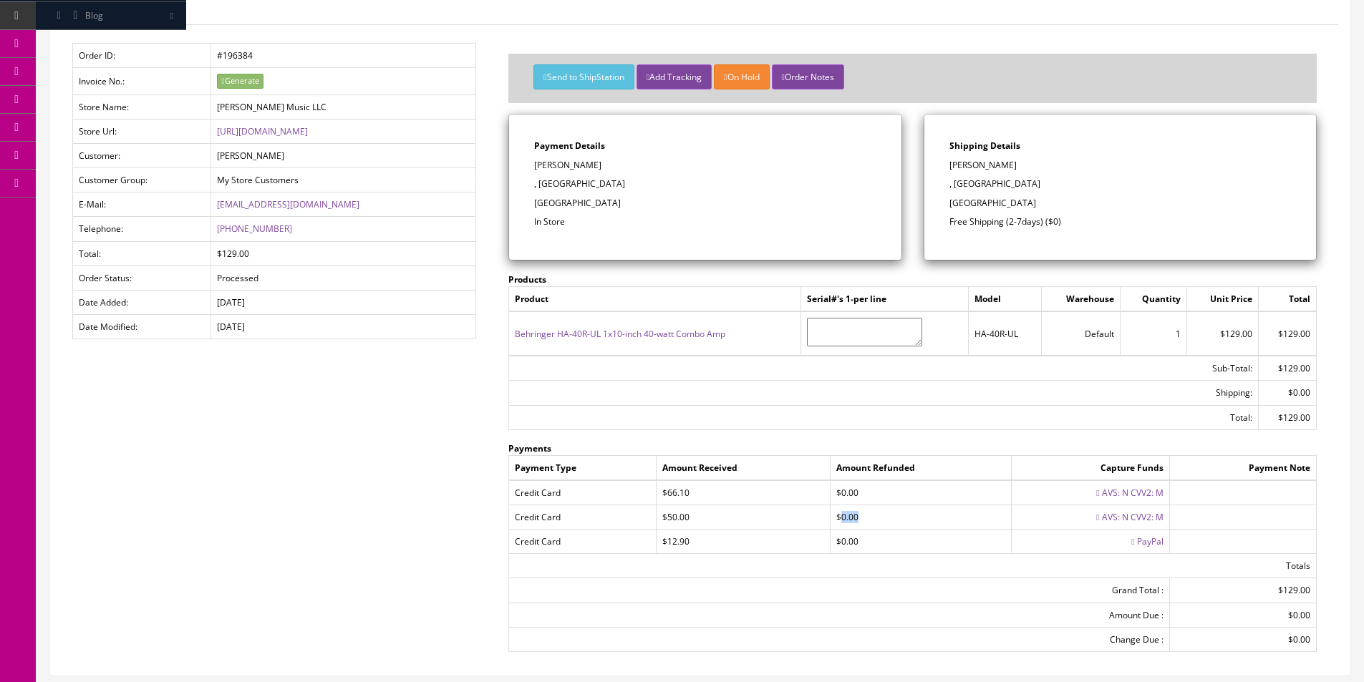
scroll to position [0, 0]
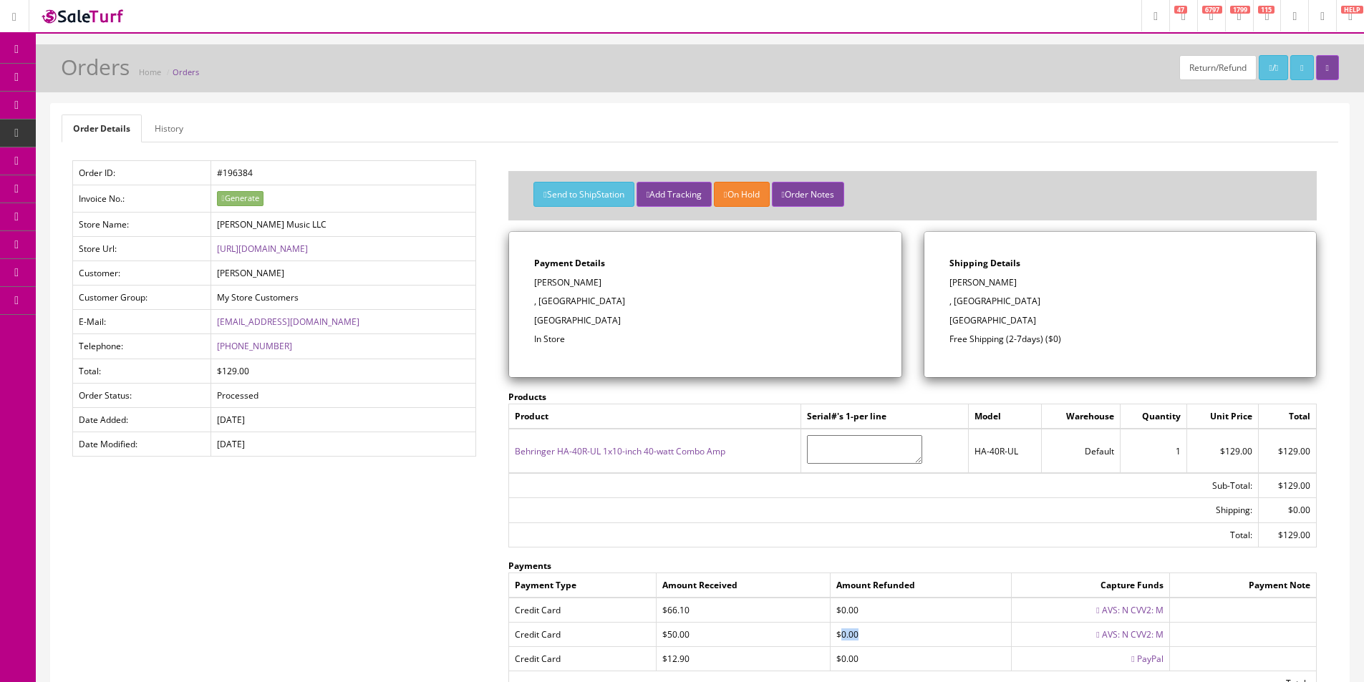
click at [110, 307] on link "Marketplaces" at bounding box center [111, 301] width 150 height 28
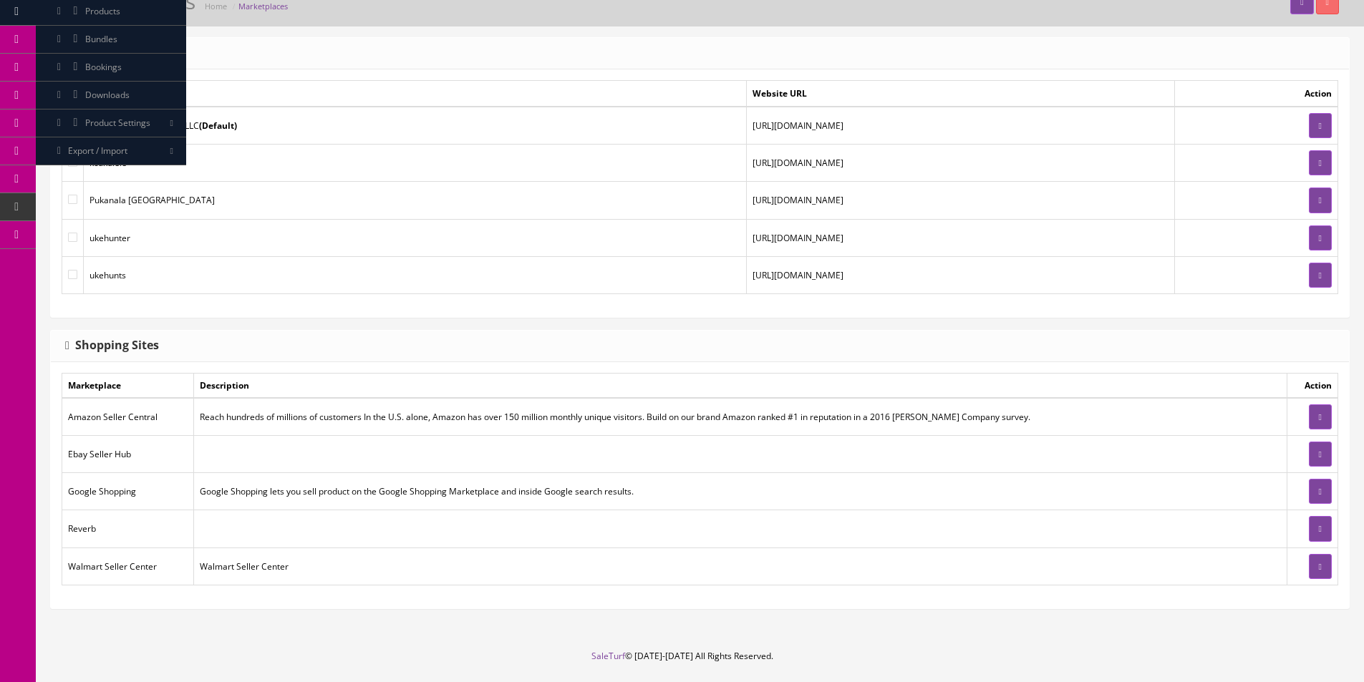
scroll to position [105, 0]
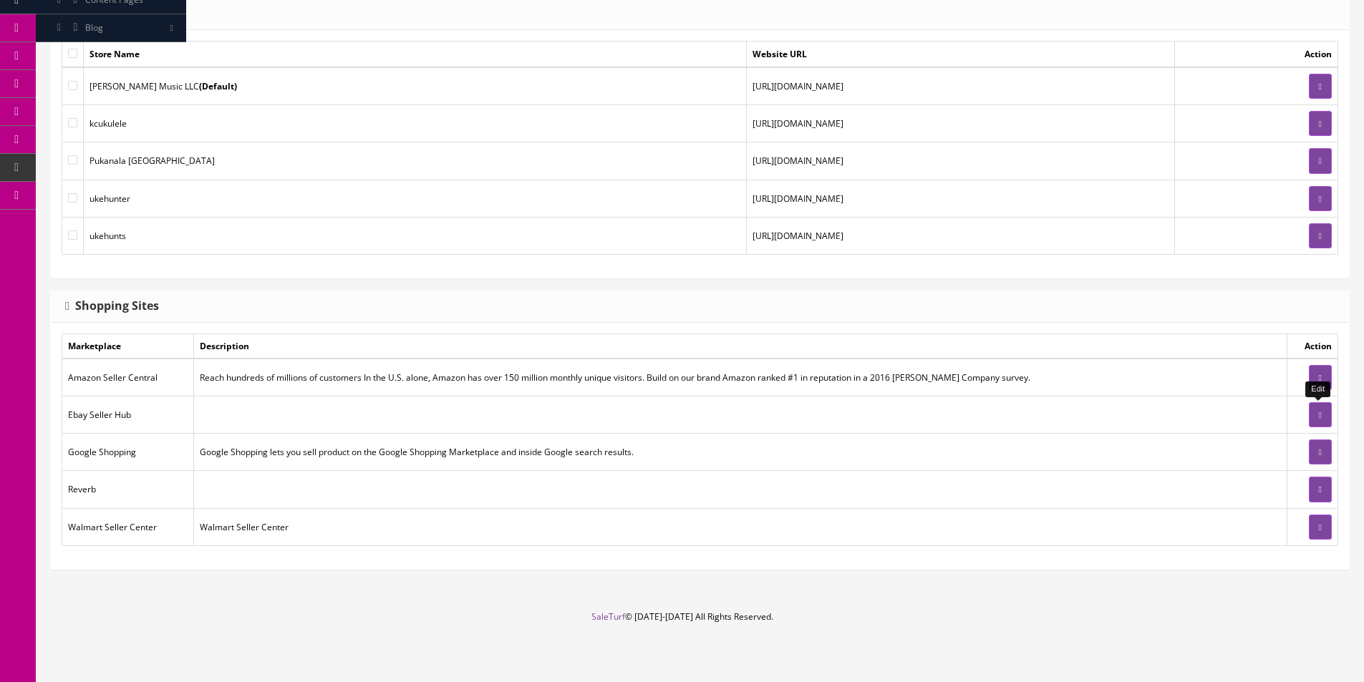
click at [1319, 420] on link at bounding box center [1320, 414] width 23 height 25
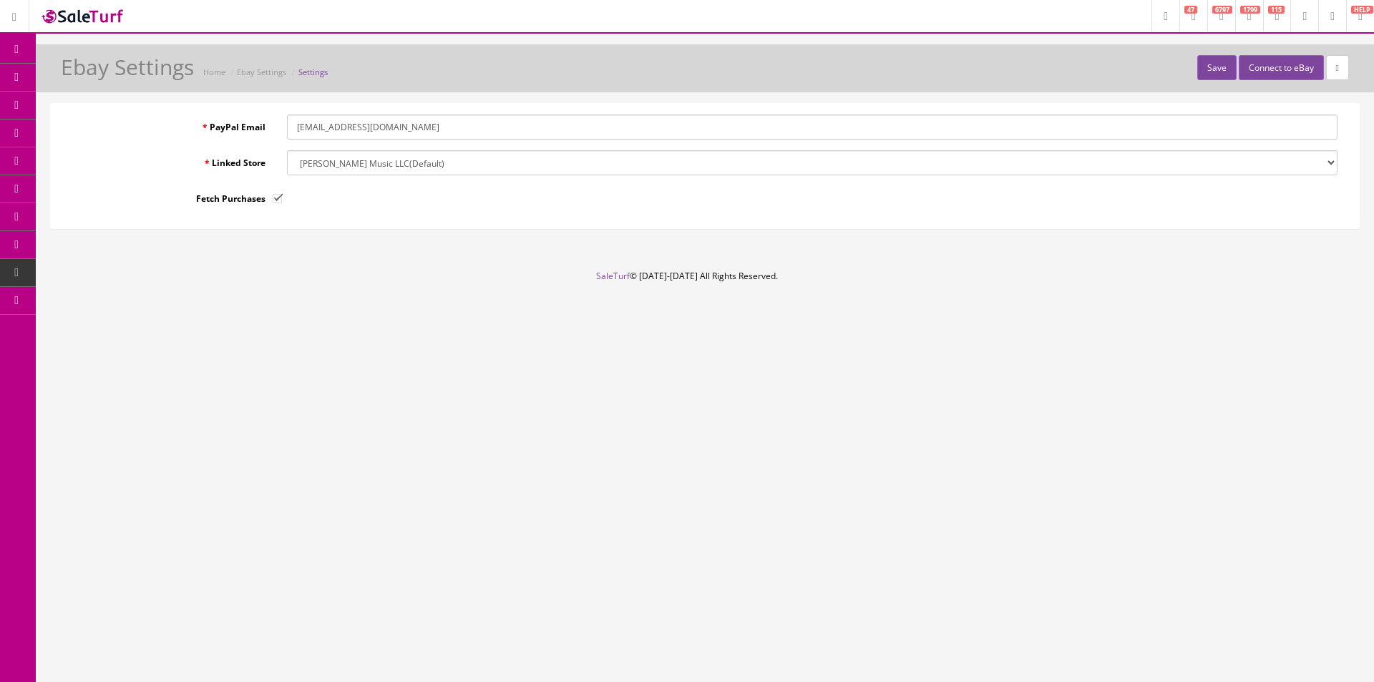
click at [1008, 69] on div "Save Connect to eBay Ebay Settings Home Ebay Settings Settings" at bounding box center [705, 72] width 1317 height 34
click at [1218, 67] on button "Save" at bounding box center [1217, 67] width 39 height 25
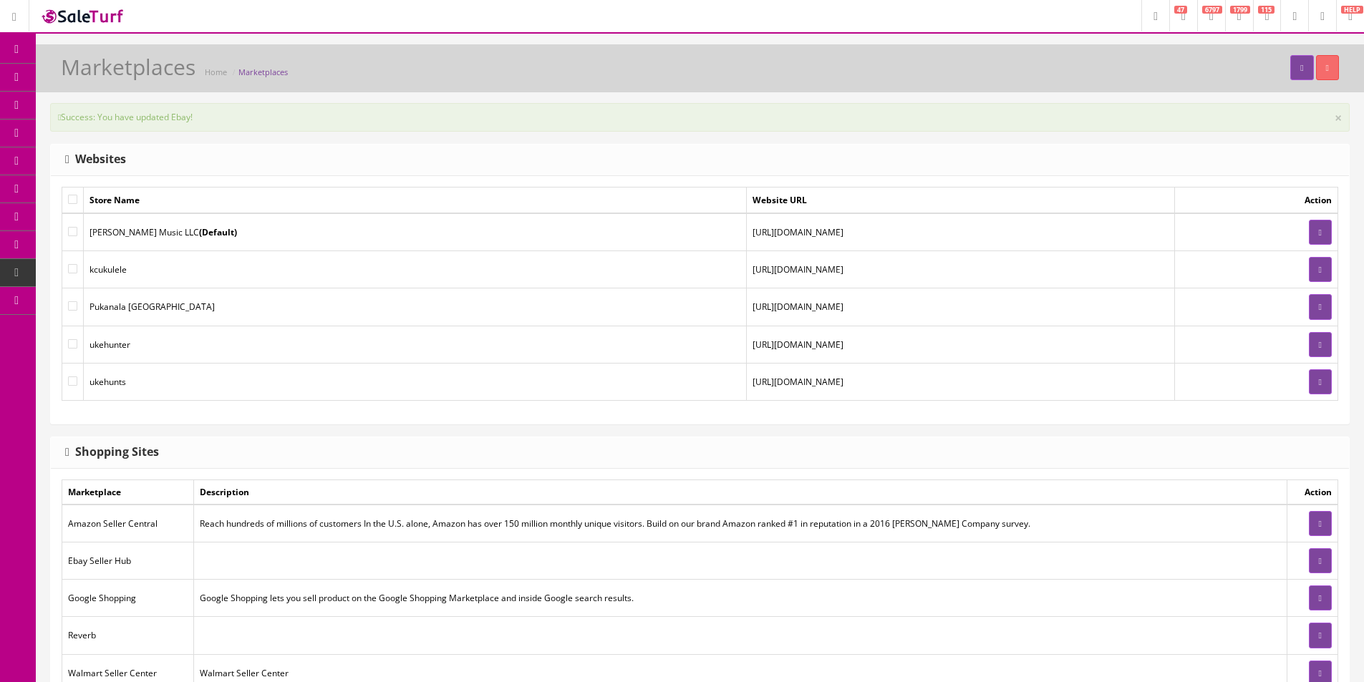
click at [887, 87] on div "Marketplaces Home Marketplaces" at bounding box center [700, 72] width 1306 height 34
click at [887, 88] on div "Marketplaces Home Marketplaces" at bounding box center [700, 72] width 1306 height 34
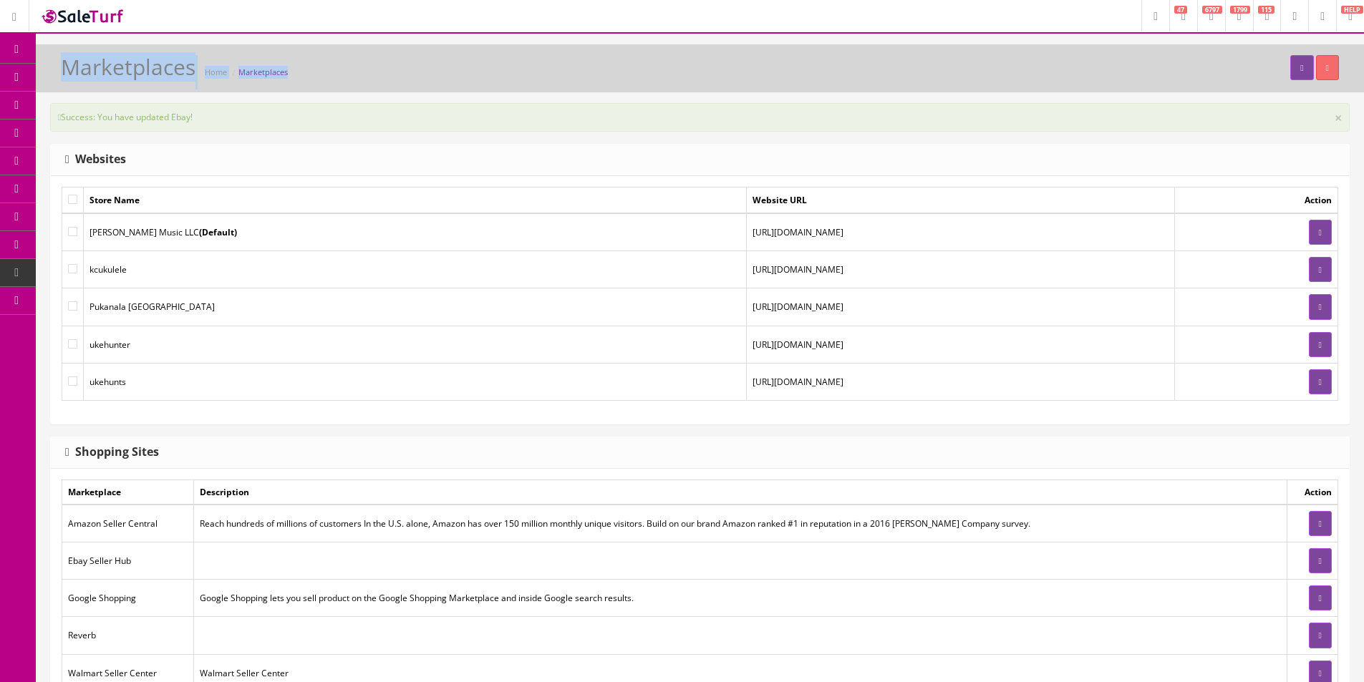
click at [887, 88] on div "Marketplaces Home Marketplaces" at bounding box center [700, 72] width 1306 height 34
drag, startPoint x: 887, startPoint y: 88, endPoint x: 1366, endPoint y: 200, distance: 492.4
click at [892, 89] on div "Marketplaces Home Marketplaces" at bounding box center [700, 72] width 1306 height 34
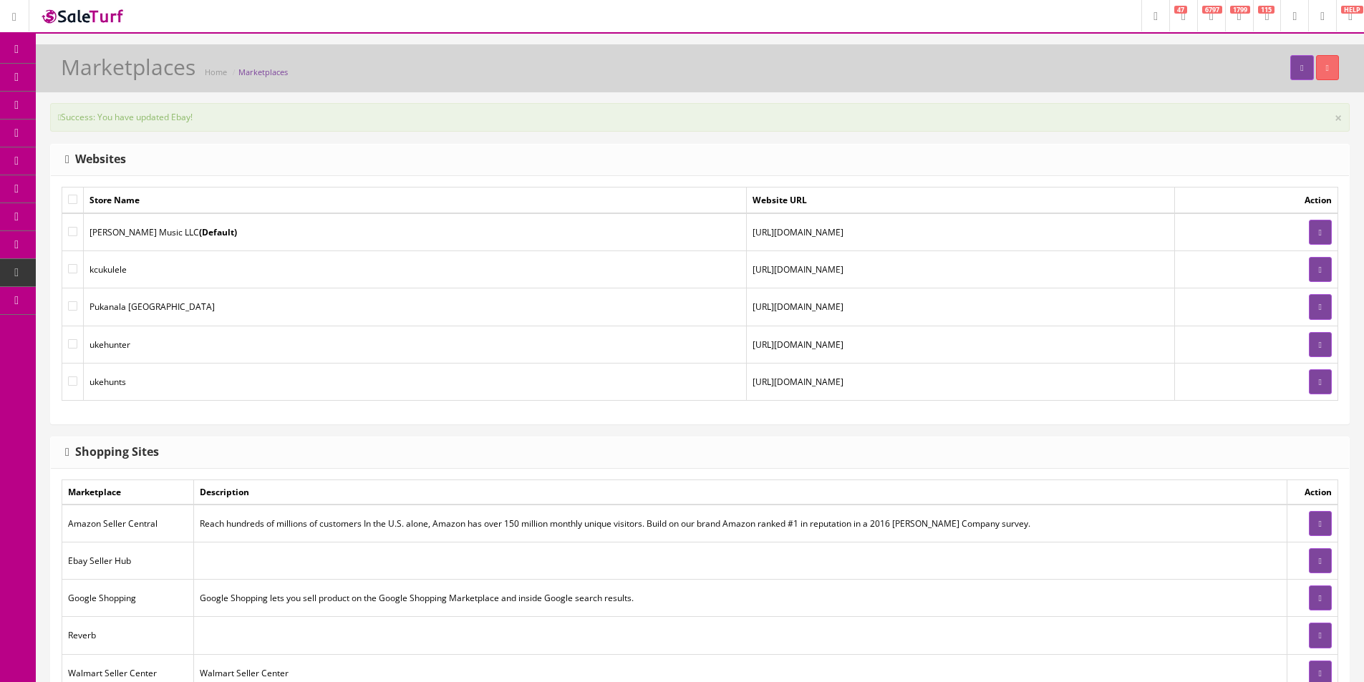
click at [16, 51] on icon at bounding box center [16, 49] width 15 height 11
